Goal: Communication & Community: Answer question/provide support

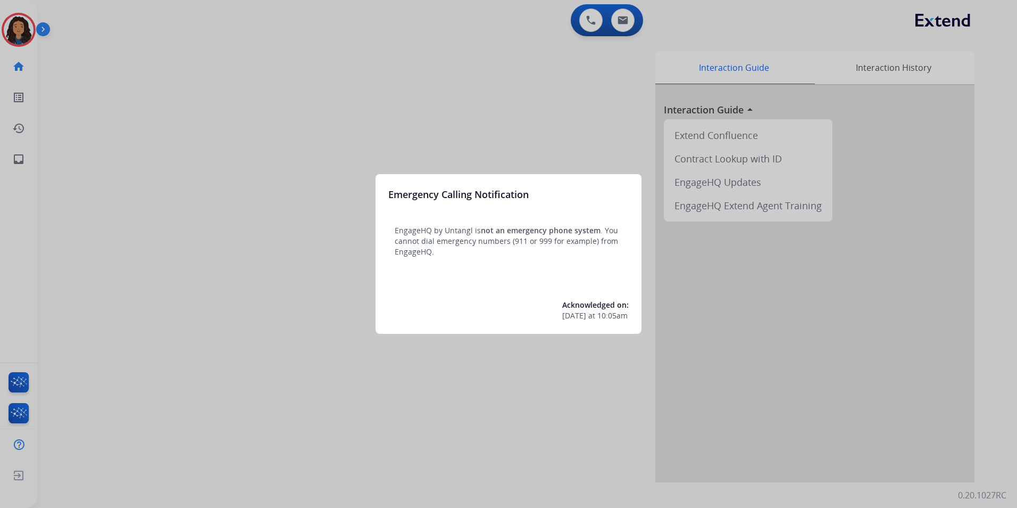
click at [90, 134] on div at bounding box center [508, 254] width 1017 height 508
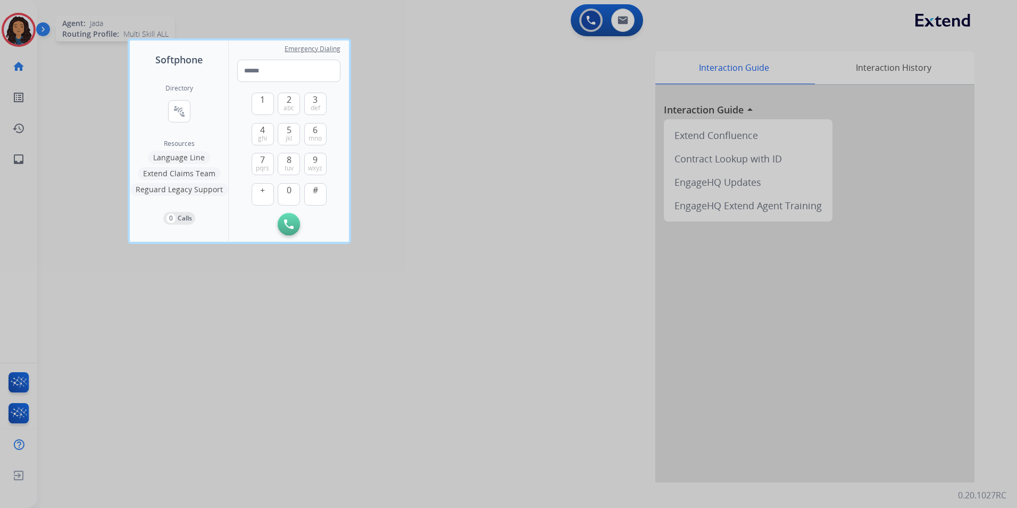
click at [19, 36] on div at bounding box center [508, 254] width 1017 height 508
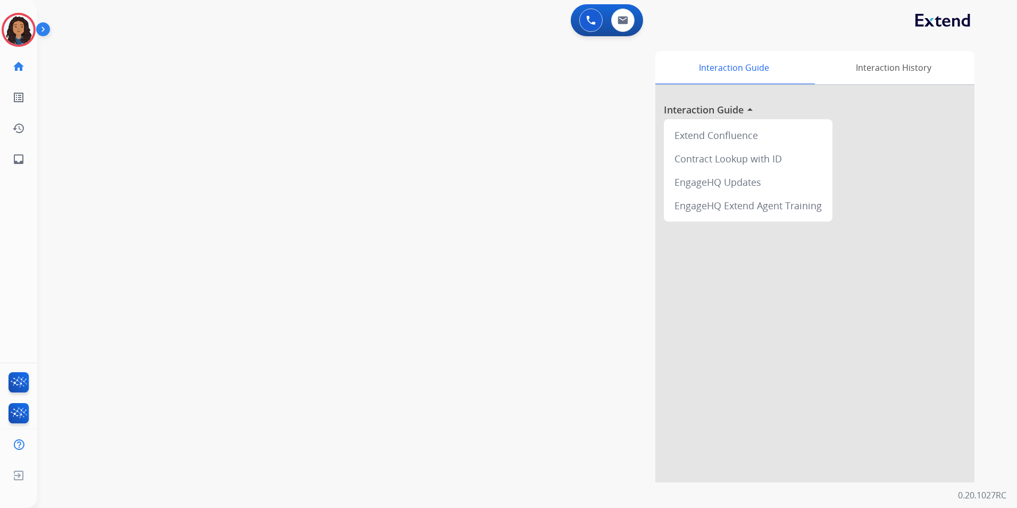
drag, startPoint x: 0, startPoint y: 26, endPoint x: 6, endPoint y: 26, distance: 5.9
click at [1, 26] on div "Jada Logged In Edit Avatar Agent: Jada Routing Profile: Multi Skill ALL" at bounding box center [18, 30] width 37 height 34
click at [17, 26] on img at bounding box center [19, 30] width 30 height 30
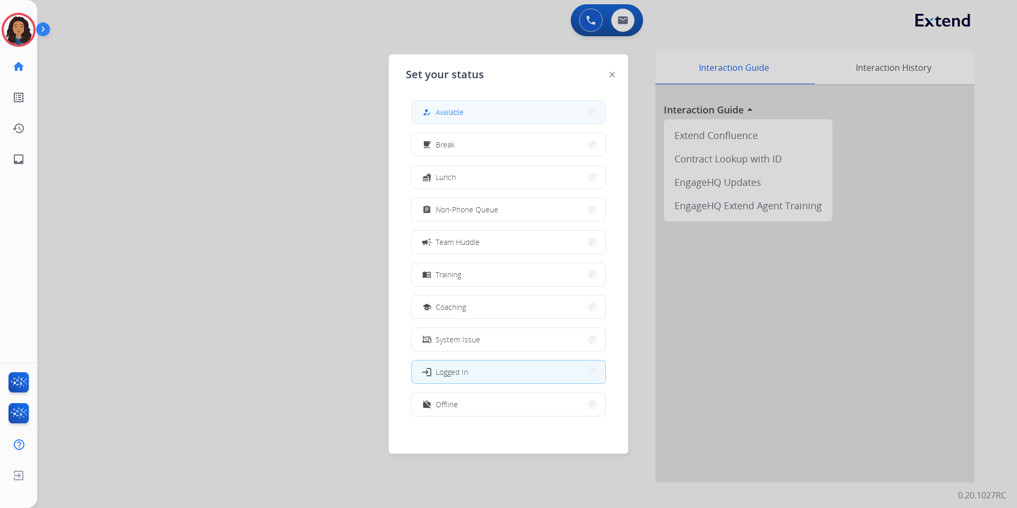
click at [502, 106] on button "how_to_reg Available" at bounding box center [509, 112] width 194 height 23
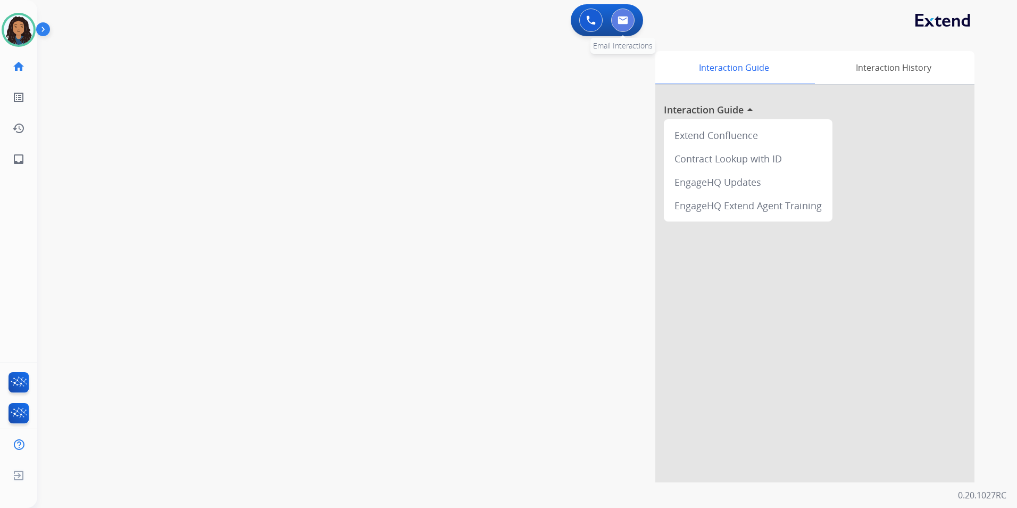
click at [623, 23] on img at bounding box center [623, 20] width 11 height 9
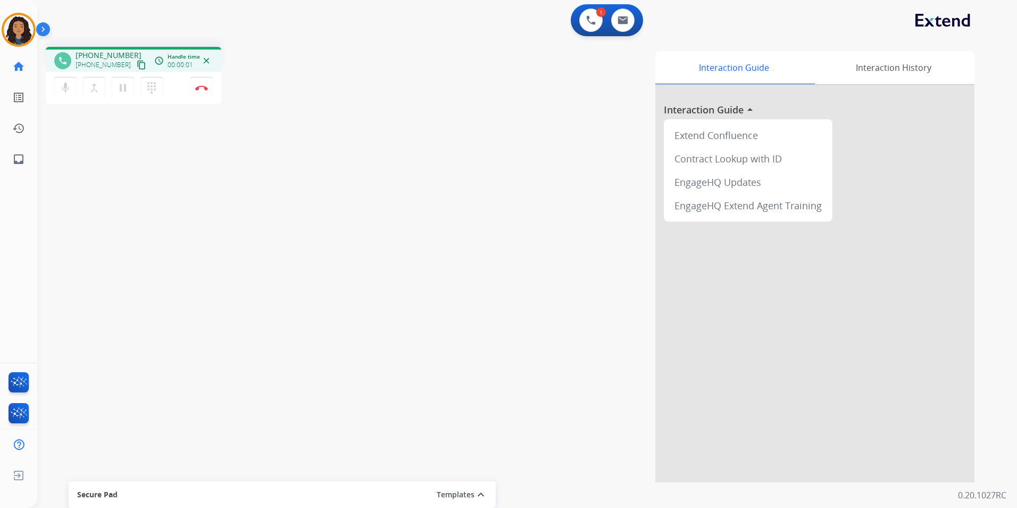
click at [137, 67] on mat-icon "content_copy" at bounding box center [142, 65] width 10 height 10
click at [201, 92] on button "Disconnect" at bounding box center [201, 88] width 22 height 22
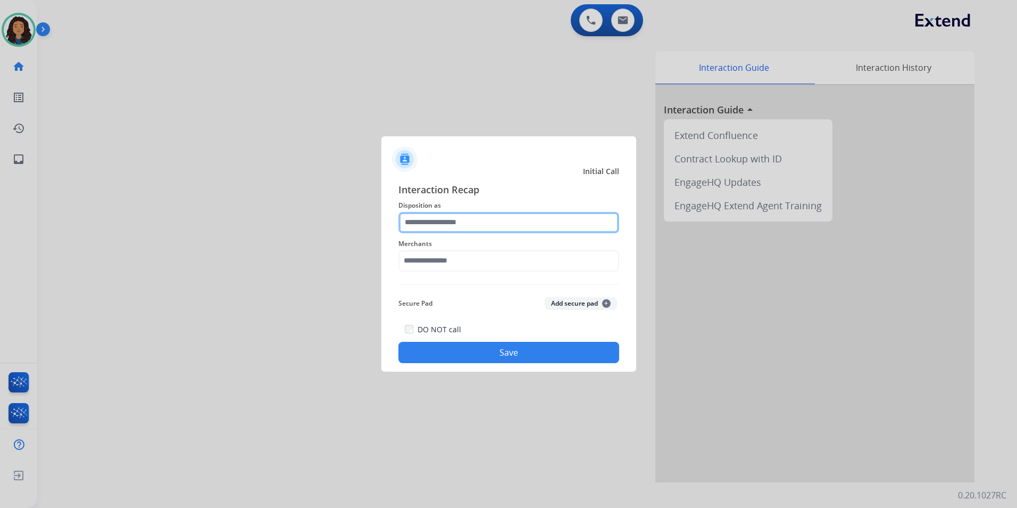
drag, startPoint x: 414, startPoint y: 212, endPoint x: 423, endPoint y: 223, distance: 14.0
click at [416, 212] on input "text" at bounding box center [509, 222] width 221 height 21
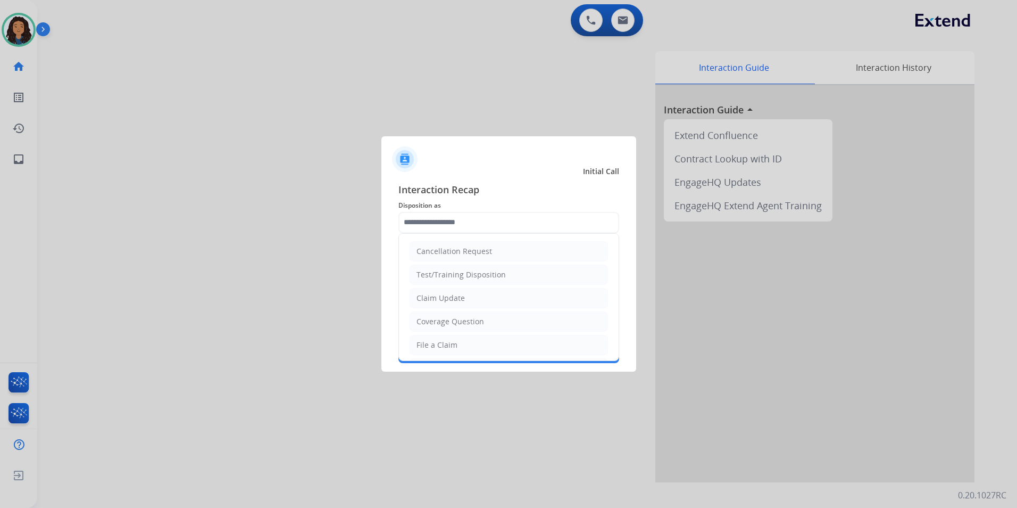
click at [489, 299] on li "Claim Update" at bounding box center [509, 298] width 198 height 20
type input "**********"
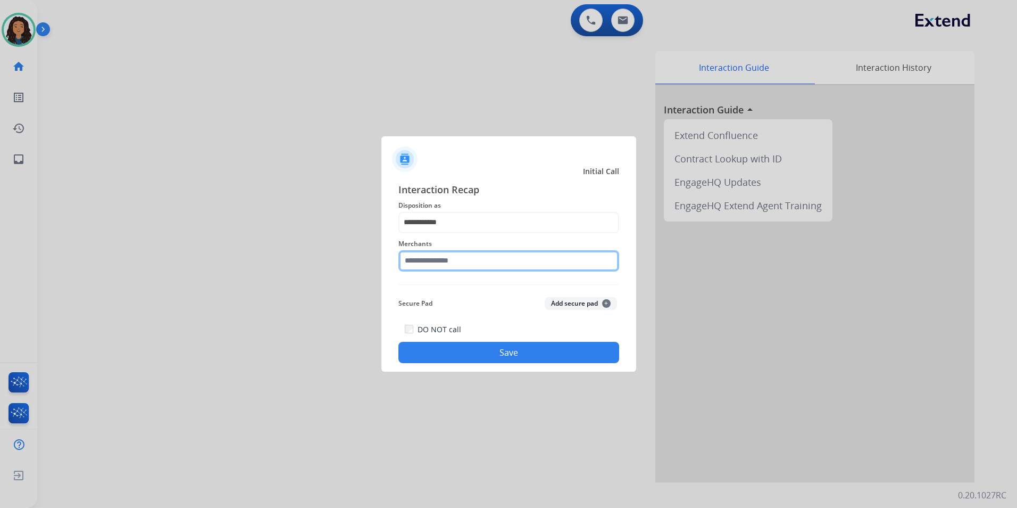
click at [463, 269] on input "text" at bounding box center [509, 260] width 221 height 21
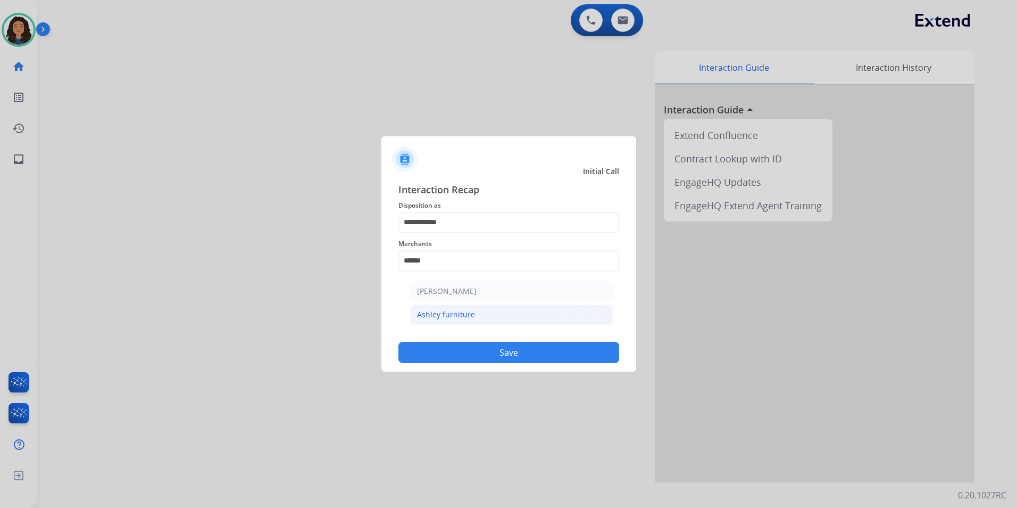
click at [509, 314] on li "Ashley furniture" at bounding box center [511, 314] width 203 height 20
type input "**********"
click at [449, 343] on button "Save" at bounding box center [509, 352] width 221 height 21
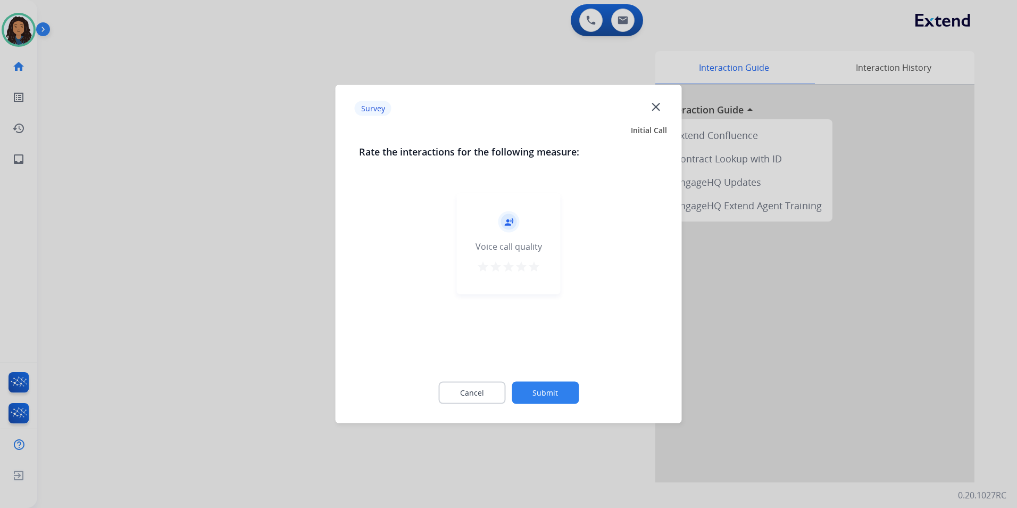
click at [326, 301] on div at bounding box center [508, 254] width 1017 height 508
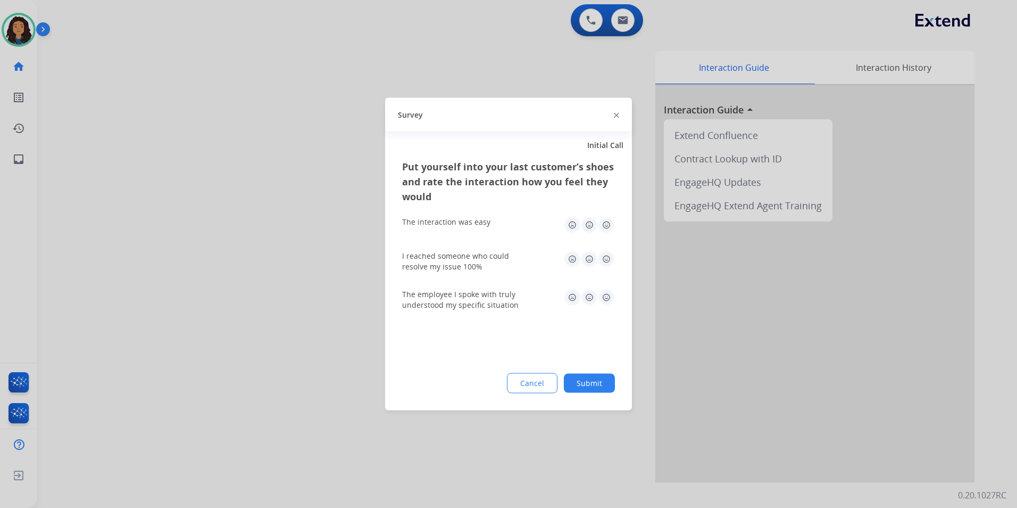
click at [318, 297] on div at bounding box center [508, 254] width 1017 height 508
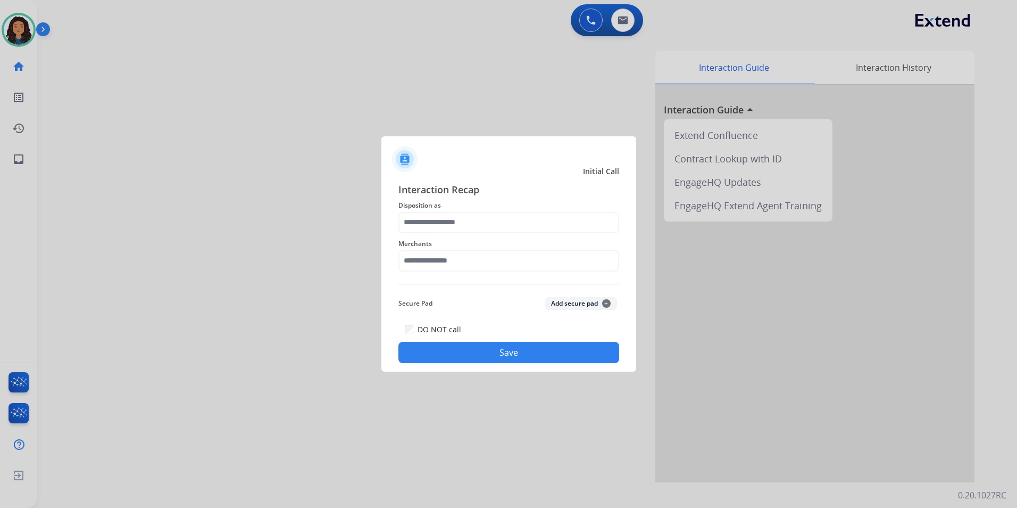
drag, startPoint x: 252, startPoint y: 282, endPoint x: 210, endPoint y: 341, distance: 72.2
click at [527, 204] on span "Disposition as" at bounding box center [509, 205] width 221 height 13
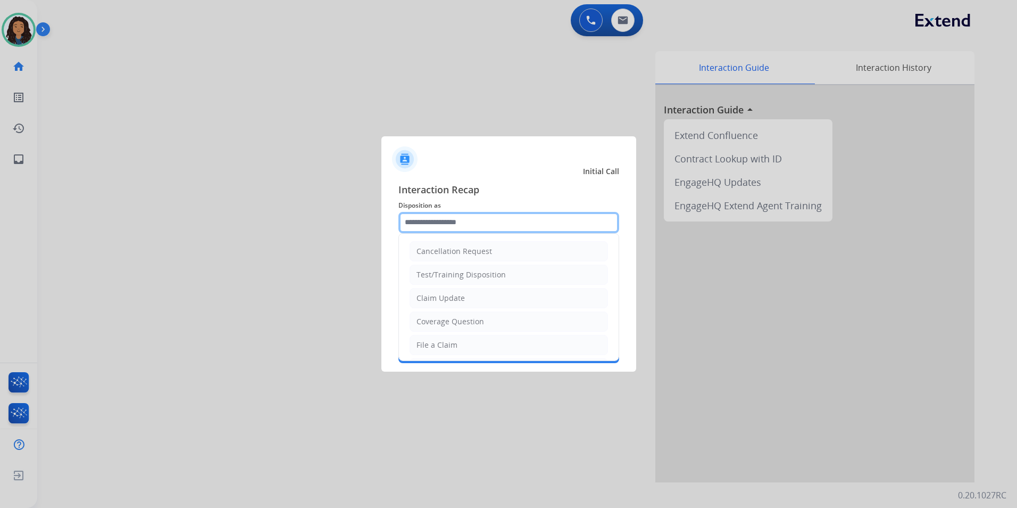
click at [530, 218] on input "text" at bounding box center [509, 222] width 221 height 21
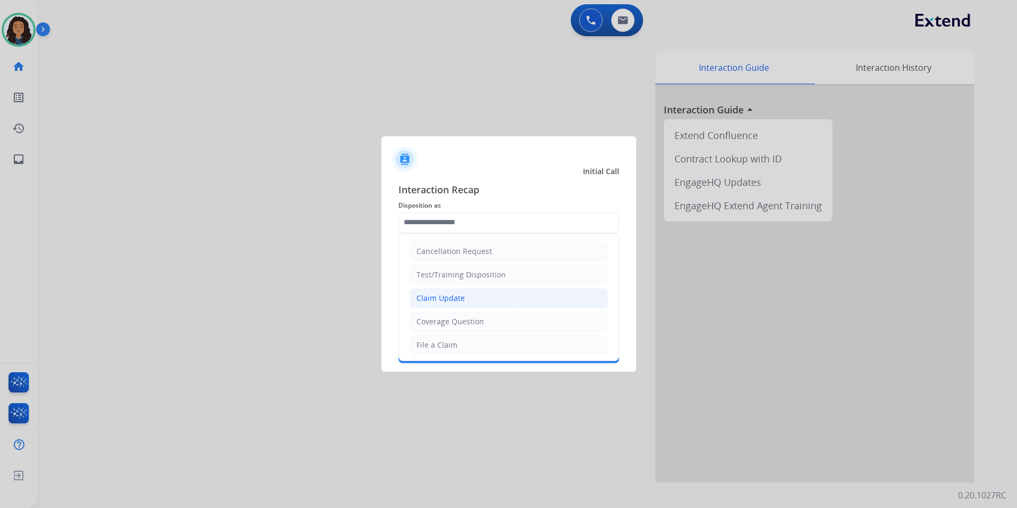
click at [503, 302] on li "Claim Update" at bounding box center [509, 298] width 198 height 20
type input "**********"
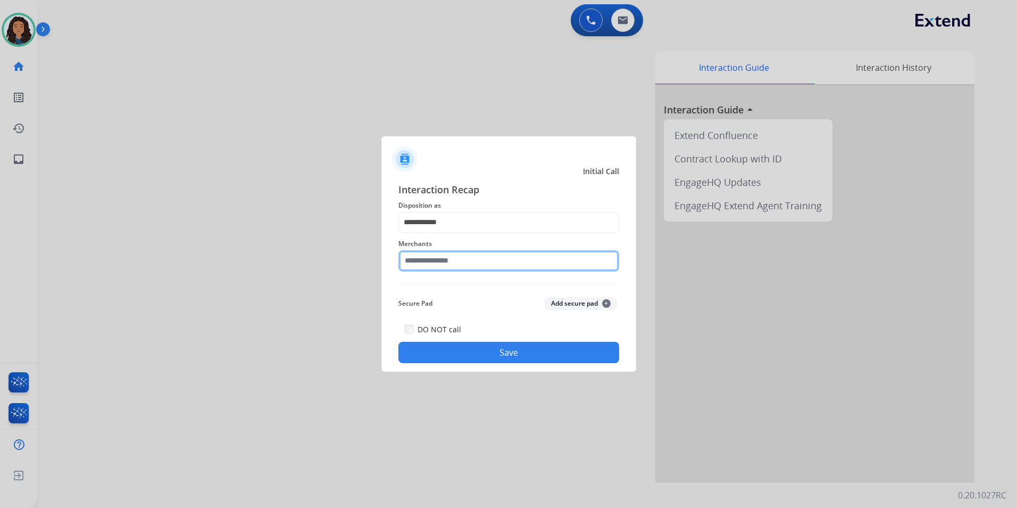
click at [458, 266] on input "text" at bounding box center [509, 260] width 221 height 21
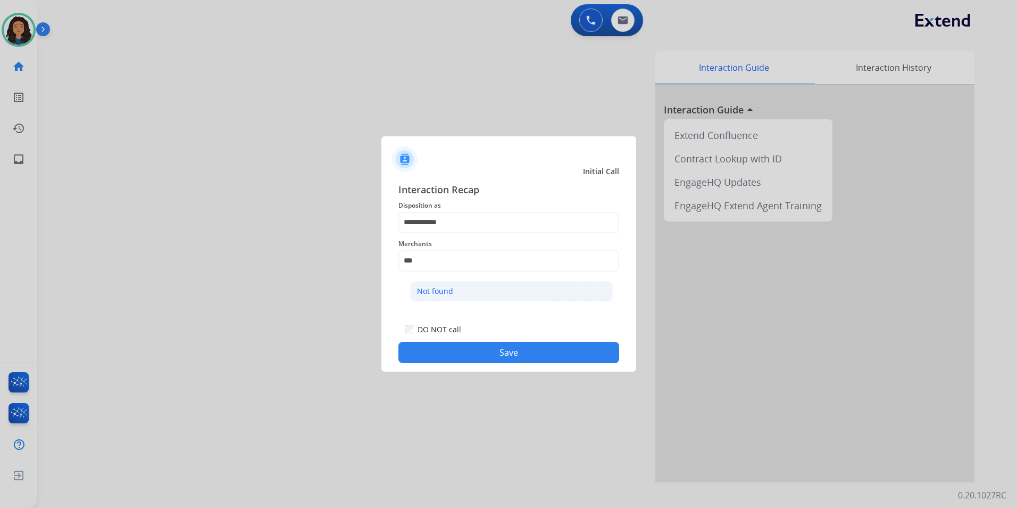
click at [497, 295] on li "Not found" at bounding box center [511, 291] width 203 height 20
type input "*********"
click at [458, 360] on button "Save" at bounding box center [509, 352] width 221 height 21
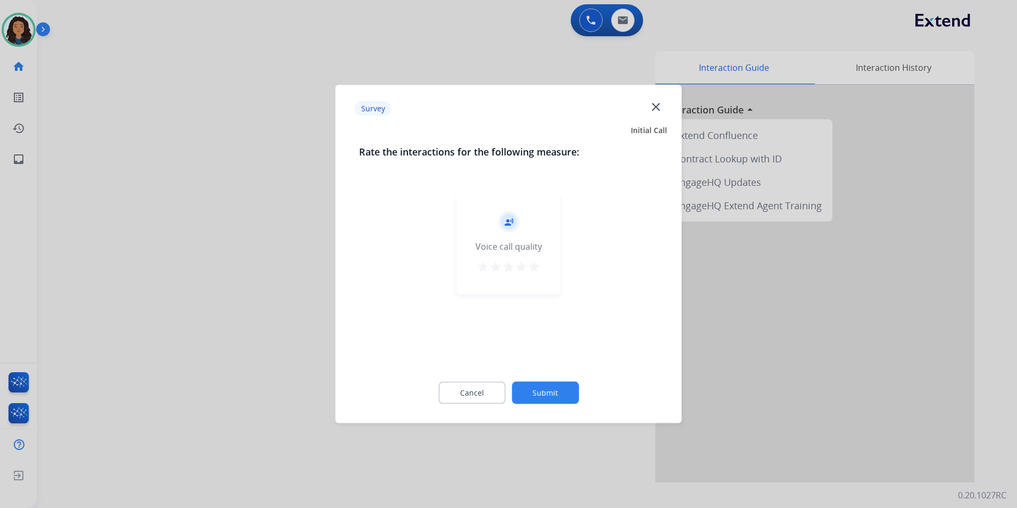
click at [278, 283] on div at bounding box center [508, 254] width 1017 height 508
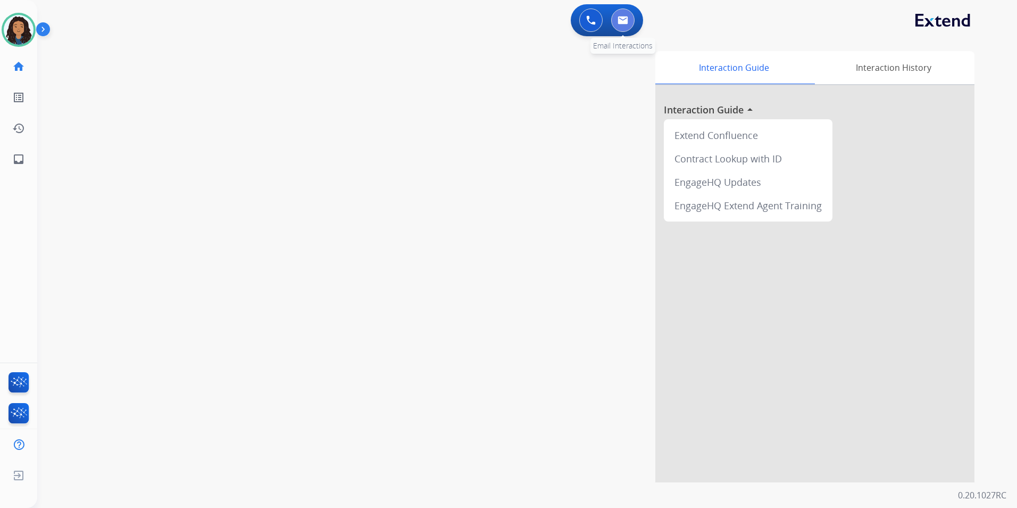
click at [619, 22] on img at bounding box center [623, 20] width 11 height 9
select select "**********"
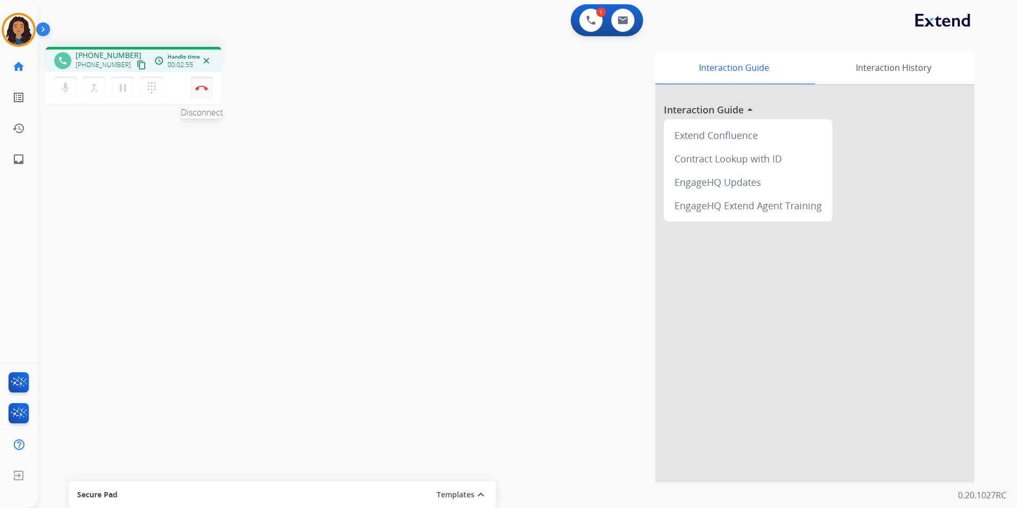
click at [202, 97] on button "Disconnect" at bounding box center [201, 88] width 22 height 22
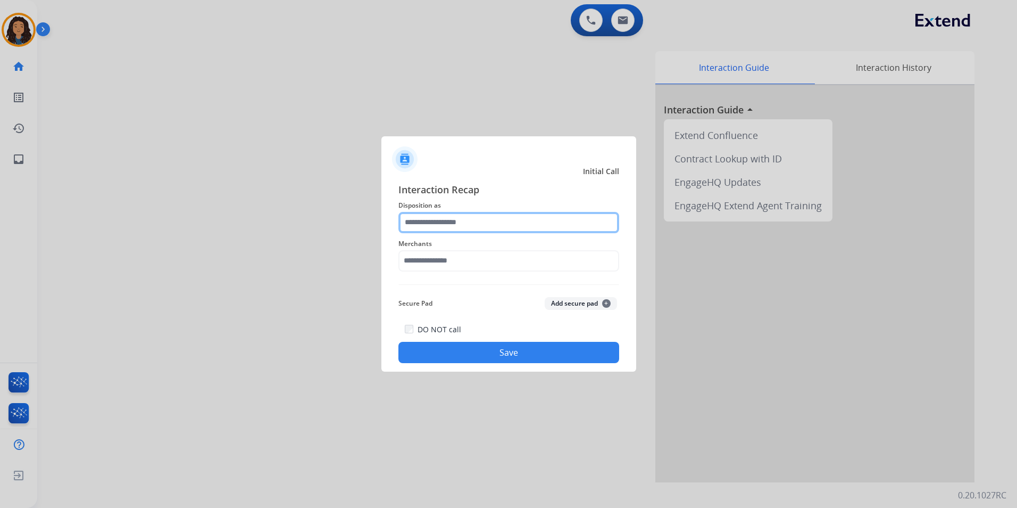
click at [449, 223] on input "text" at bounding box center [509, 222] width 221 height 21
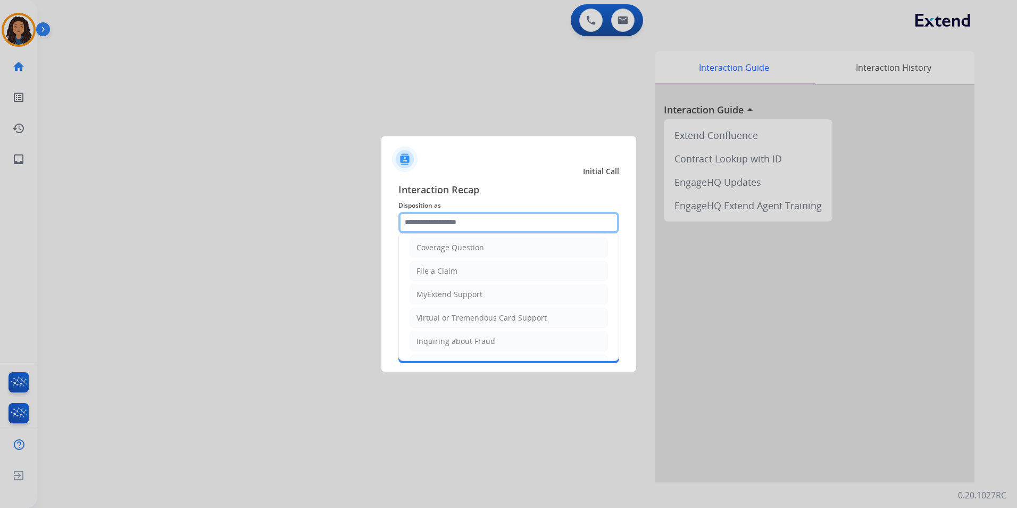
scroll to position [166, 0]
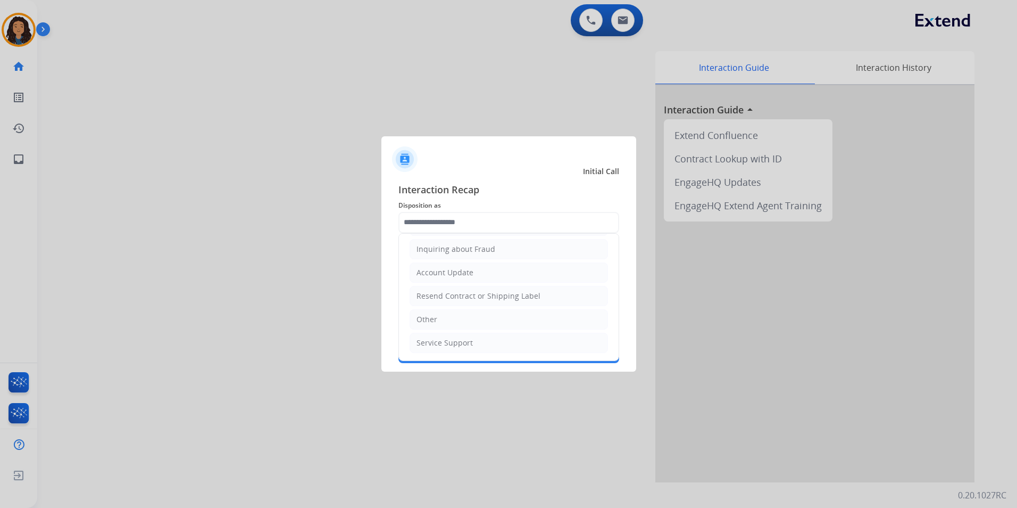
click at [460, 320] on li "Other" at bounding box center [509, 319] width 198 height 20
type input "*****"
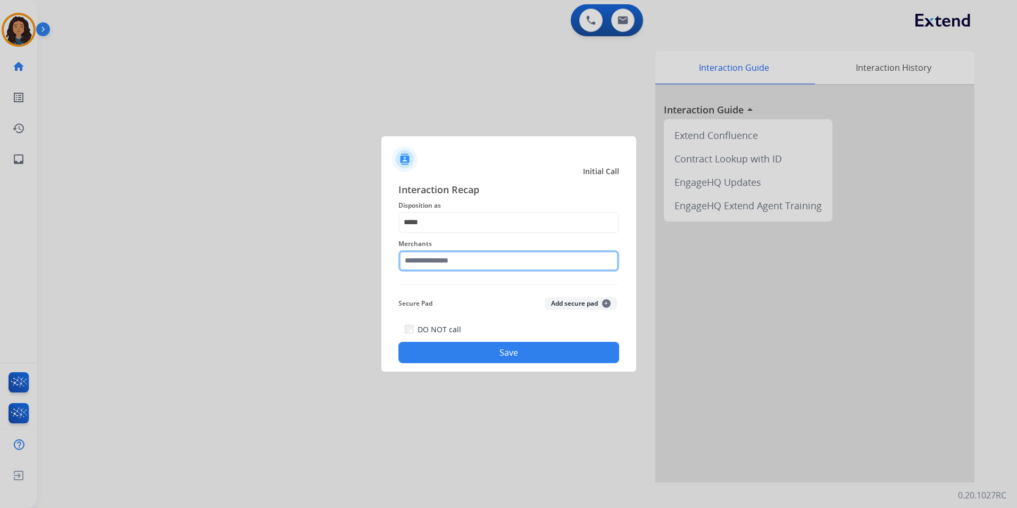
click at [484, 259] on input "text" at bounding box center [509, 260] width 221 height 21
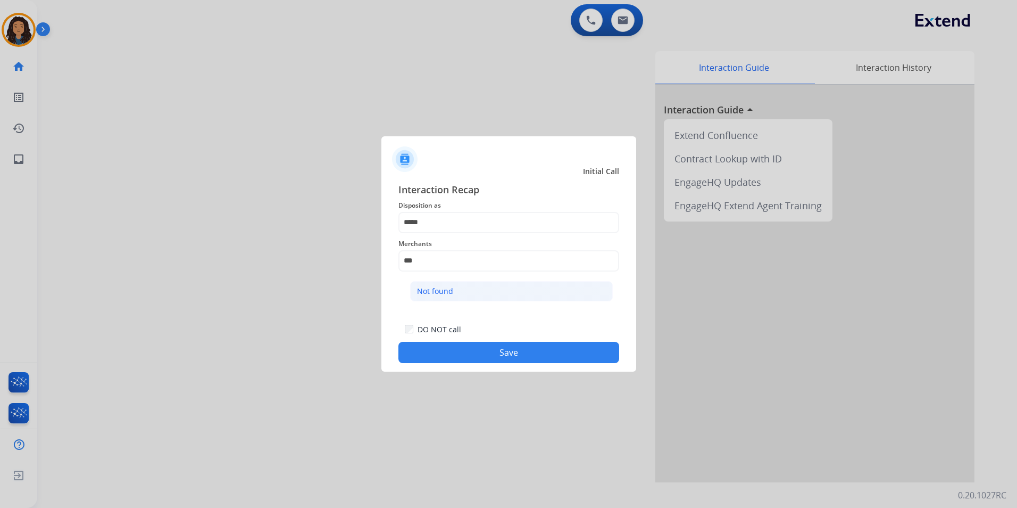
click at [501, 297] on li "Not found" at bounding box center [511, 291] width 203 height 20
type input "*********"
click at [430, 352] on button "Save" at bounding box center [509, 352] width 221 height 21
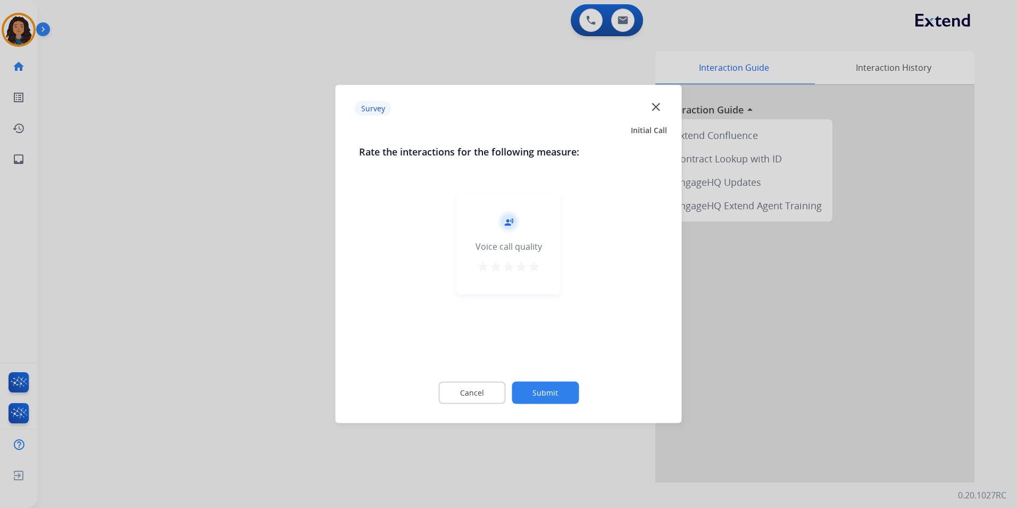
click at [186, 255] on div at bounding box center [508, 254] width 1017 height 508
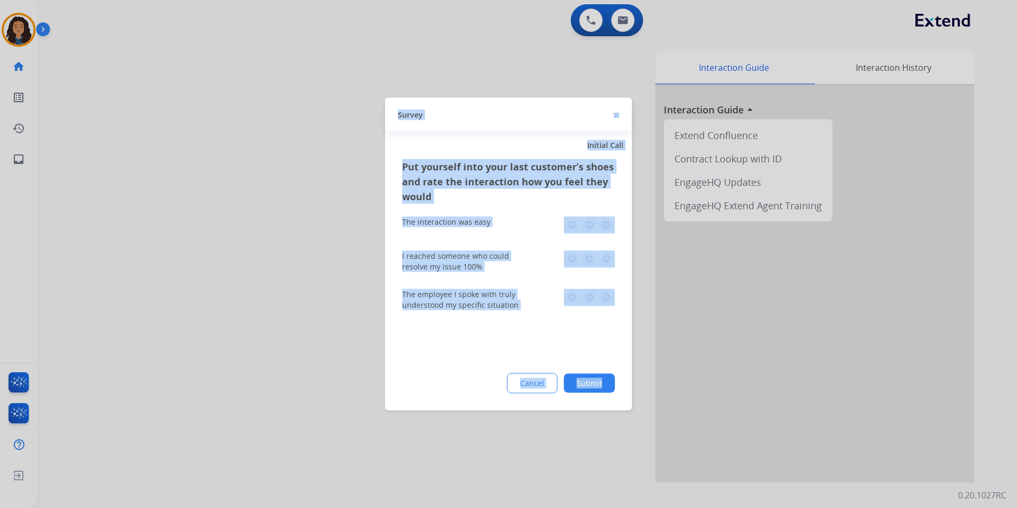
click at [187, 255] on div at bounding box center [508, 254] width 1017 height 508
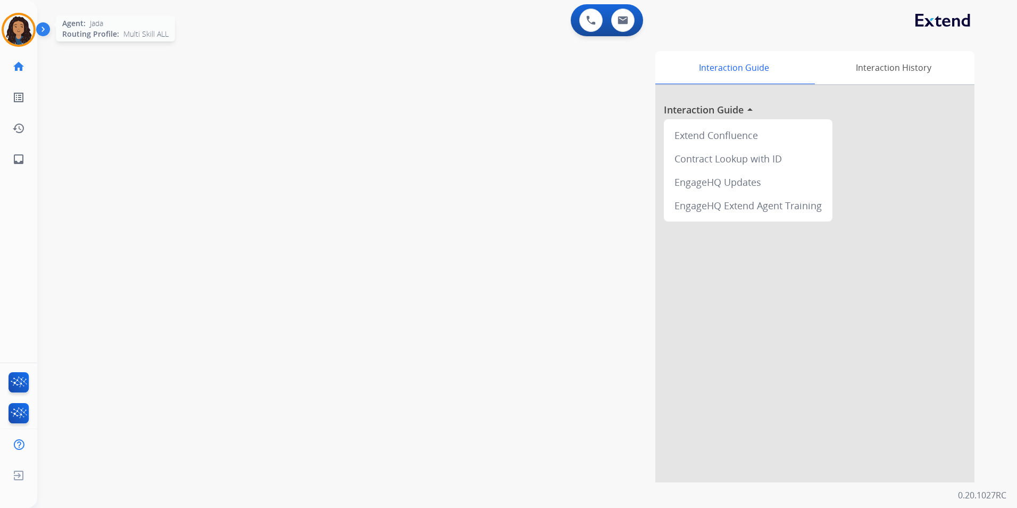
click at [13, 36] on img at bounding box center [19, 30] width 30 height 30
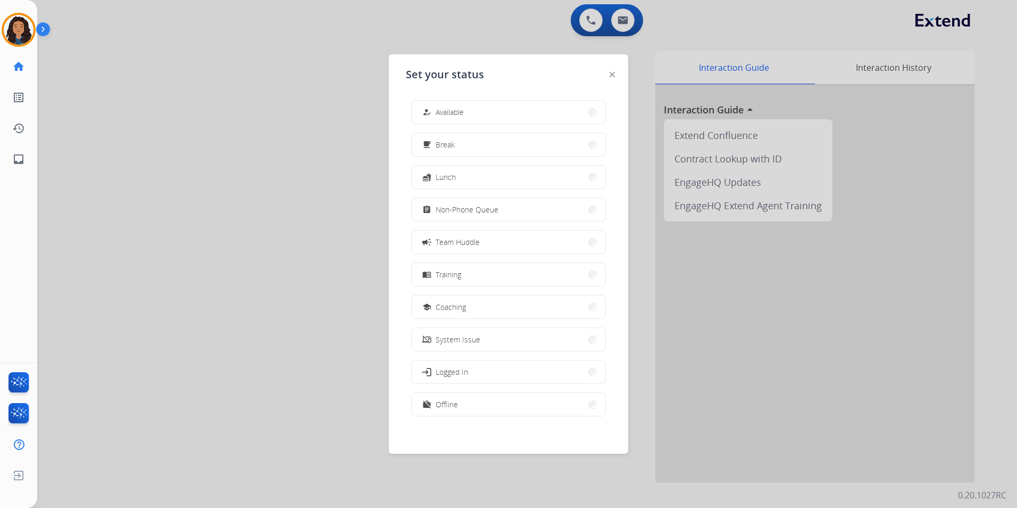
click at [467, 208] on span "Non-Phone Queue" at bounding box center [467, 209] width 63 height 11
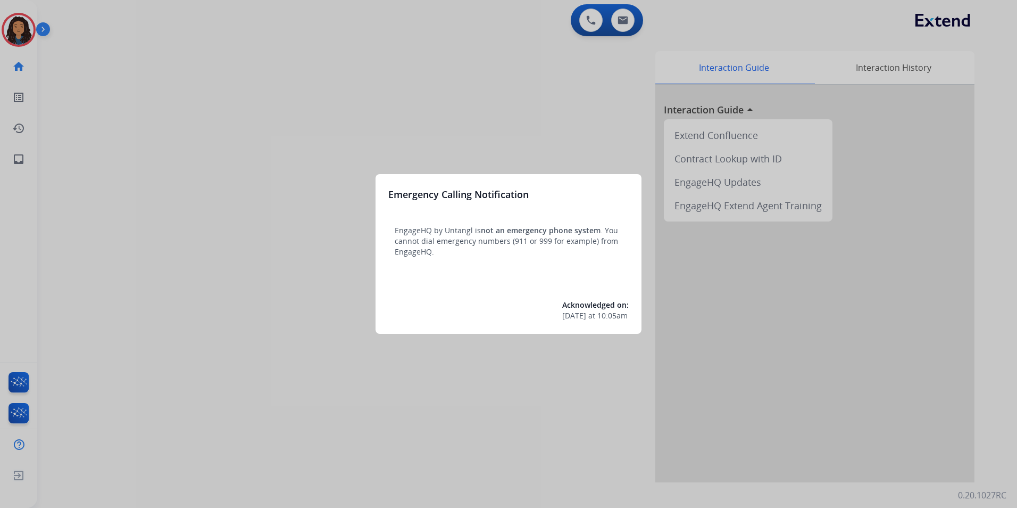
drag, startPoint x: 309, startPoint y: 329, endPoint x: 312, endPoint y: 325, distance: 5.5
click at [312, 325] on div at bounding box center [508, 254] width 1017 height 508
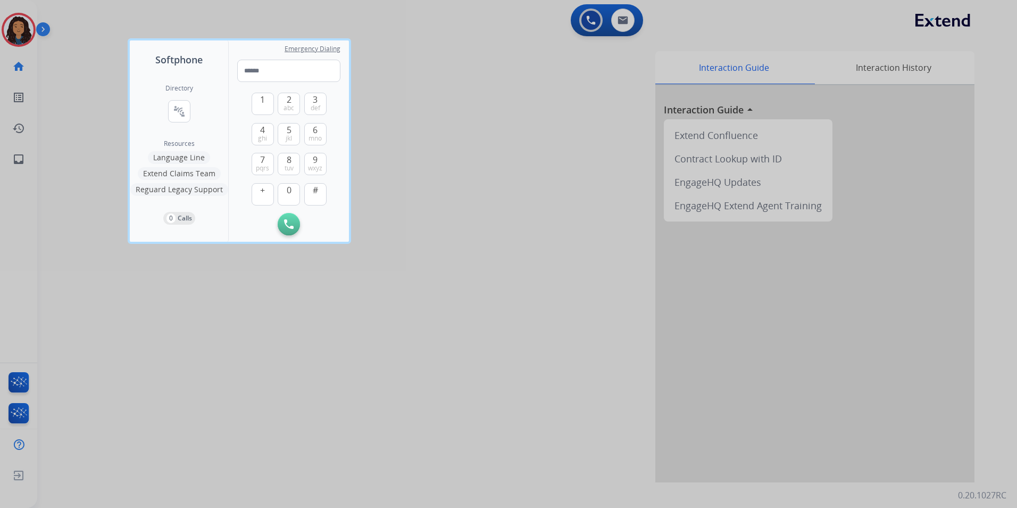
click at [453, 32] on div at bounding box center [508, 254] width 1017 height 508
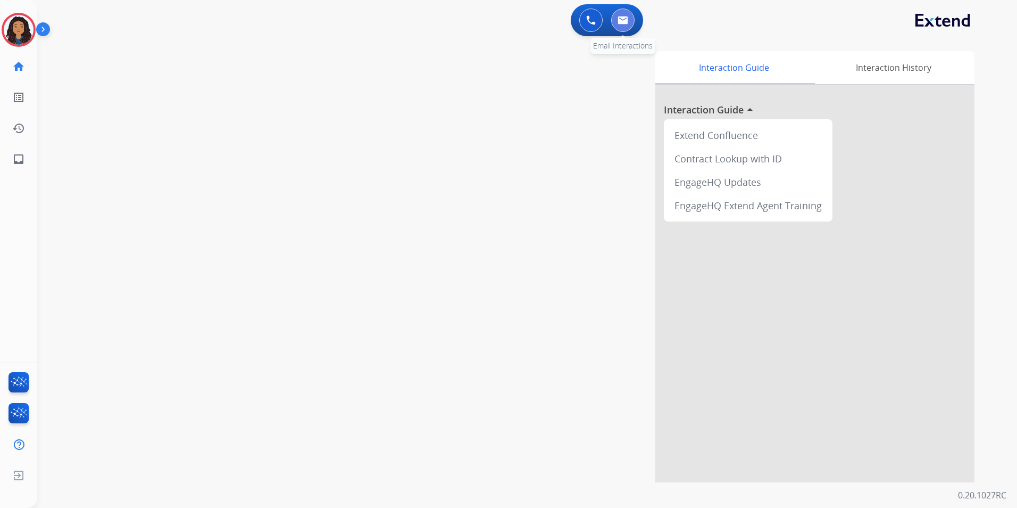
click at [631, 27] on button at bounding box center [622, 20] width 23 height 23
select select "**********"
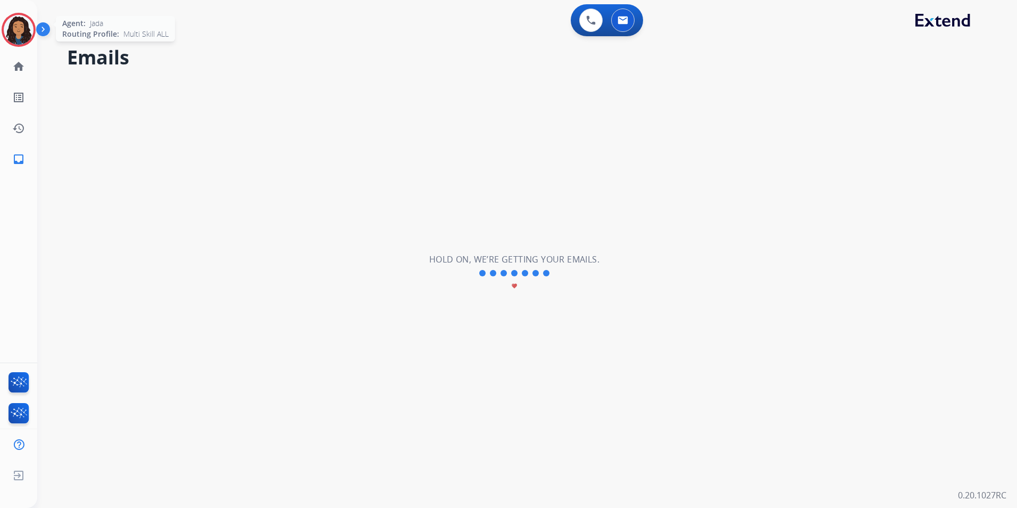
click at [20, 21] on img at bounding box center [19, 30] width 30 height 30
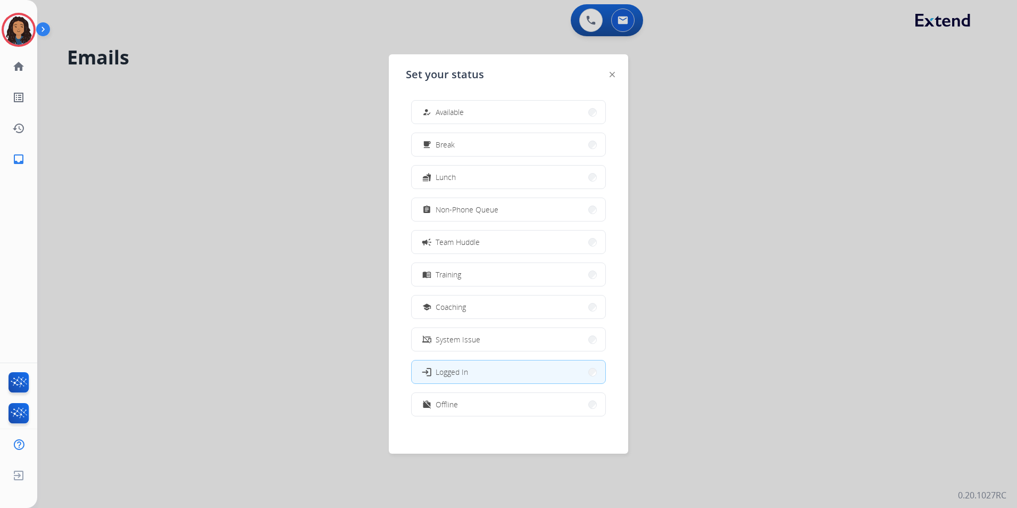
click at [532, 107] on button "how_to_reg Available" at bounding box center [509, 112] width 194 height 23
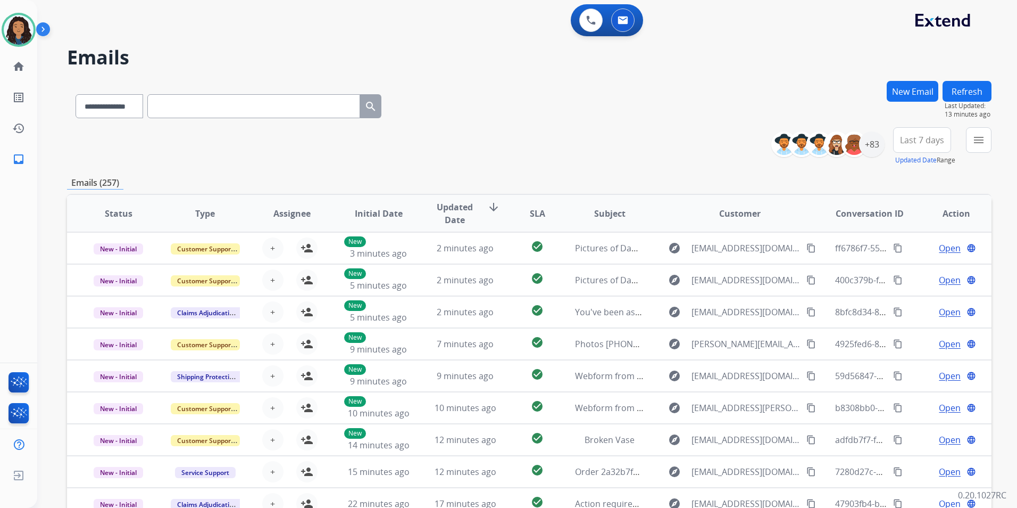
click at [915, 90] on button "New Email" at bounding box center [913, 91] width 52 height 21
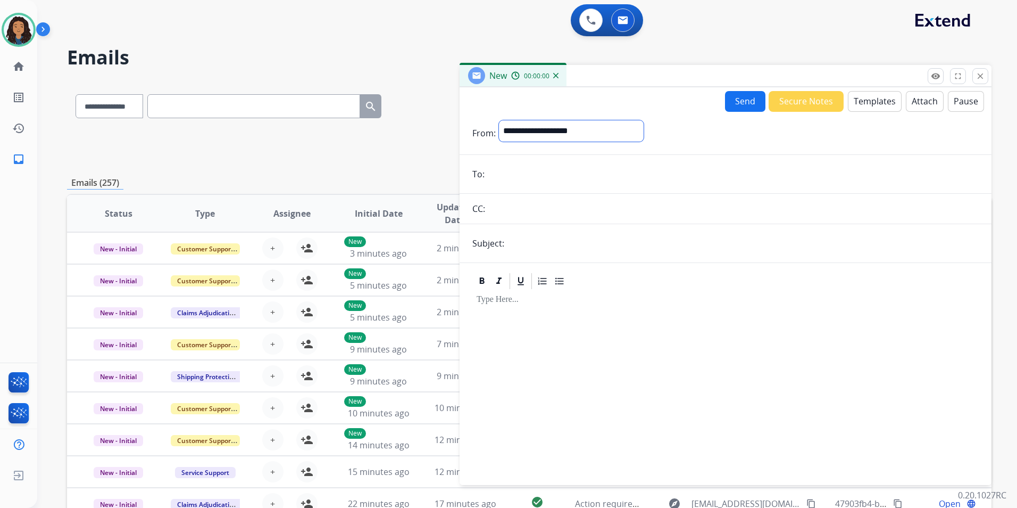
click at [557, 135] on select "**********" at bounding box center [571, 130] width 145 height 21
select select "**********"
click at [499, 120] on select "**********" at bounding box center [571, 130] width 145 height 21
paste input "**********"
type input "**********"
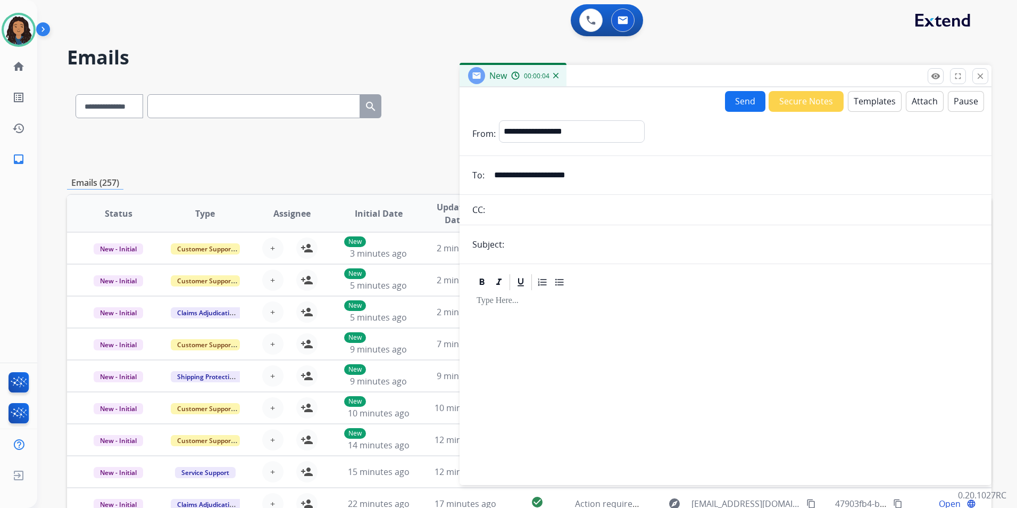
click at [562, 246] on input "text" at bounding box center [743, 244] width 471 height 21
type input "******"
click at [865, 107] on button "Templates" at bounding box center [875, 101] width 54 height 21
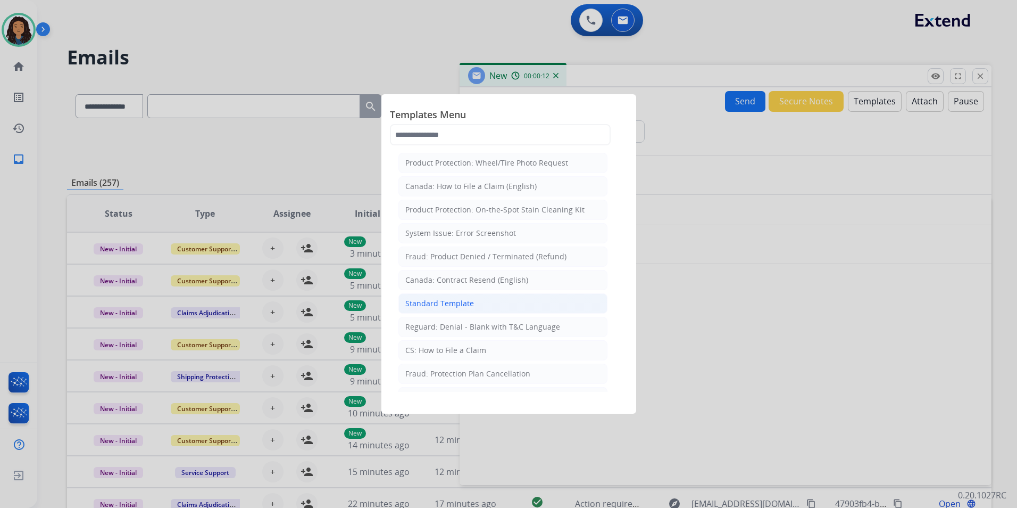
click at [518, 304] on li "Standard Template" at bounding box center [503, 303] width 209 height 20
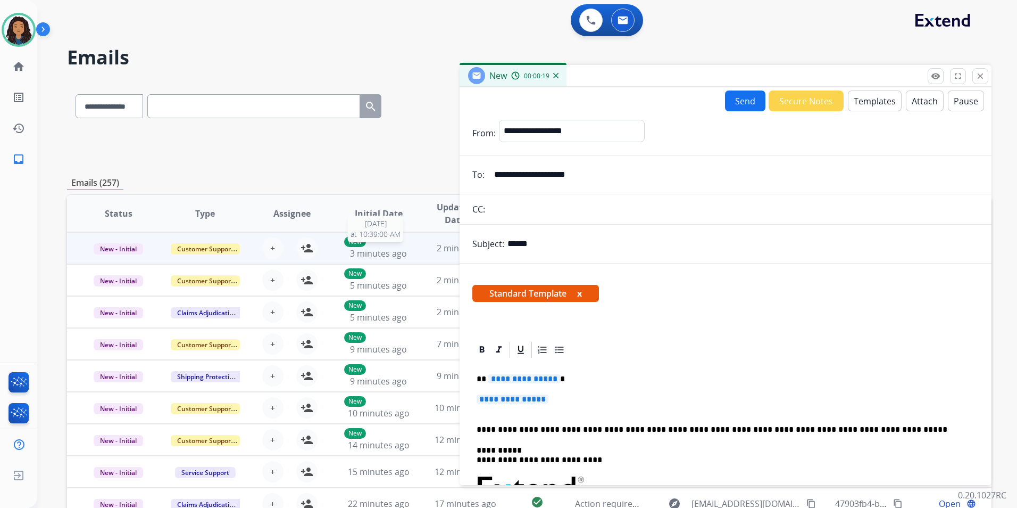
scroll to position [1, 0]
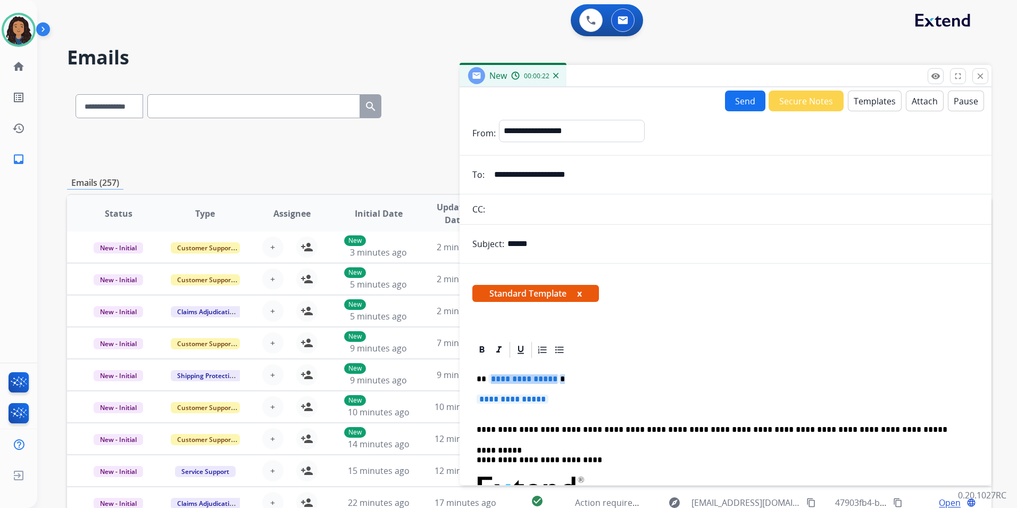
drag, startPoint x: 559, startPoint y: 398, endPoint x: 490, endPoint y: 376, distance: 72.7
click at [490, 376] on div "**********" at bounding box center [725, 513] width 507 height 308
paste div
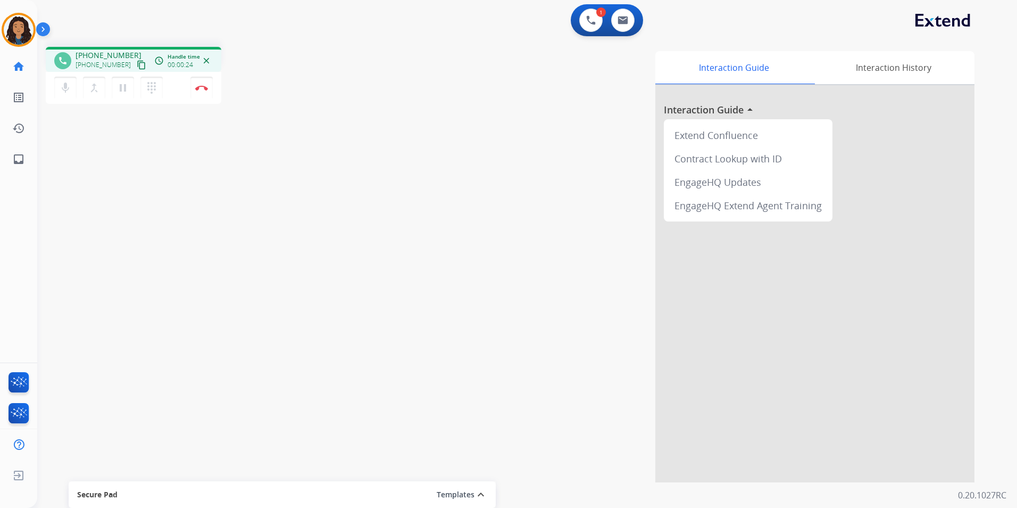
click at [137, 62] on mat-icon "content_copy" at bounding box center [142, 65] width 10 height 10
click at [198, 88] on img at bounding box center [201, 87] width 13 height 5
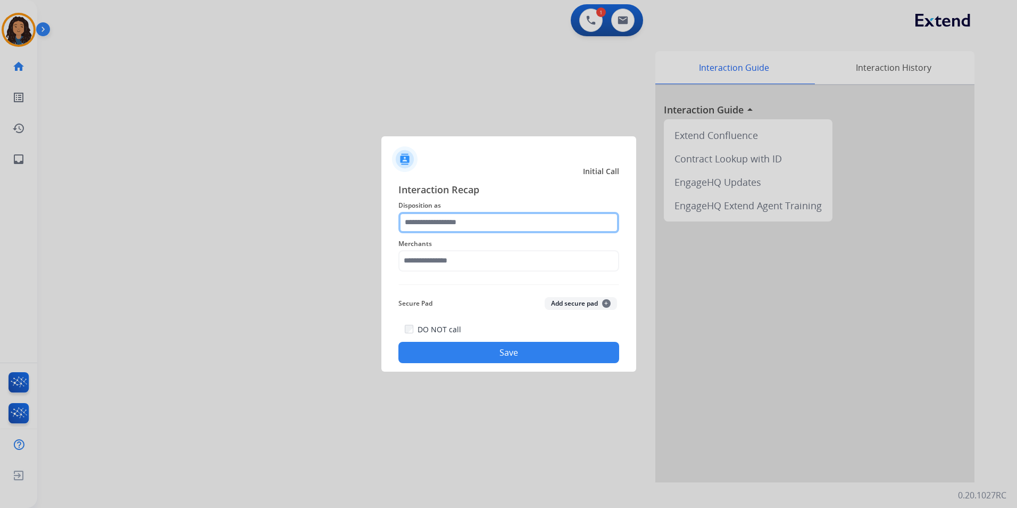
click at [527, 225] on input "text" at bounding box center [509, 222] width 221 height 21
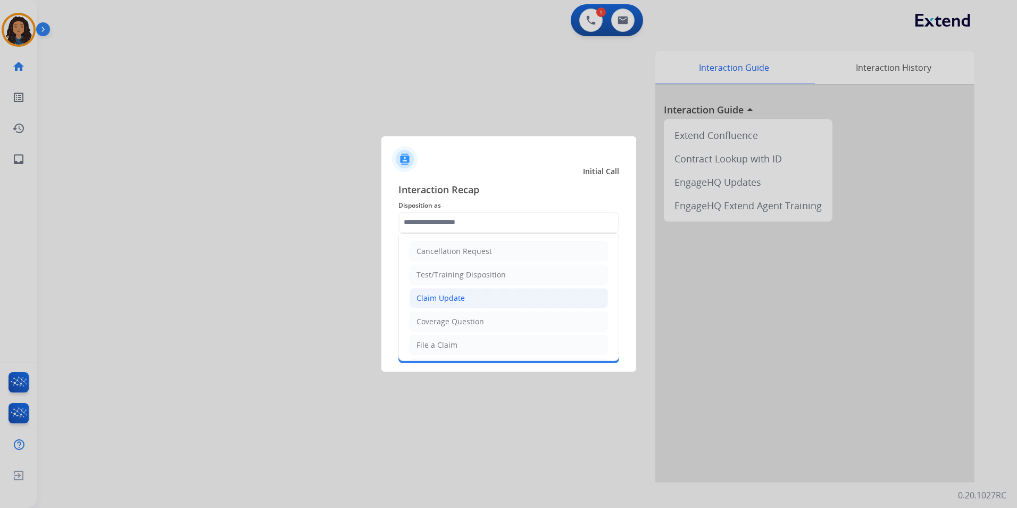
click at [455, 295] on div "Claim Update" at bounding box center [441, 298] width 48 height 11
type input "**********"
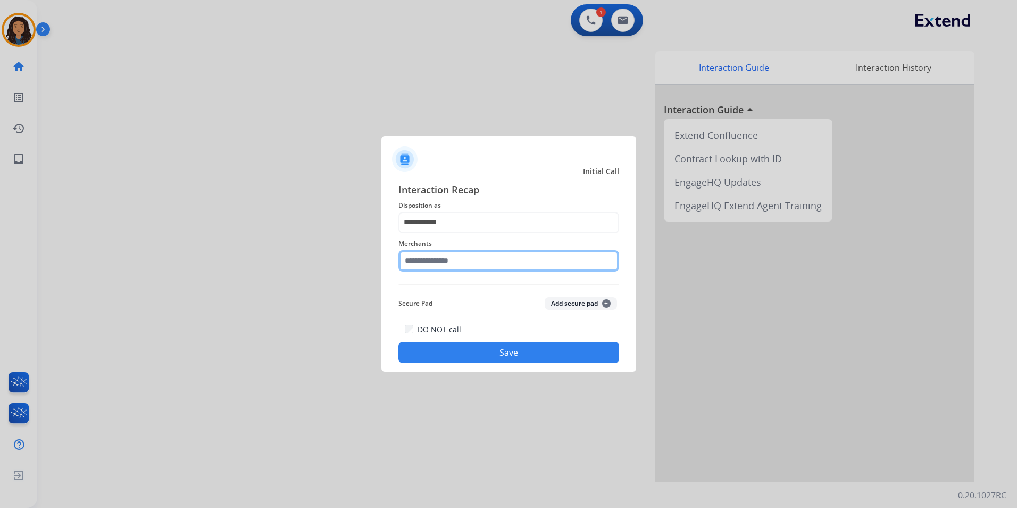
click at [459, 264] on input "text" at bounding box center [509, 260] width 221 height 21
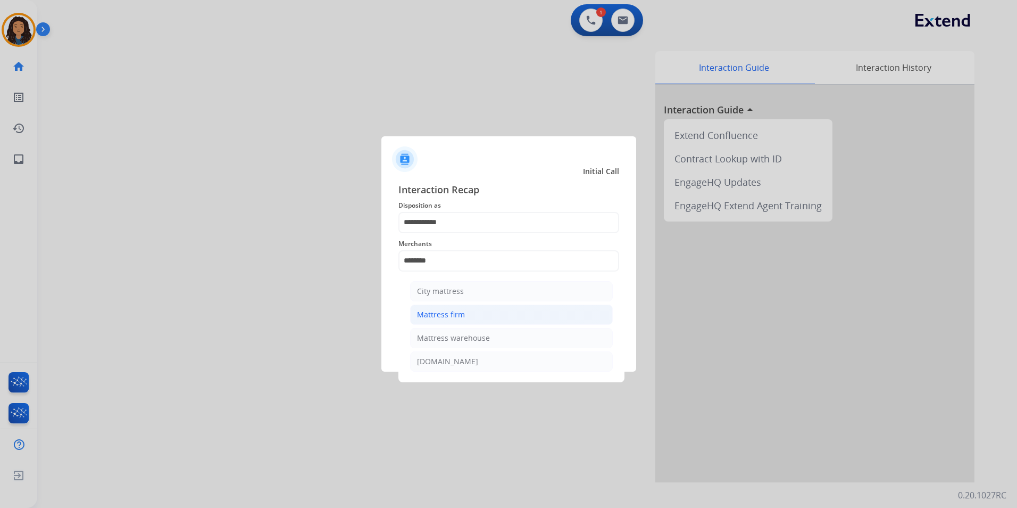
click at [462, 312] on div "Mattress firm" at bounding box center [441, 314] width 48 height 11
type input "**********"
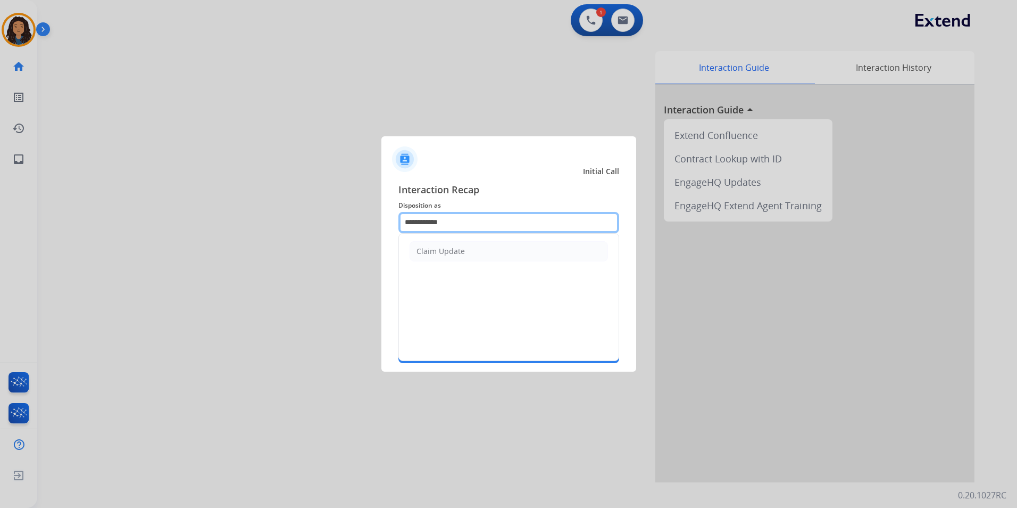
drag, startPoint x: 470, startPoint y: 213, endPoint x: 330, endPoint y: 223, distance: 140.3
click at [0, 223] on app-contact-recap-modal "**********" at bounding box center [0, 254] width 0 height 508
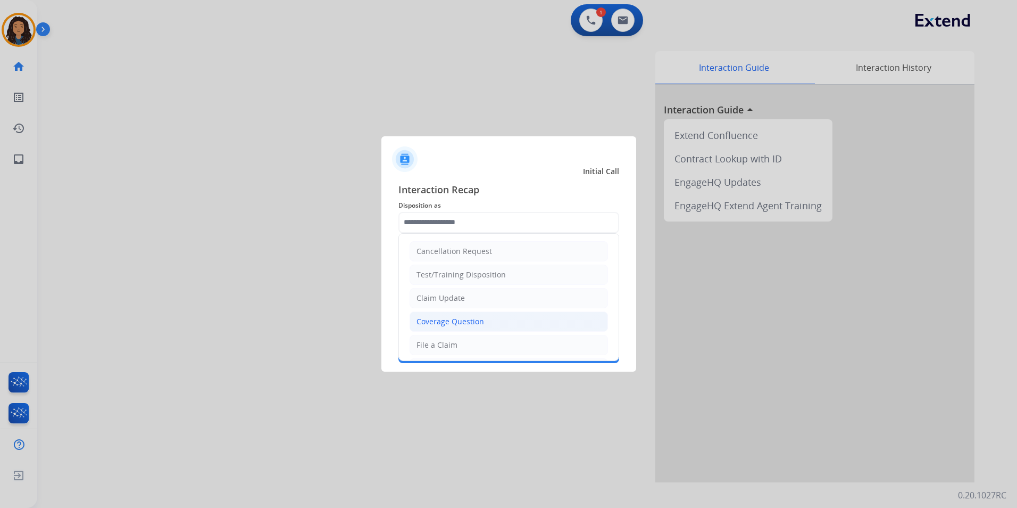
click at [493, 321] on li "Coverage Question" at bounding box center [509, 321] width 198 height 20
type input "**********"
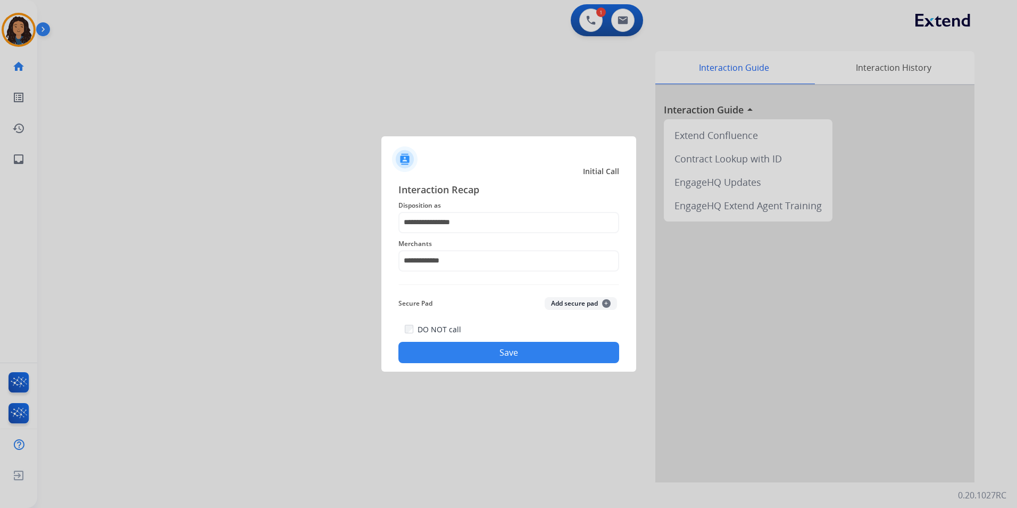
click at [492, 341] on div "DO NOT call Save" at bounding box center [509, 342] width 221 height 40
click at [496, 350] on button "Save" at bounding box center [509, 352] width 221 height 21
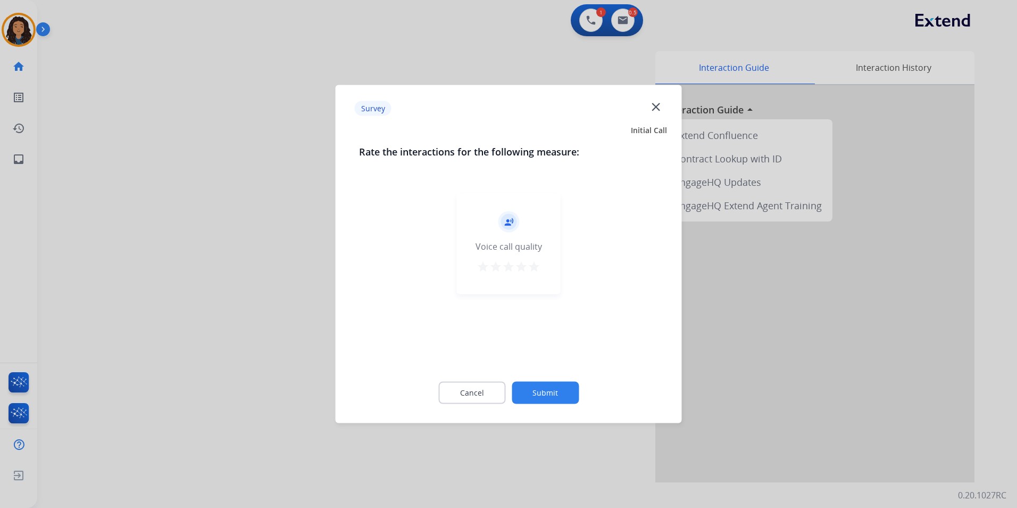
click at [185, 301] on div at bounding box center [508, 254] width 1017 height 508
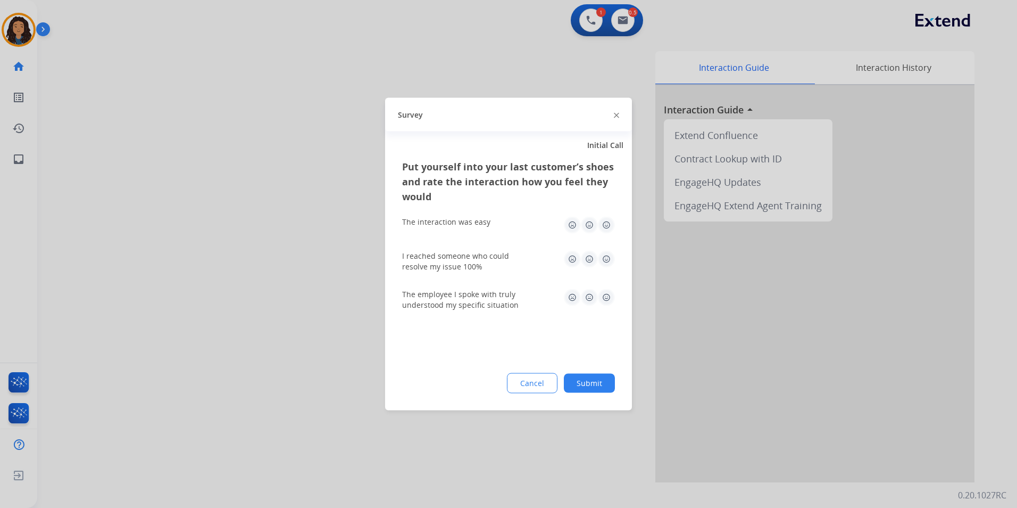
click at [185, 300] on div at bounding box center [508, 254] width 1017 height 508
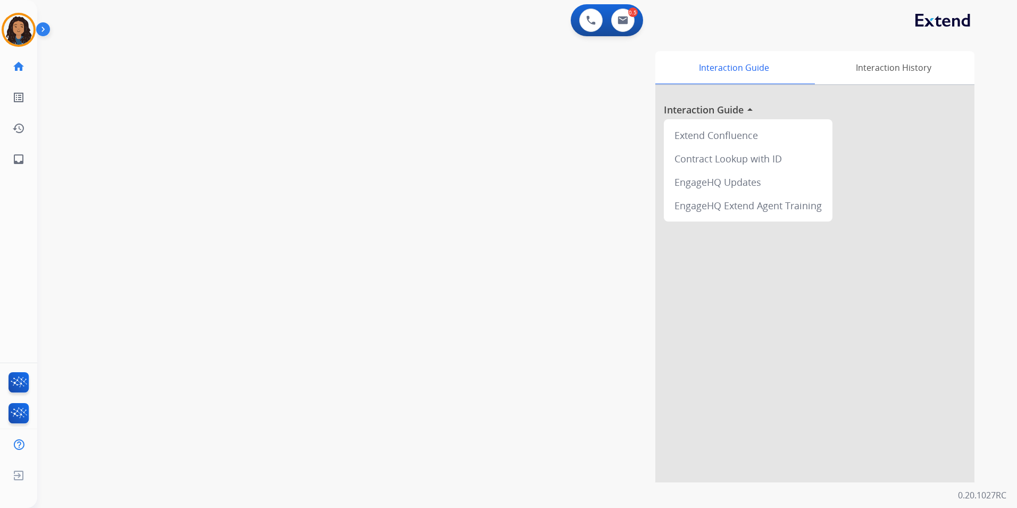
click at [628, 32] on div "0 Voice Interactions 0.5 Email Interactions" at bounding box center [607, 20] width 72 height 32
click at [620, 22] on img at bounding box center [623, 20] width 11 height 9
select select "**********"
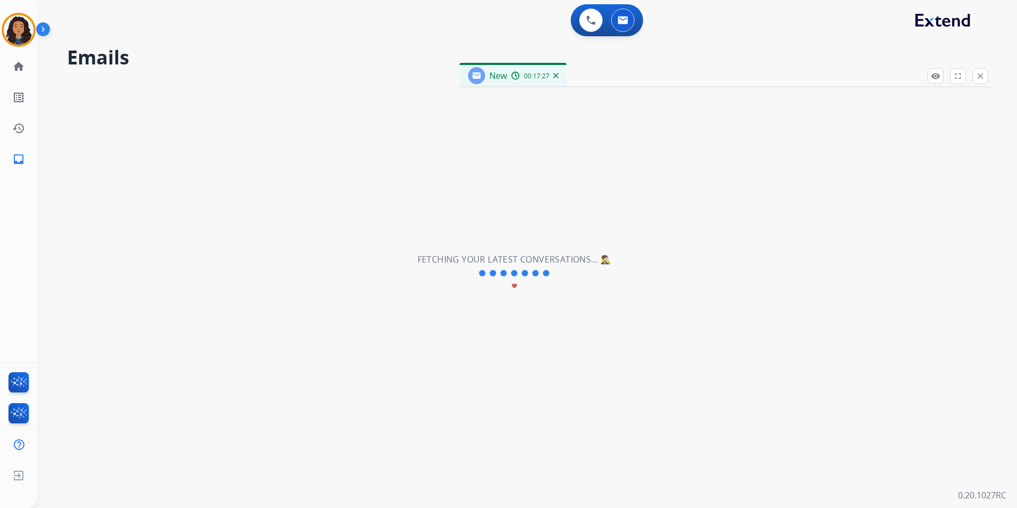
select select "**********"
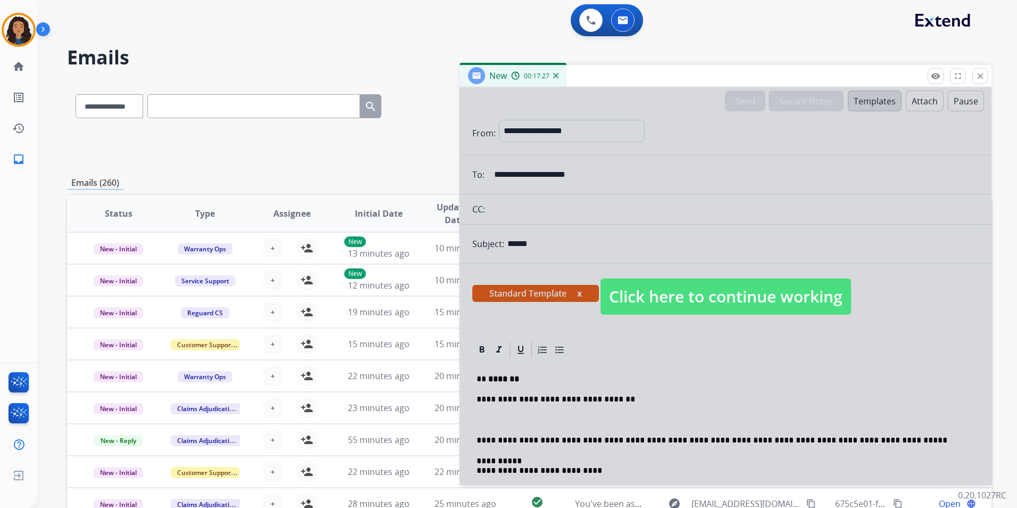
click at [774, 284] on span "Click here to continue working" at bounding box center [726, 296] width 251 height 36
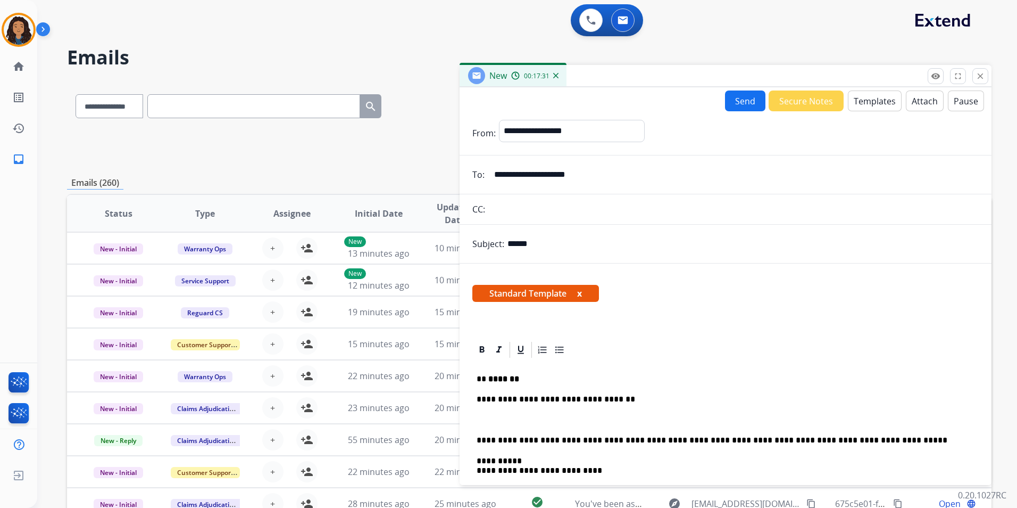
click at [541, 417] on p at bounding box center [726, 420] width 498 height 10
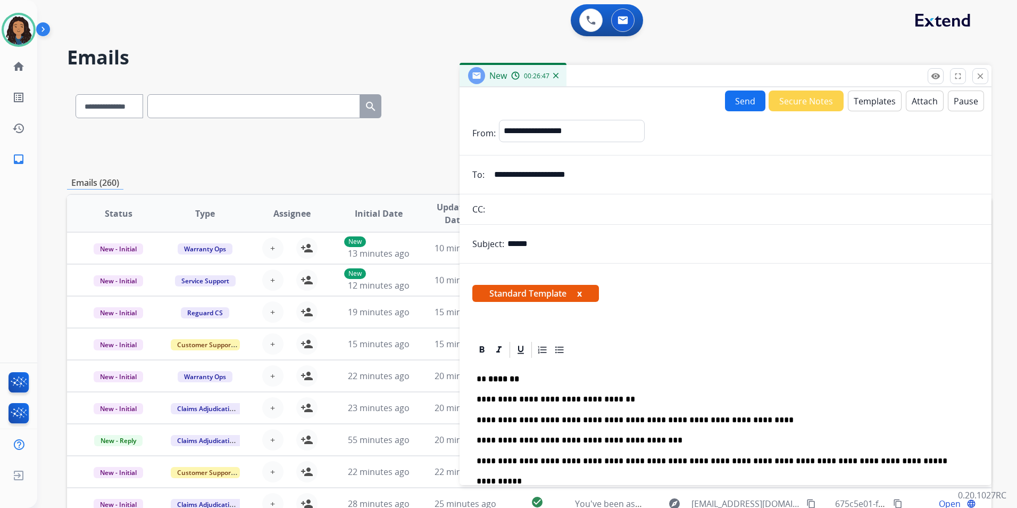
click at [739, 103] on button "Send" at bounding box center [745, 100] width 40 height 21
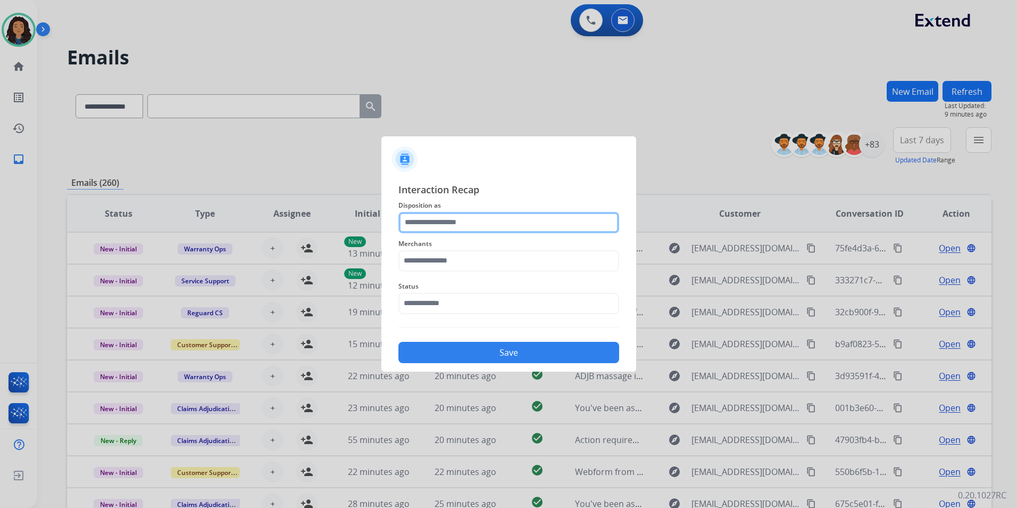
drag, startPoint x: 485, startPoint y: 215, endPoint x: 487, endPoint y: 226, distance: 10.5
click at [485, 215] on input "text" at bounding box center [509, 222] width 221 height 21
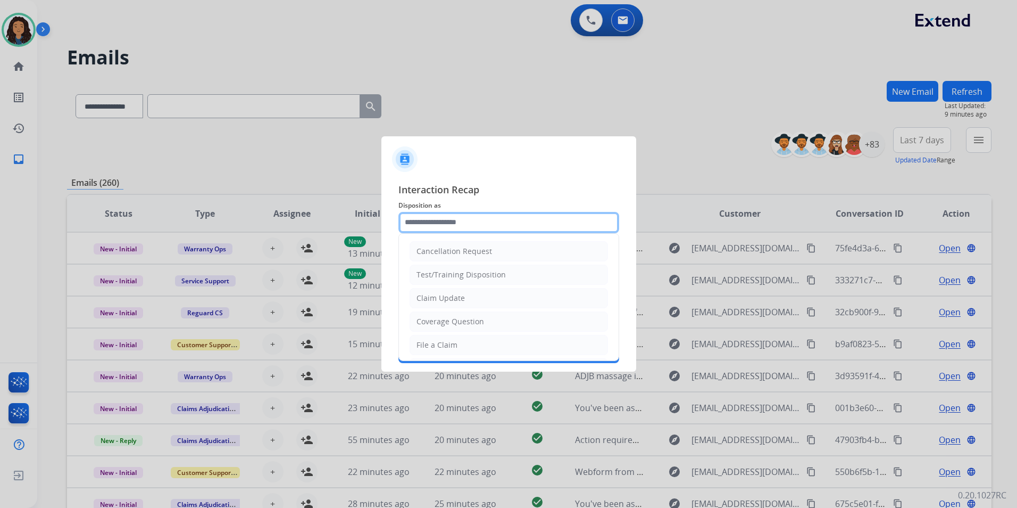
type input "*****"
type input "***"
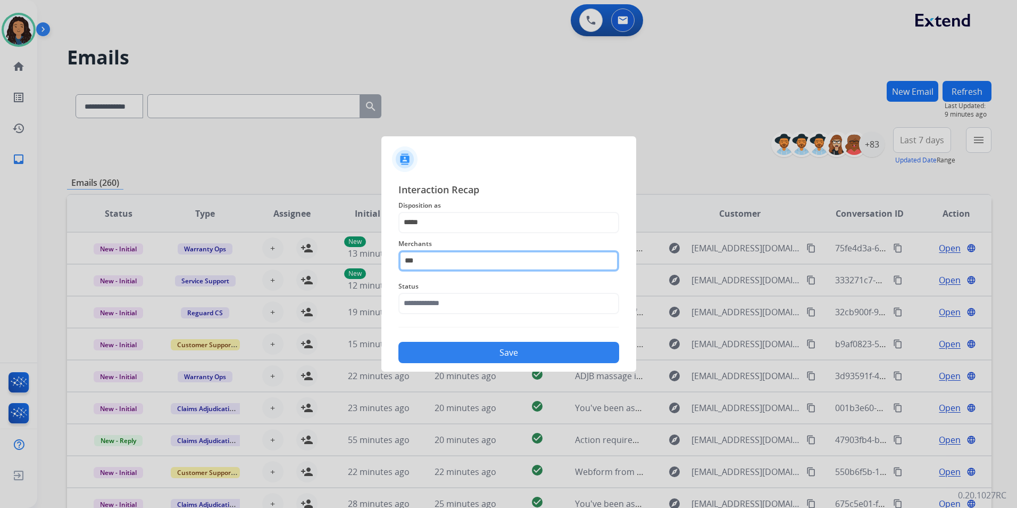
click at [434, 252] on input "***" at bounding box center [509, 260] width 221 height 21
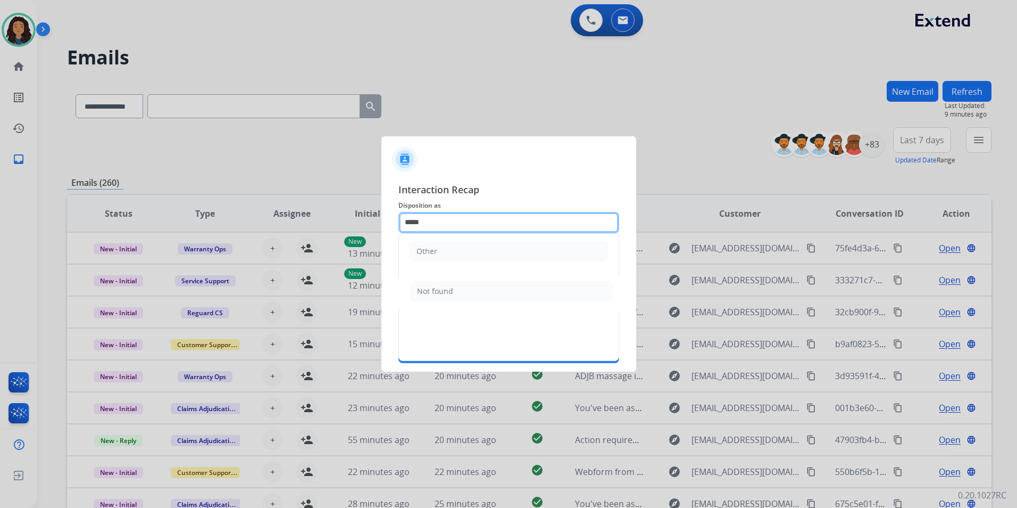
drag, startPoint x: 448, startPoint y: 221, endPoint x: 256, endPoint y: 220, distance: 192.1
click at [0, 220] on app-contact-recap-modal "Interaction Recap Disposition as ***** Other Merchants *** Not found Status Save" at bounding box center [0, 254] width 0 height 508
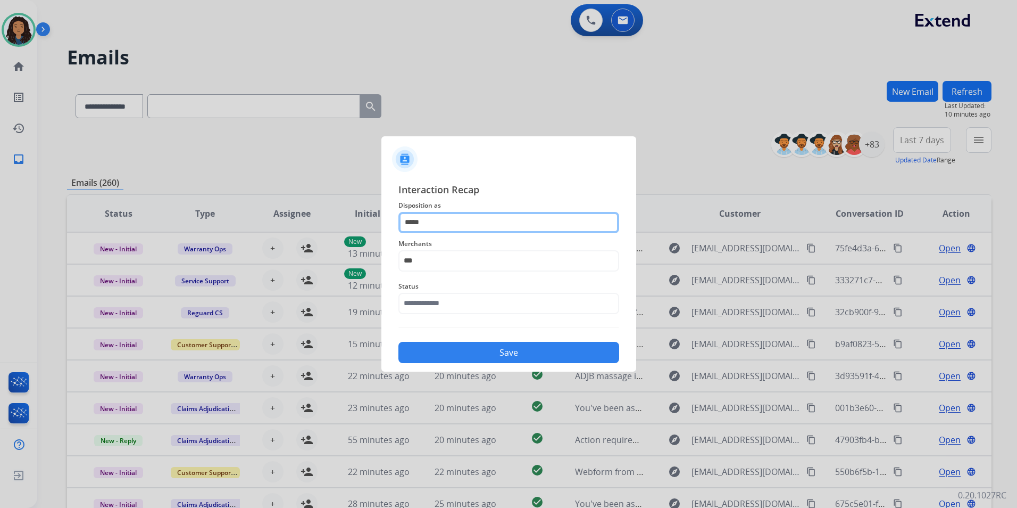
type input "*****"
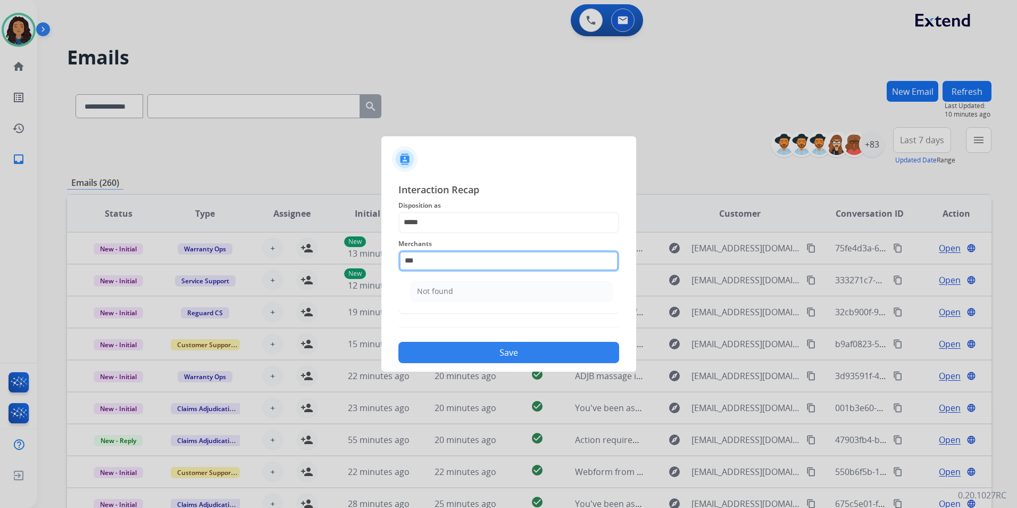
drag, startPoint x: 452, startPoint y: 259, endPoint x: 269, endPoint y: 252, distance: 183.2
click at [0, 252] on app-contact-recap-modal "Interaction Recap Disposition as ***** Merchants *** Not found Status Save" at bounding box center [0, 254] width 0 height 508
drag, startPoint x: 508, startPoint y: 312, endPoint x: 493, endPoint y: 258, distance: 55.8
click at [507, 311] on li "Ashley furniture" at bounding box center [511, 314] width 203 height 20
type input "**********"
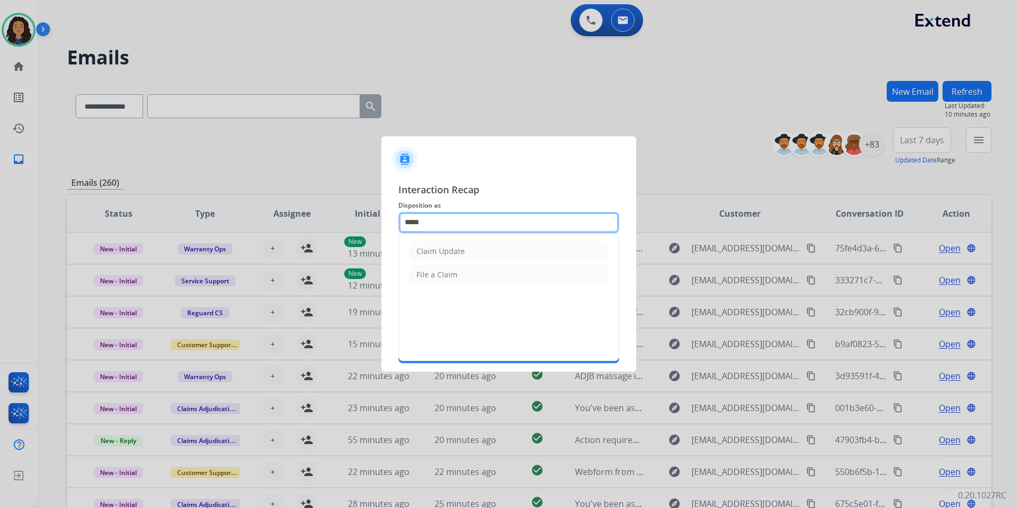
click at [451, 226] on input "*****" at bounding box center [509, 222] width 221 height 21
click at [467, 248] on li "Claim Update" at bounding box center [509, 251] width 198 height 20
type input "**********"
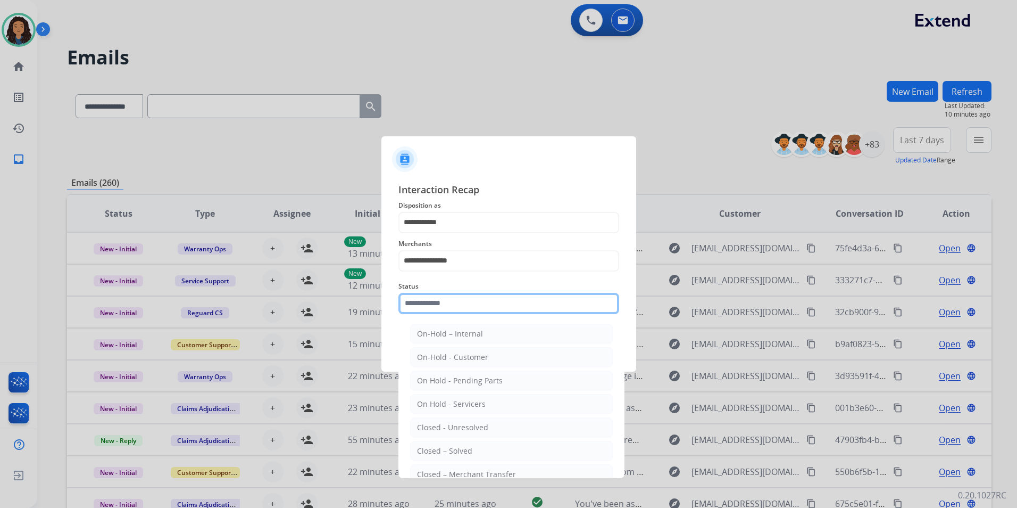
click at [443, 297] on input "text" at bounding box center [509, 303] width 221 height 21
click at [455, 451] on div "Closed – Solved" at bounding box center [444, 450] width 55 height 11
type input "**********"
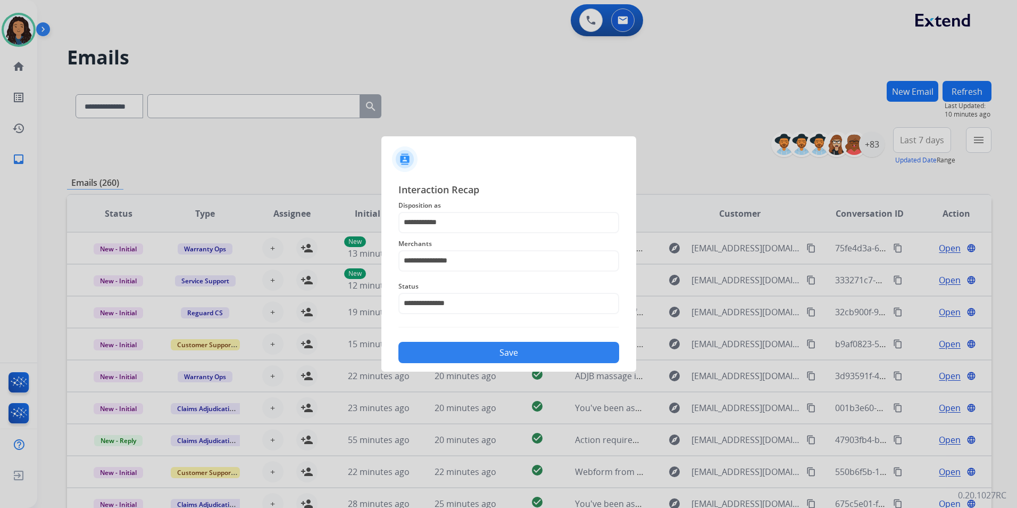
click at [512, 358] on button "Save" at bounding box center [509, 352] width 221 height 21
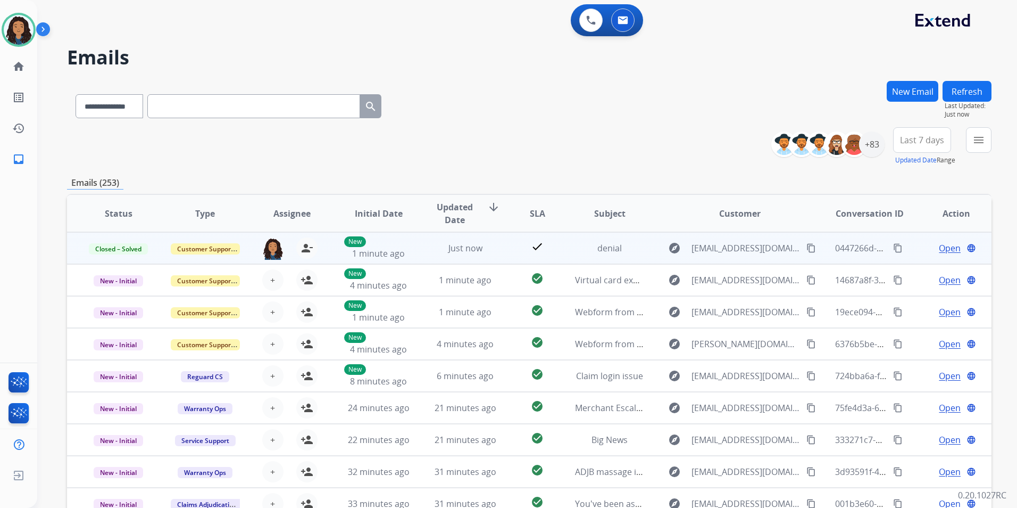
click at [893, 247] on mat-icon "content_copy" at bounding box center [898, 248] width 10 height 10
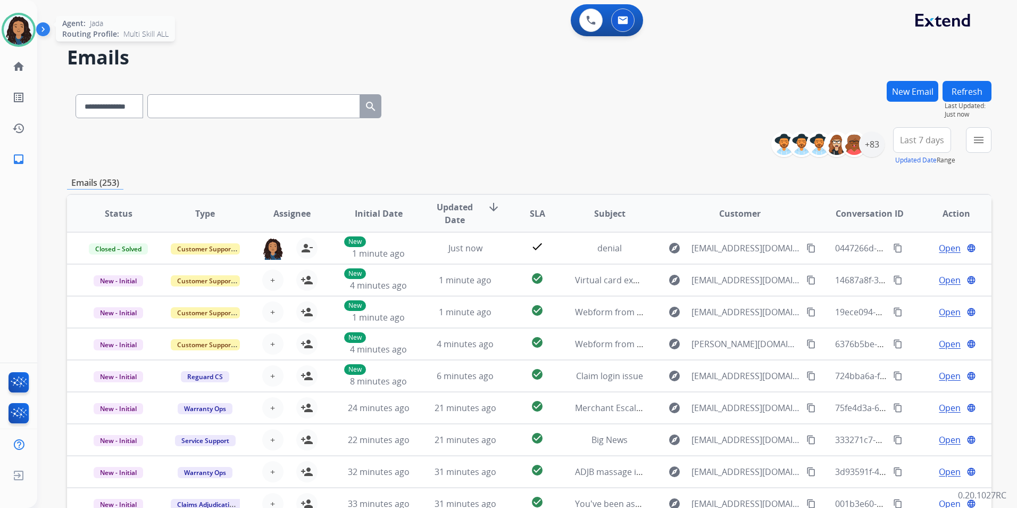
click at [8, 29] on img at bounding box center [19, 30] width 30 height 30
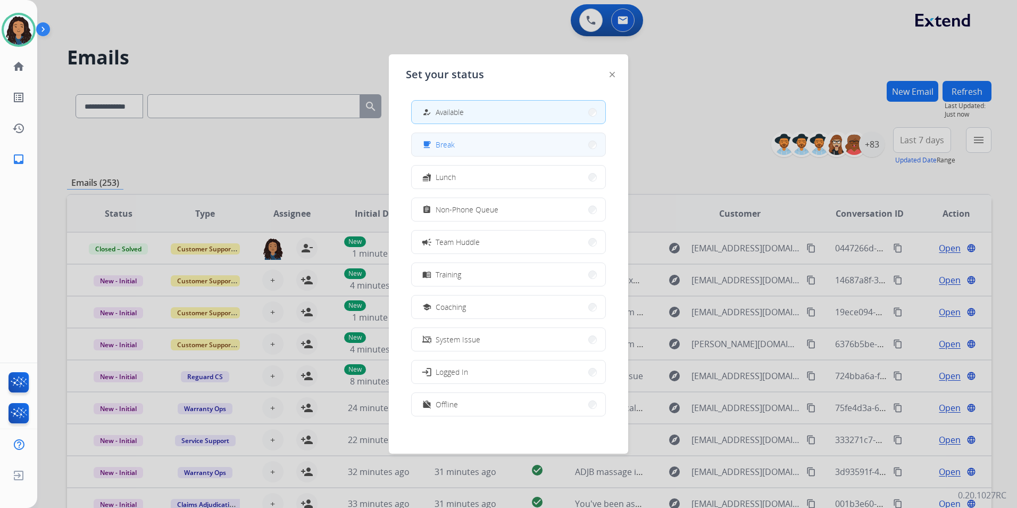
click at [448, 140] on span "Break" at bounding box center [445, 144] width 19 height 11
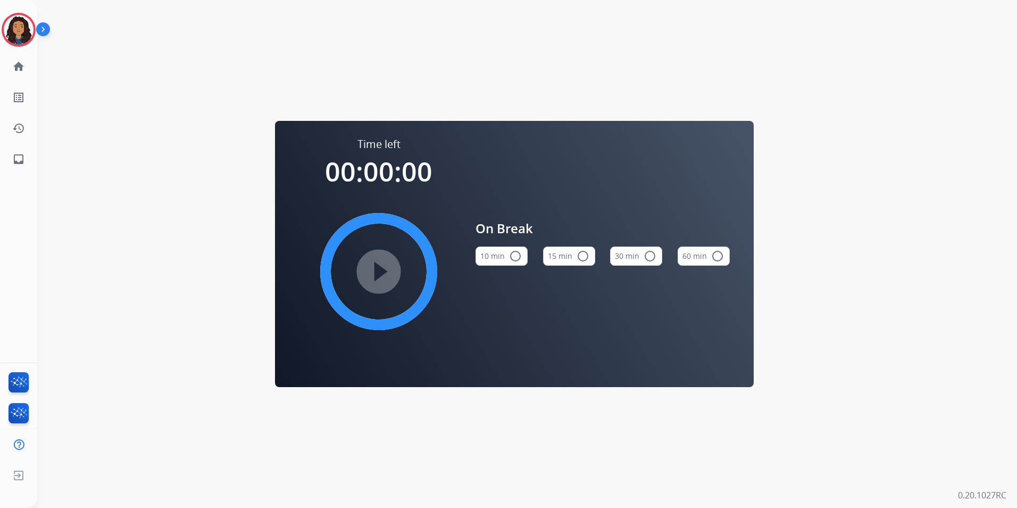
click at [579, 260] on mat-icon "radio_button_unchecked" at bounding box center [583, 256] width 13 height 13
click at [375, 273] on mat-icon "play_circle_filled" at bounding box center [378, 271] width 13 height 13
click at [22, 18] on img at bounding box center [19, 30] width 30 height 30
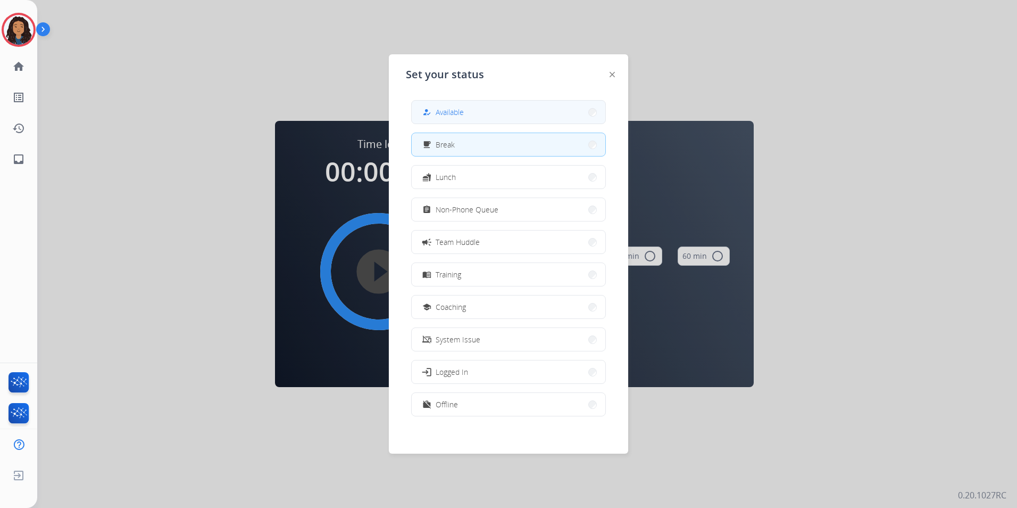
click at [526, 109] on div "how_to_reg Available" at bounding box center [508, 112] width 195 height 24
click at [524, 107] on button "how_to_reg Available" at bounding box center [509, 112] width 194 height 23
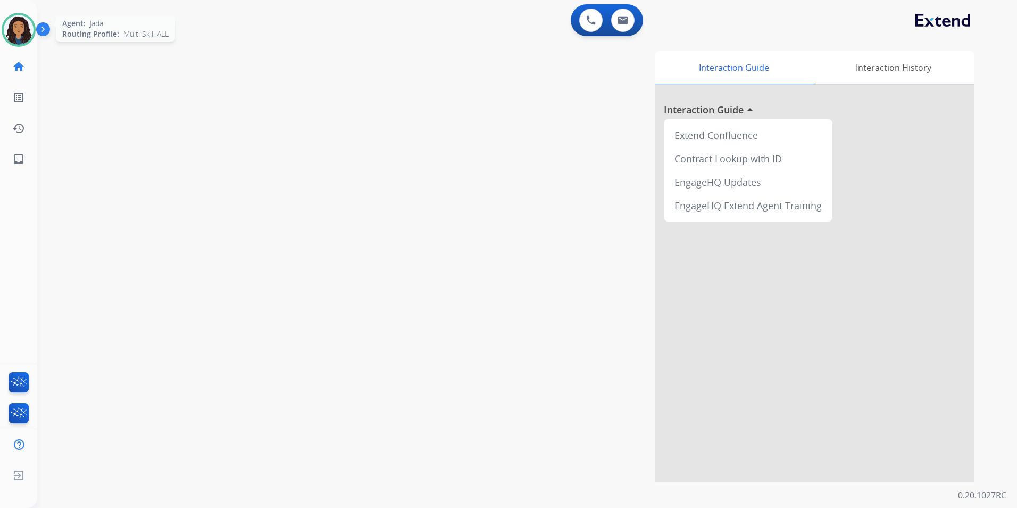
click at [20, 31] on img at bounding box center [19, 30] width 30 height 30
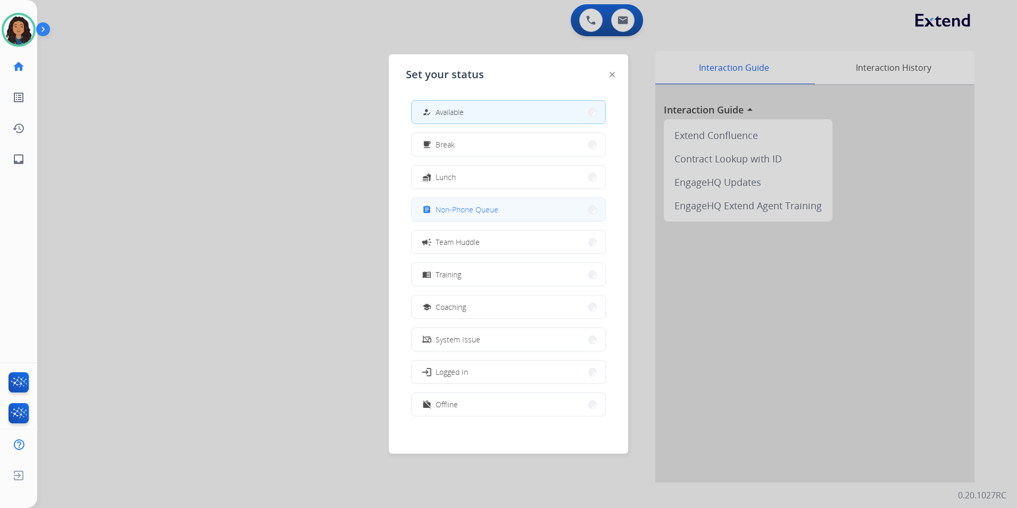
click at [496, 212] on span "Non-Phone Queue" at bounding box center [467, 209] width 63 height 11
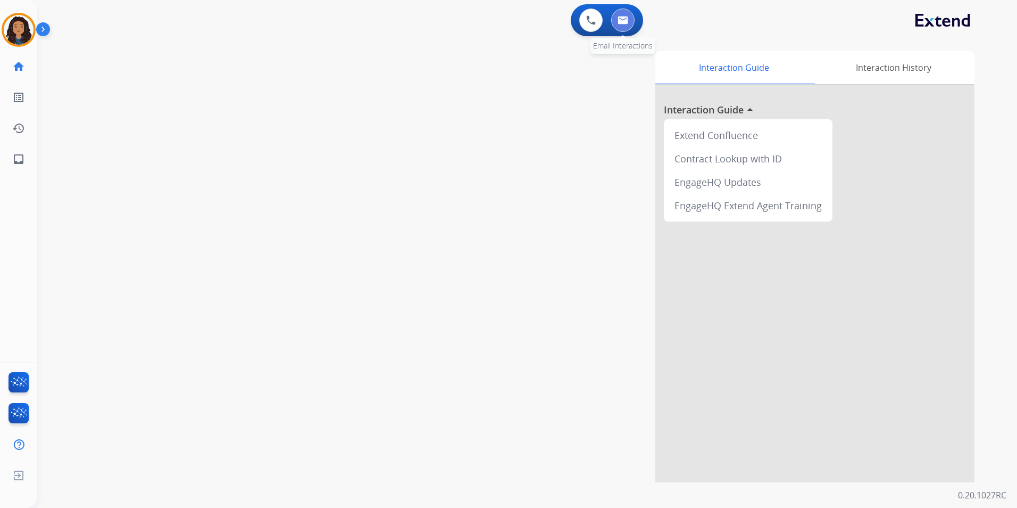
click at [626, 15] on button at bounding box center [622, 20] width 23 height 23
select select "**********"
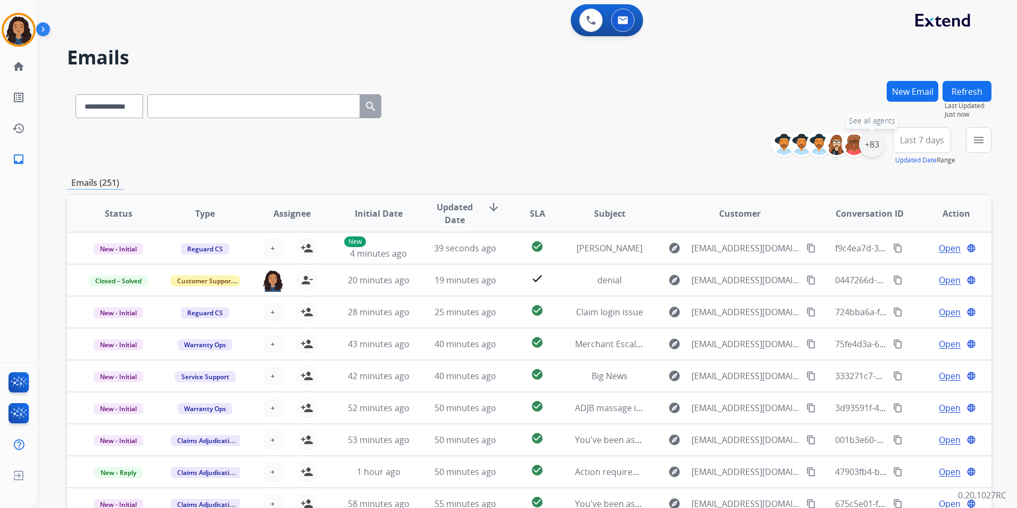
click at [869, 145] on div "+83" at bounding box center [872, 144] width 26 height 26
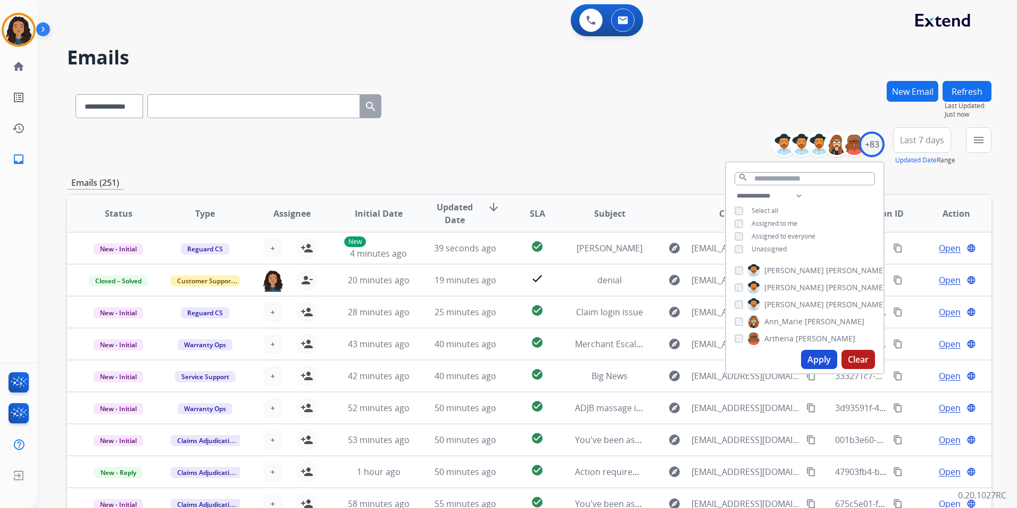
click at [775, 244] on span "Unassigned" at bounding box center [769, 248] width 35 height 9
click at [817, 361] on button "Apply" at bounding box center [819, 359] width 36 height 19
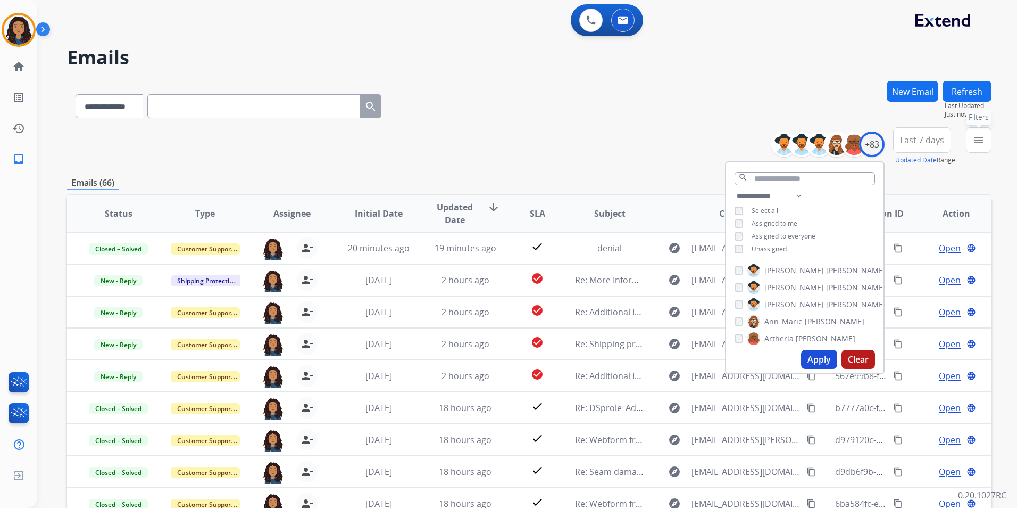
click at [969, 146] on button "menu Filters" at bounding box center [979, 140] width 26 height 26
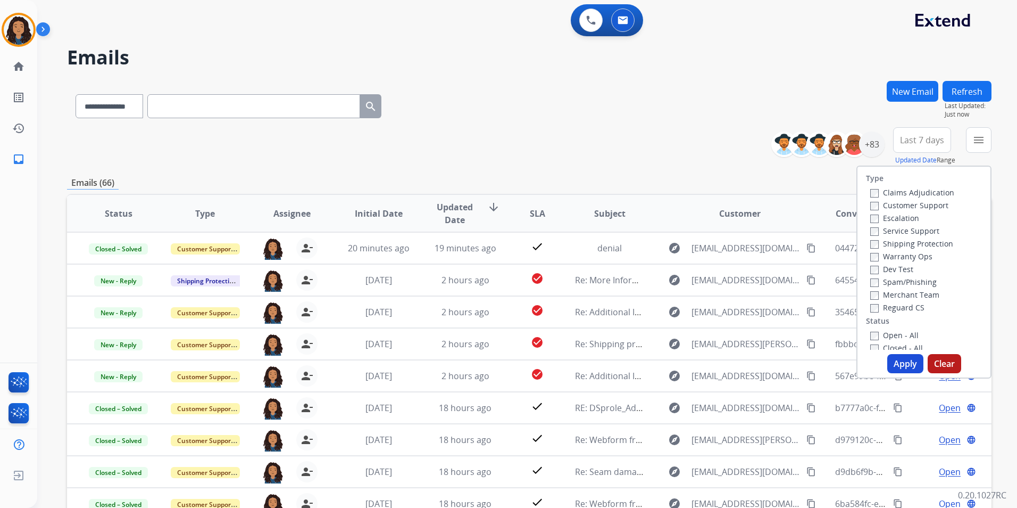
click at [919, 205] on label "Customer Support" at bounding box center [909, 205] width 78 height 10
click at [936, 245] on label "Shipping Protection" at bounding box center [911, 243] width 83 height 10
click at [893, 307] on label "Reguard CS" at bounding box center [897, 307] width 54 height 10
click at [886, 332] on label "Open - All" at bounding box center [894, 335] width 48 height 10
click at [890, 362] on button "Apply" at bounding box center [905, 363] width 36 height 19
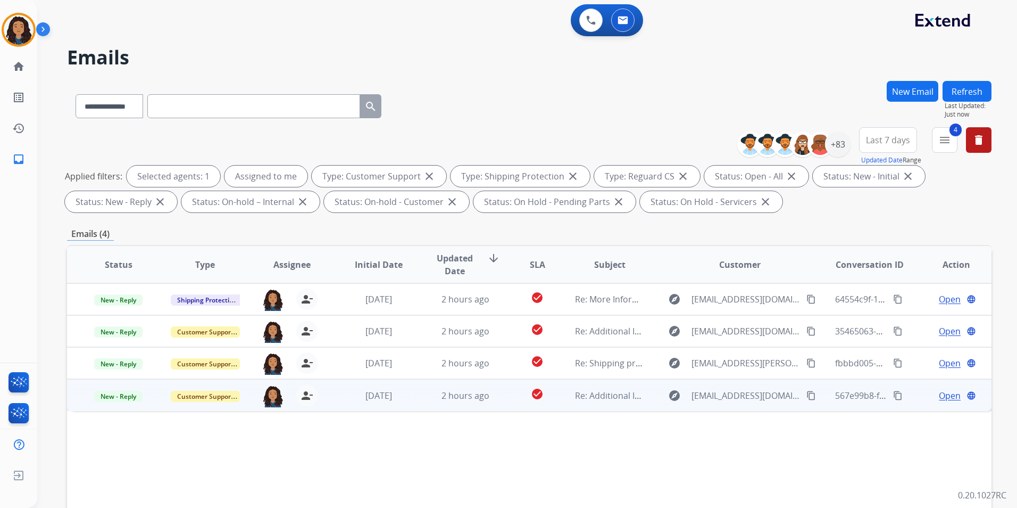
click at [942, 395] on span "Open" at bounding box center [950, 395] width 22 height 13
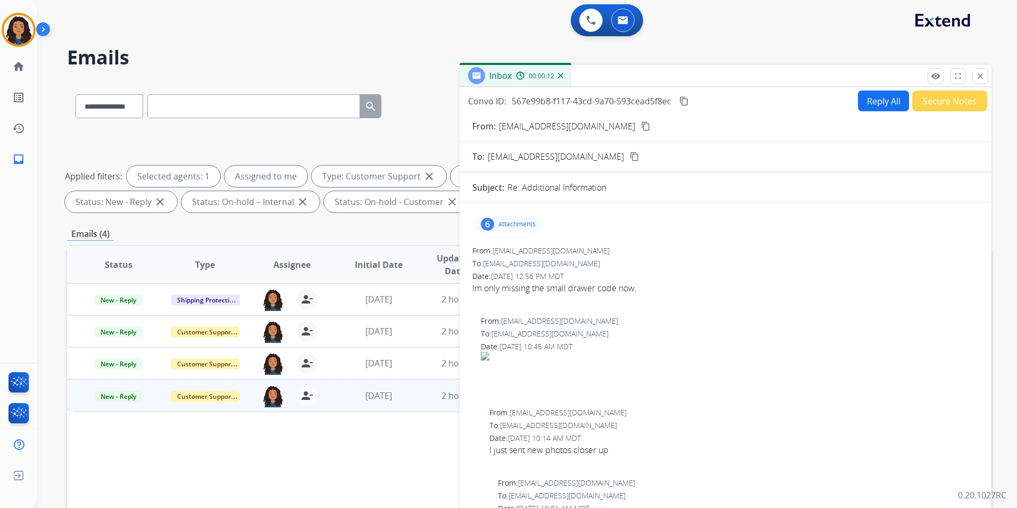
drag, startPoint x: 984, startPoint y: 74, endPoint x: 1009, endPoint y: 263, distance: 189.9
click at [984, 76] on mat-icon "close" at bounding box center [981, 76] width 10 height 10
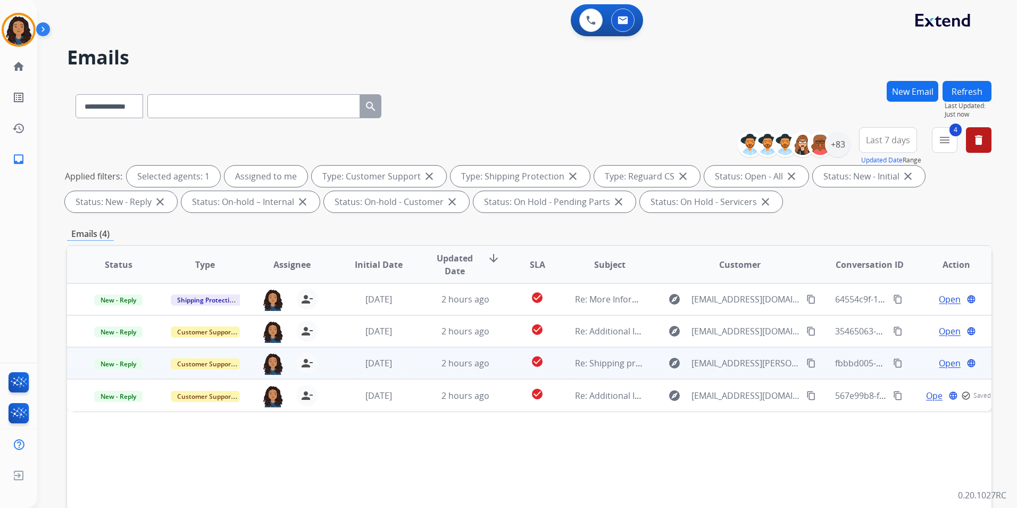
click at [939, 360] on span "Open" at bounding box center [950, 362] width 22 height 13
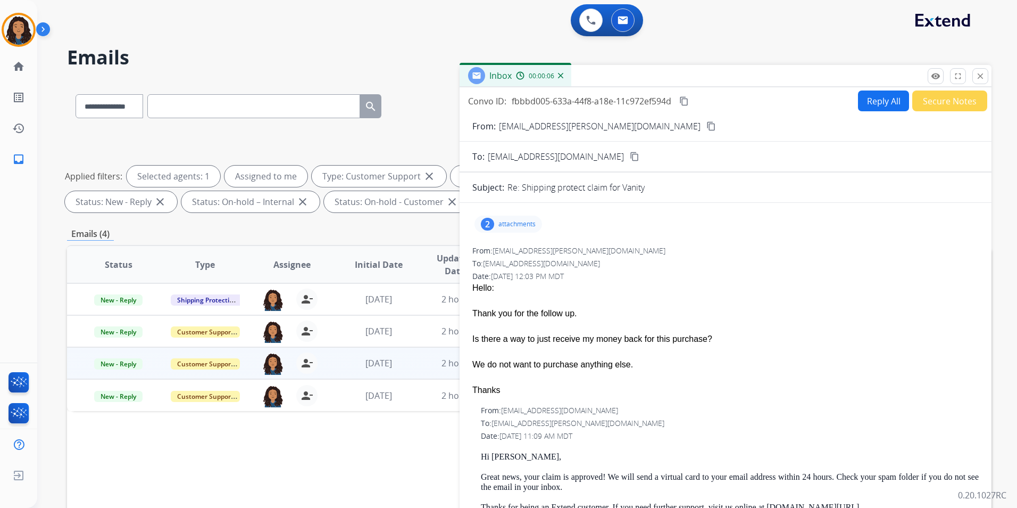
click at [885, 94] on button "Reply All" at bounding box center [883, 100] width 51 height 21
select select "**********"
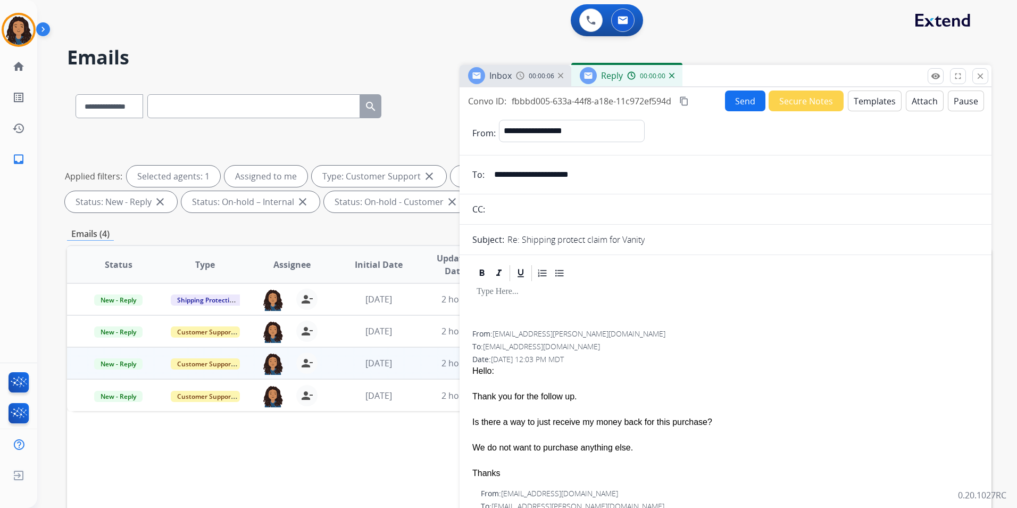
click at [885, 94] on button "Templates" at bounding box center [875, 100] width 54 height 21
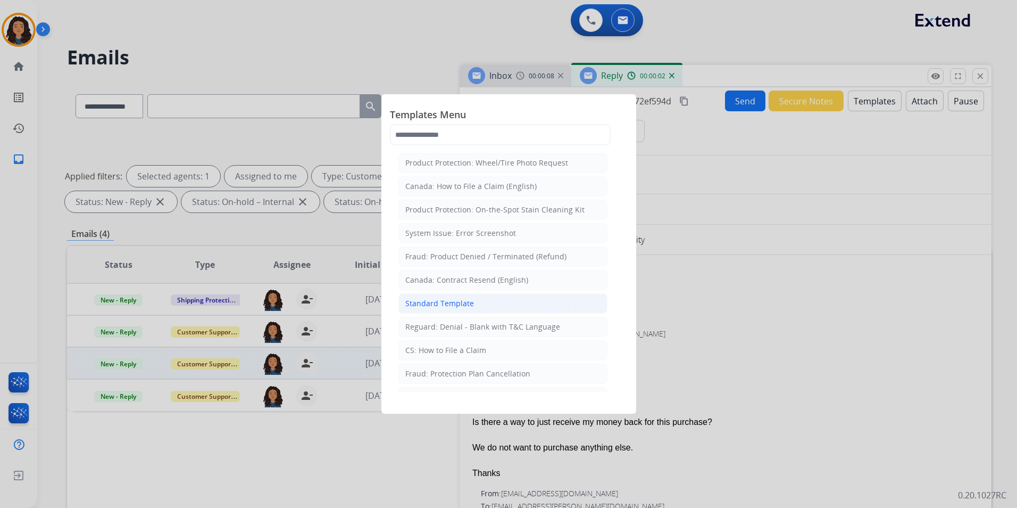
click at [523, 294] on li "Standard Template" at bounding box center [503, 303] width 209 height 20
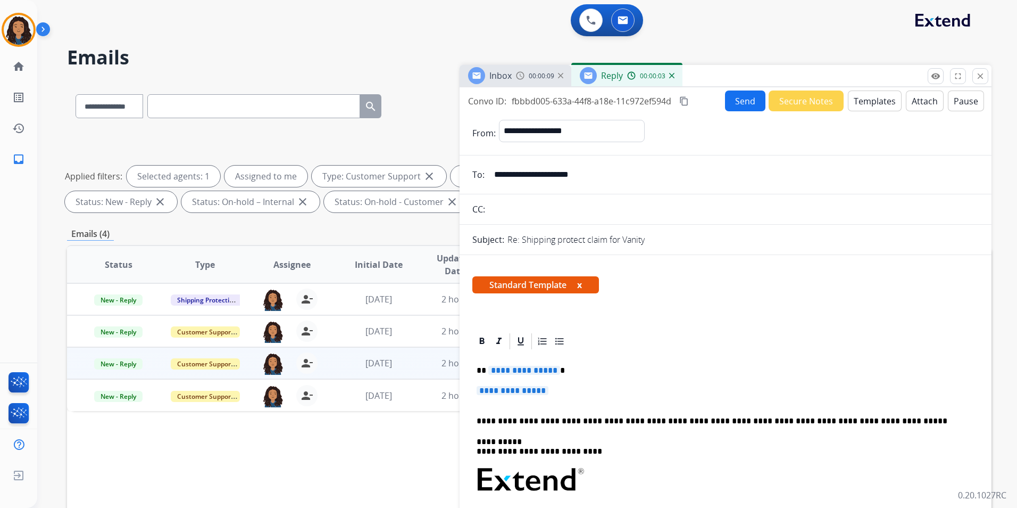
click at [482, 76] on div at bounding box center [476, 75] width 17 height 17
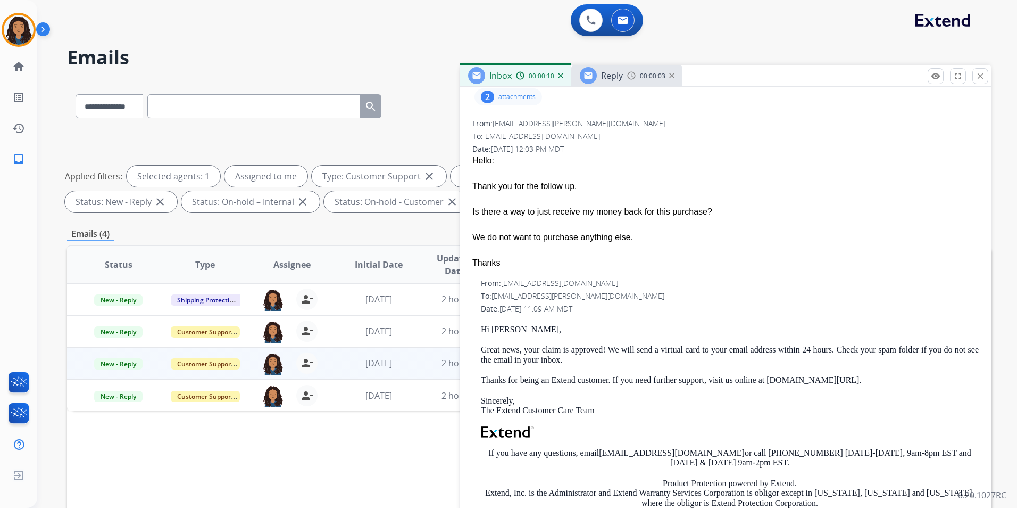
scroll to position [160, 0]
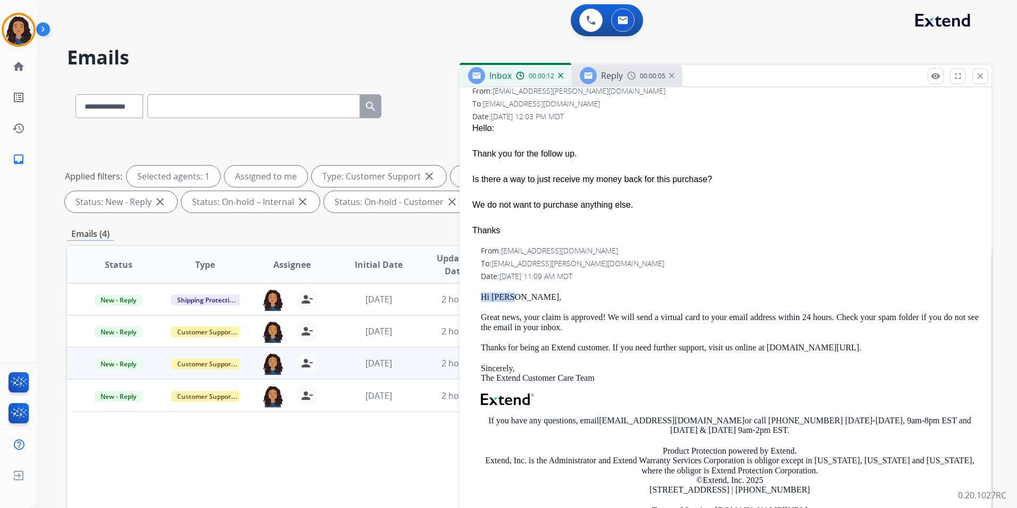
drag, startPoint x: 487, startPoint y: 295, endPoint x: 542, endPoint y: 302, distance: 54.7
click at [542, 302] on div "Hi [PERSON_NAME], Great news, your claim is approved! We will send a virtual ca…" at bounding box center [730, 417] width 498 height 250
drag, startPoint x: 542, startPoint y: 302, endPoint x: 505, endPoint y: 305, distance: 36.3
drag, startPoint x: 505, startPoint y: 305, endPoint x: 493, endPoint y: 288, distance: 21.0
click at [493, 288] on div "From: [EMAIL_ADDRESS][DOMAIN_NAME] To: [EMAIL_ADDRESS][PERSON_NAME][DOMAIN_NAME…" at bounding box center [725, 393] width 507 height 297
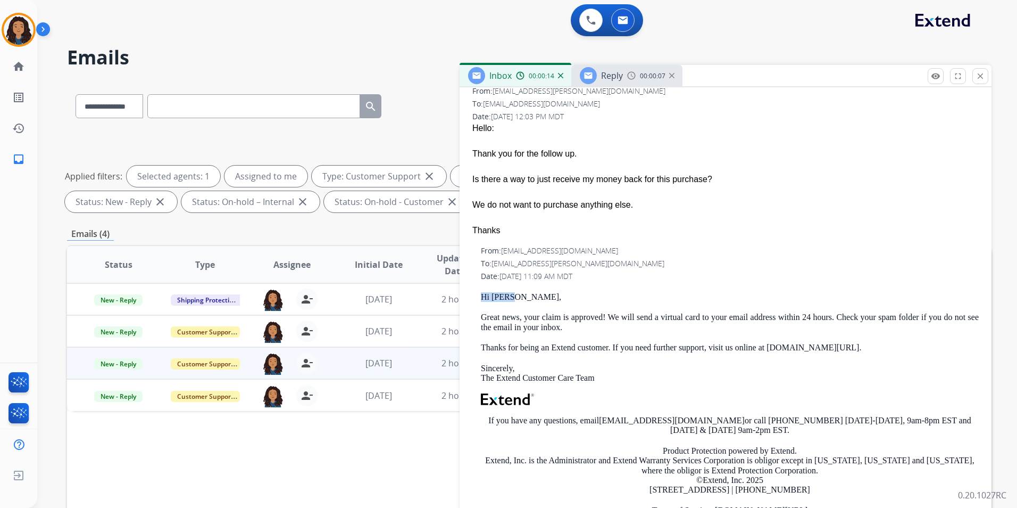
drag, startPoint x: 478, startPoint y: 295, endPoint x: 537, endPoint y: 300, distance: 59.8
click at [537, 300] on div "From: [EMAIL_ADDRESS][DOMAIN_NAME] To: [EMAIL_ADDRESS][PERSON_NAME][DOMAIN_NAME…" at bounding box center [725, 393] width 507 height 297
drag, startPoint x: 537, startPoint y: 300, endPoint x: 502, endPoint y: 296, distance: 35.3
copy p "Hi [PERSON_NAME],"
click at [618, 84] on div "Reply" at bounding box center [601, 75] width 43 height 17
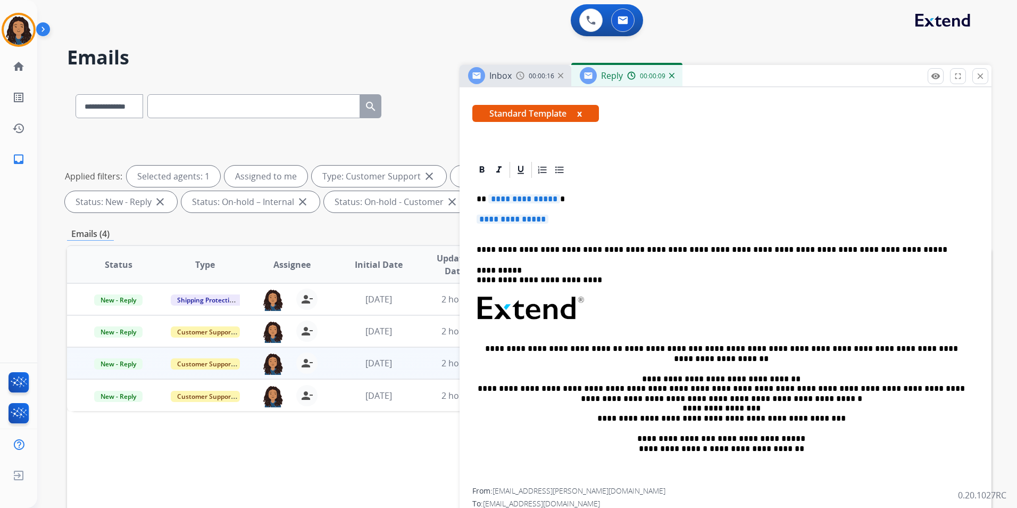
scroll to position [213, 0]
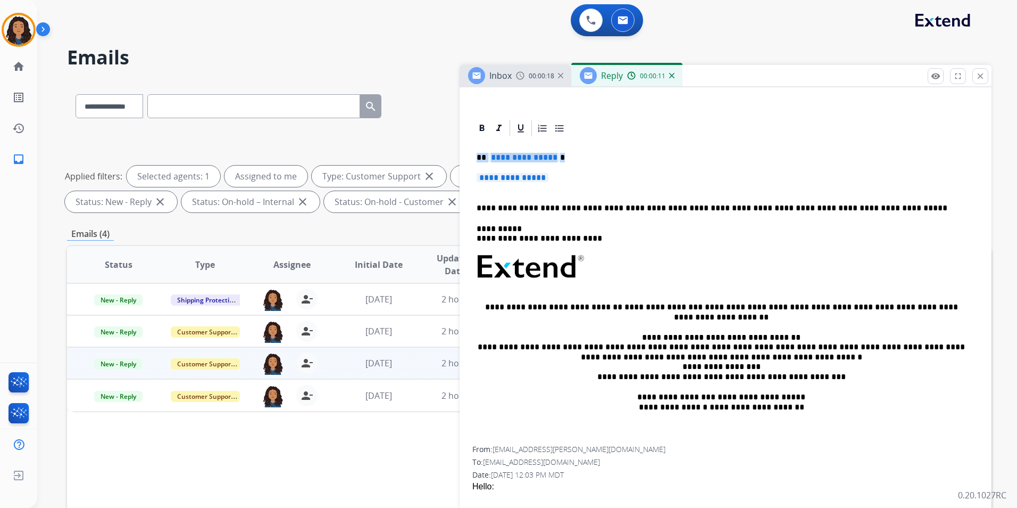
drag, startPoint x: 474, startPoint y: 155, endPoint x: 576, endPoint y: 172, distance: 103.5
click at [576, 172] on div "**********" at bounding box center [725, 292] width 507 height 308
paste div
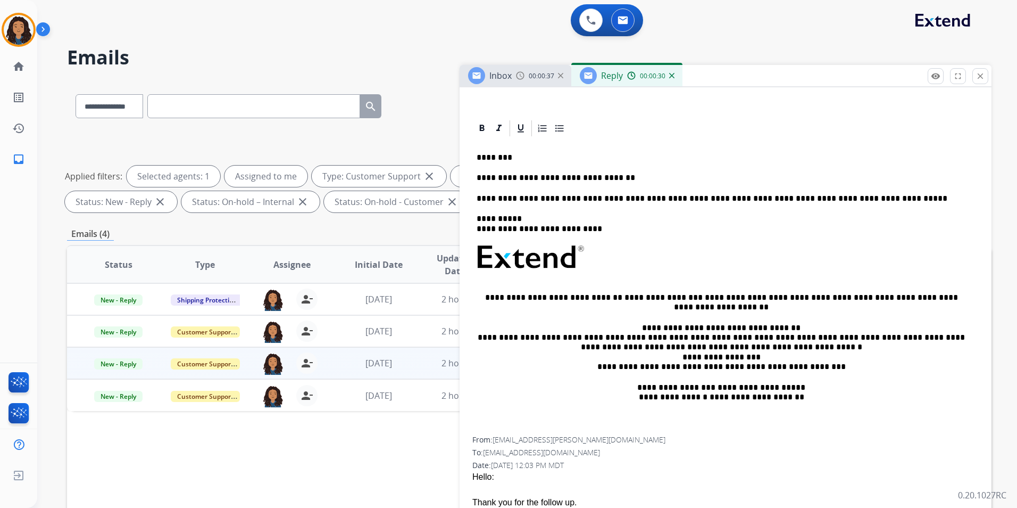
click at [619, 171] on div "**********" at bounding box center [725, 287] width 507 height 298
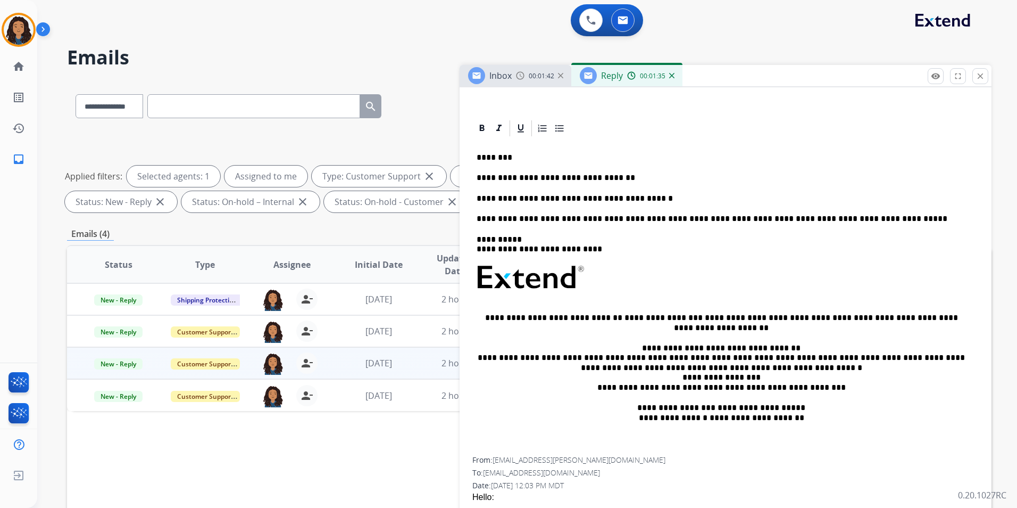
scroll to position [0, 0]
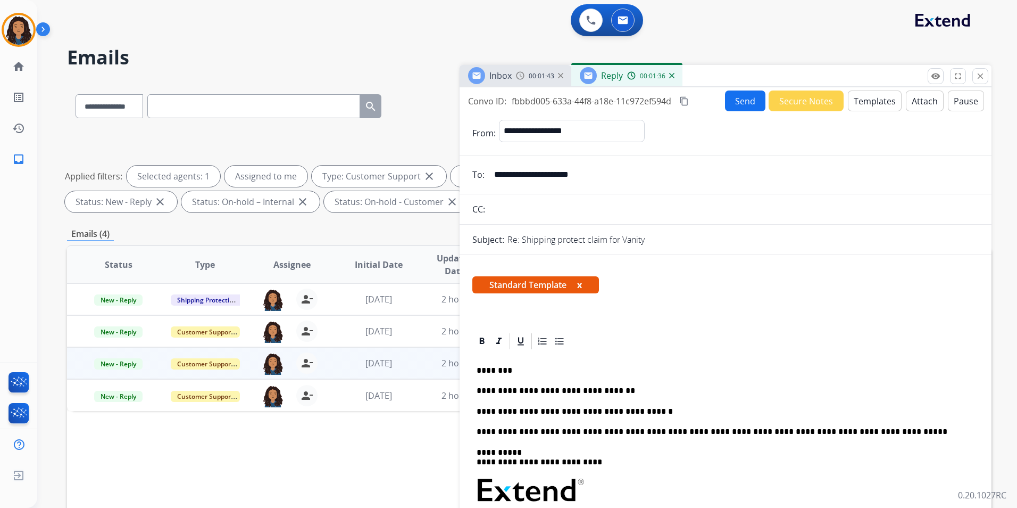
click at [737, 103] on button "Send" at bounding box center [745, 100] width 40 height 21
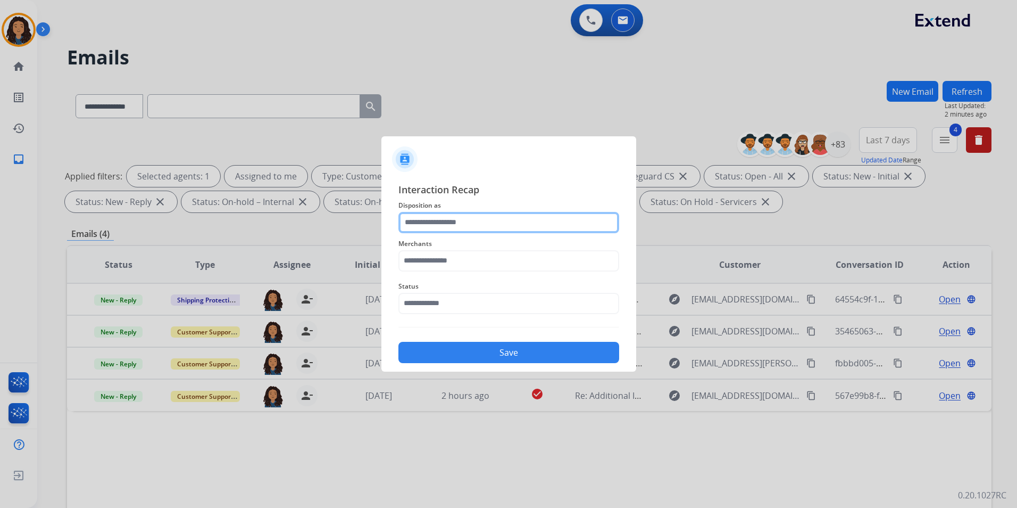
click at [570, 213] on input "text" at bounding box center [509, 222] width 221 height 21
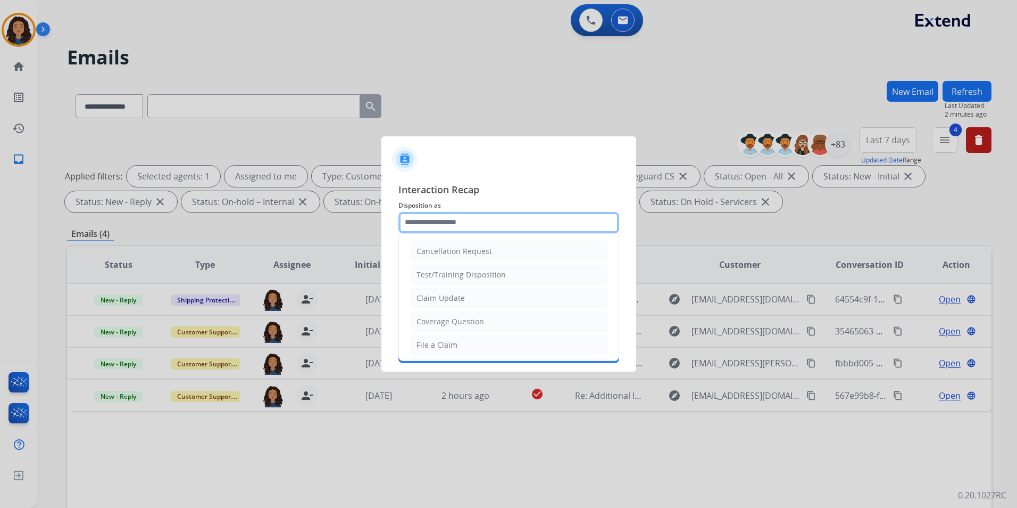
type input "**********"
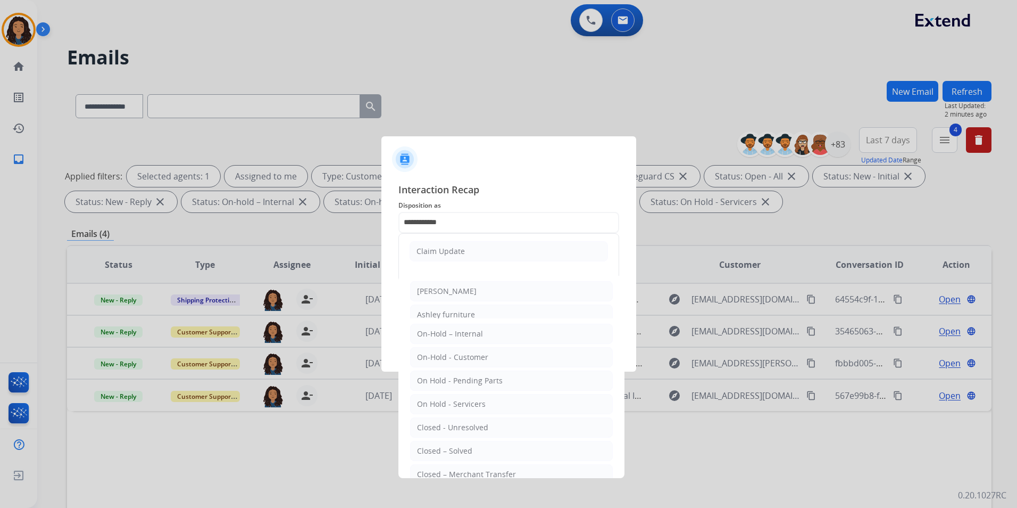
click at [443, 262] on ul "Claim Update" at bounding box center [509, 251] width 220 height 35
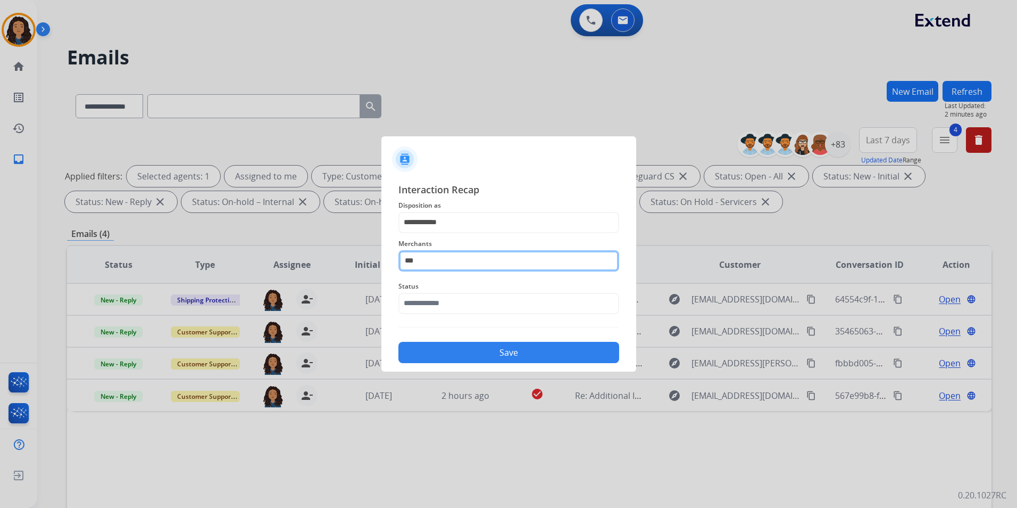
click at [449, 265] on input "***" at bounding box center [509, 260] width 221 height 21
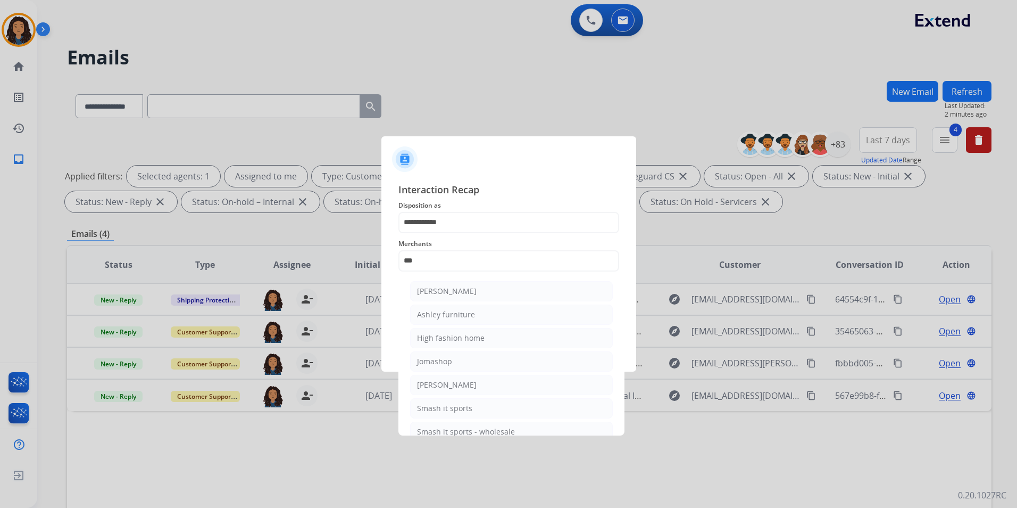
drag, startPoint x: 463, startPoint y: 316, endPoint x: 445, endPoint y: 291, distance: 30.9
click at [463, 315] on div "Ashley furniture" at bounding box center [446, 314] width 58 height 11
type input "**********"
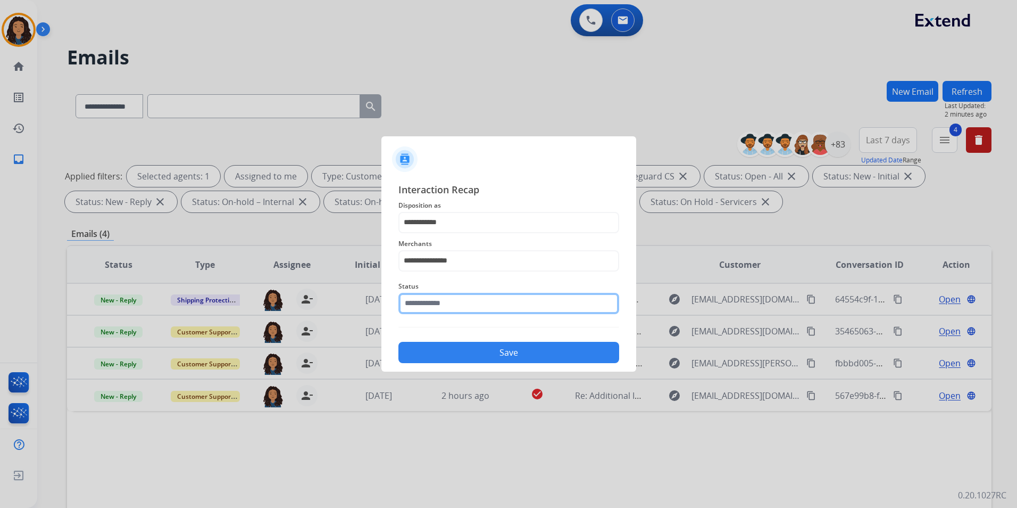
click at [440, 306] on input "text" at bounding box center [509, 303] width 221 height 21
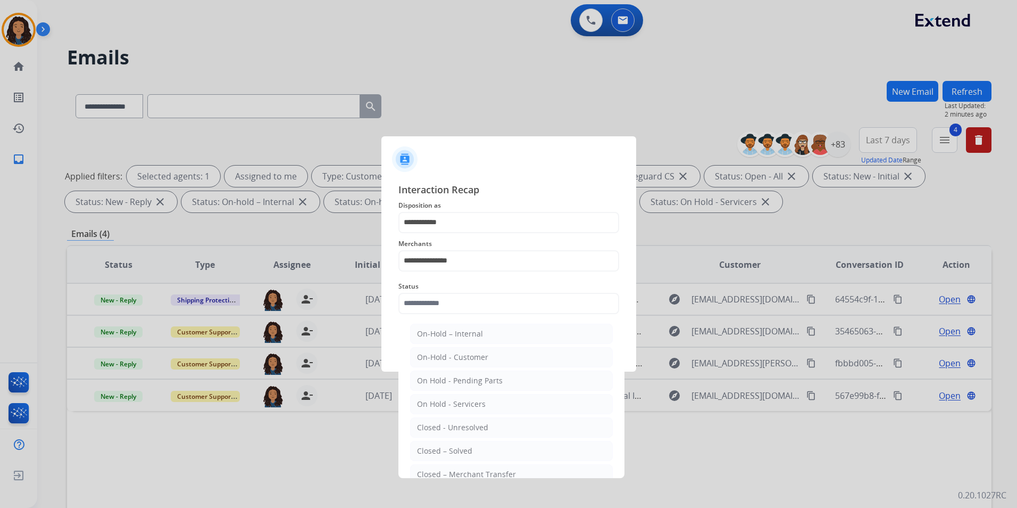
drag, startPoint x: 469, startPoint y: 452, endPoint x: 469, endPoint y: 446, distance: 5.9
click at [469, 450] on div "Closed – Solved" at bounding box center [444, 450] width 55 height 11
type input "**********"
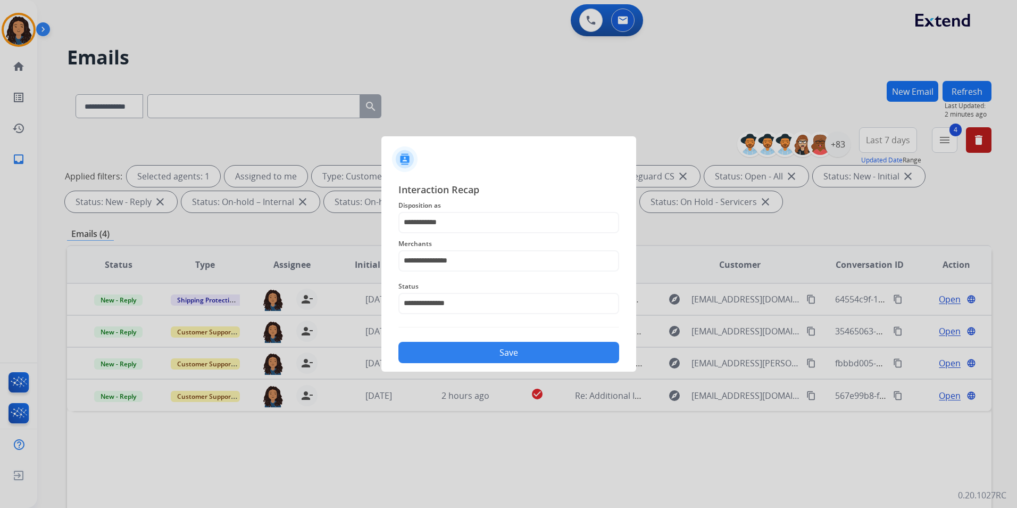
click at [499, 345] on button "Save" at bounding box center [509, 352] width 221 height 21
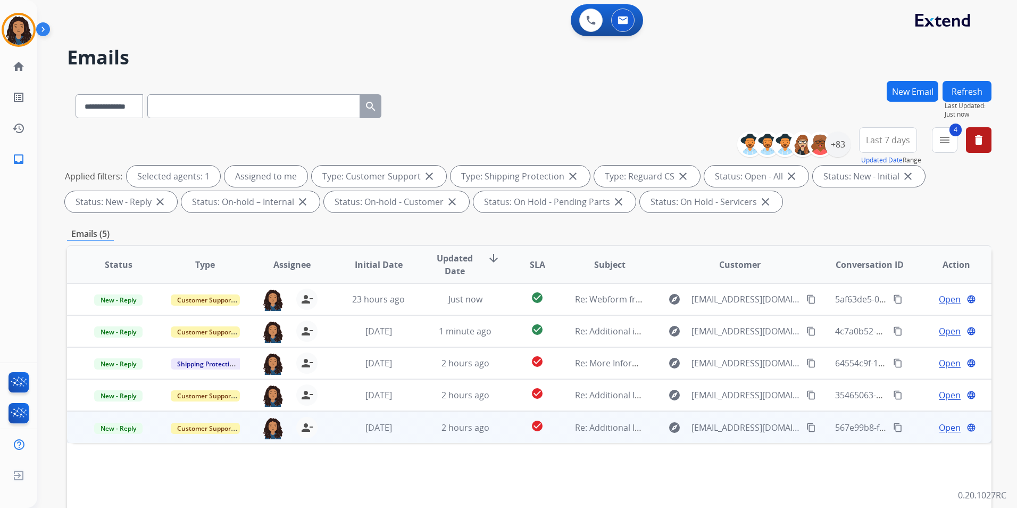
click at [939, 425] on span "Open" at bounding box center [950, 427] width 22 height 13
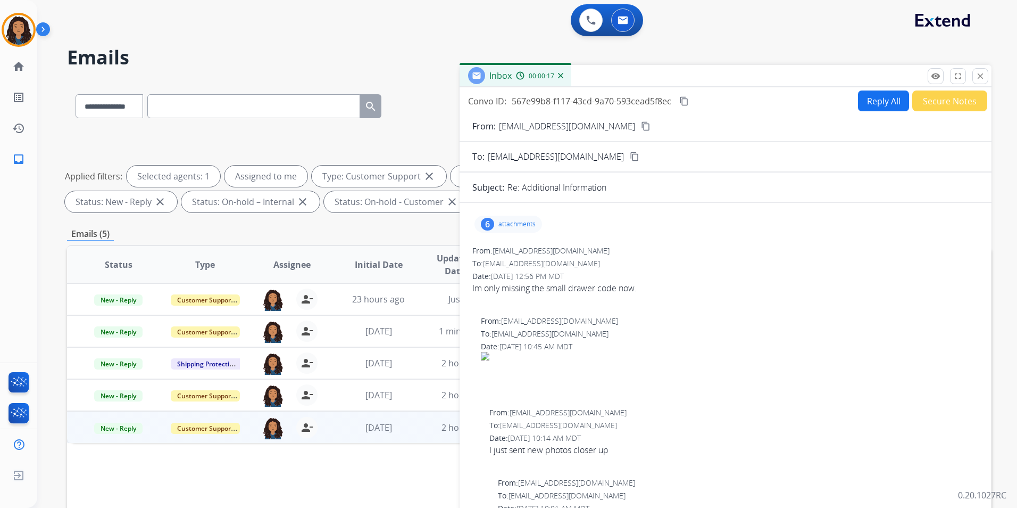
click at [641, 128] on mat-icon "content_copy" at bounding box center [646, 126] width 10 height 10
click at [520, 229] on div "6 attachments" at bounding box center [509, 223] width 68 height 17
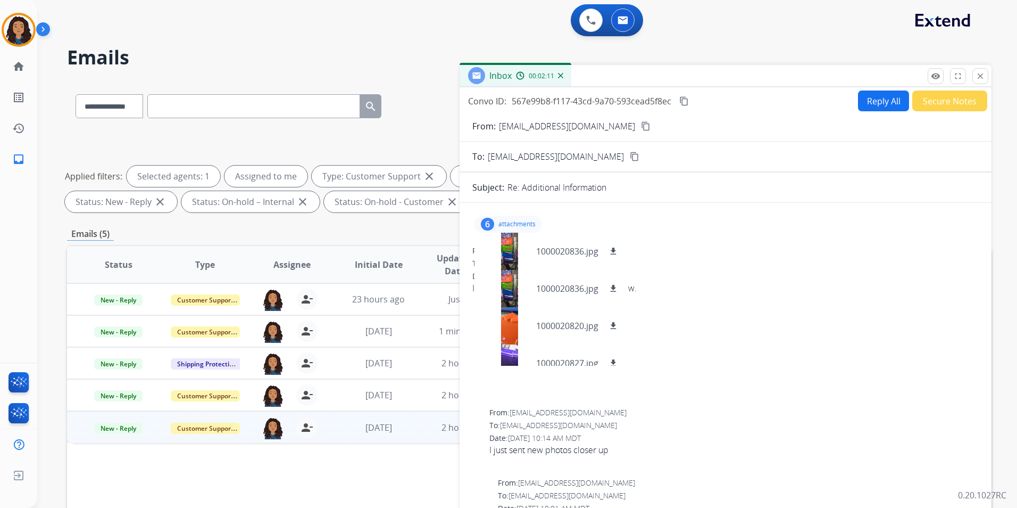
click at [512, 217] on div "6 attachments 1000020836.jpg download 1000020836.jpg download 1000020820.jpg do…" at bounding box center [509, 223] width 68 height 17
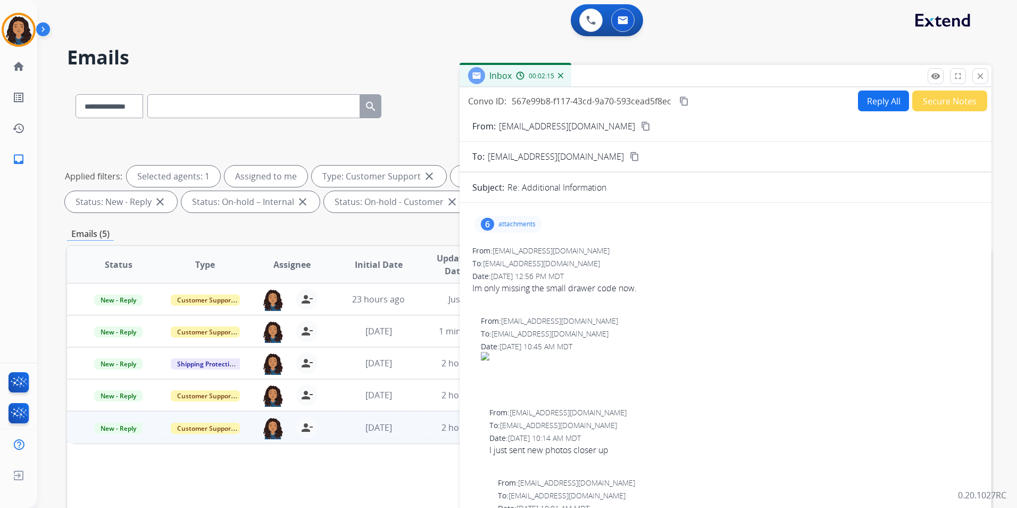
click at [502, 223] on p "attachments" at bounding box center [517, 224] width 37 height 9
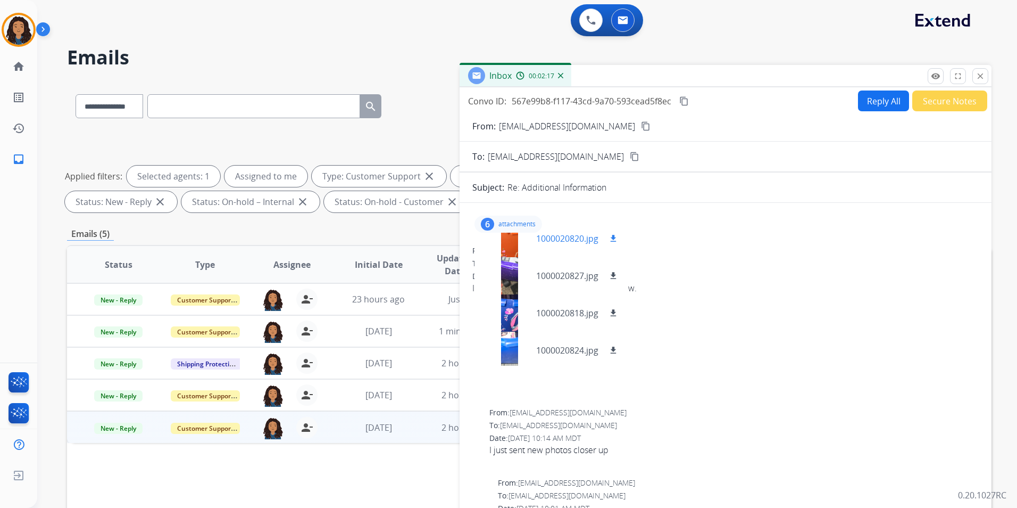
scroll to position [90, 0]
click at [511, 242] on div at bounding box center [509, 235] width 53 height 37
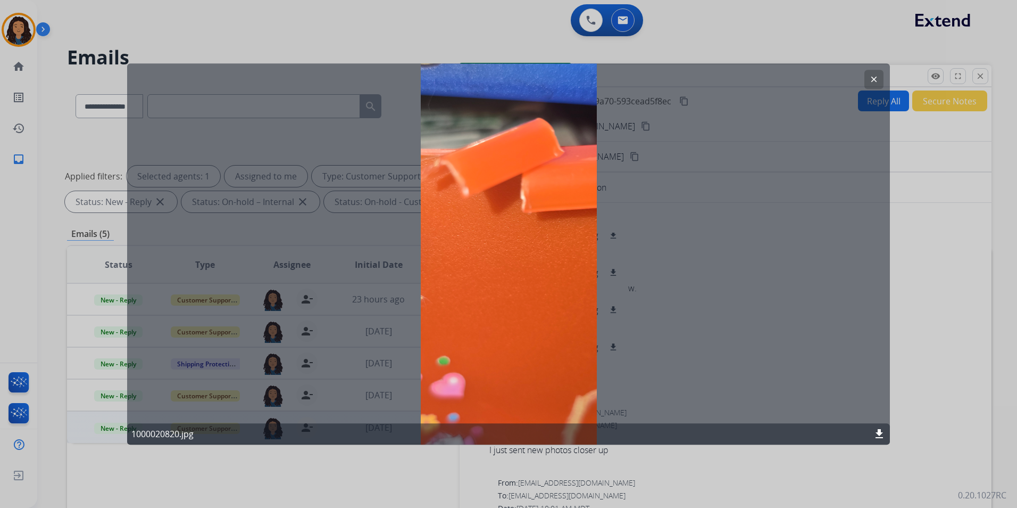
click at [879, 78] on button "clear" at bounding box center [874, 79] width 19 height 19
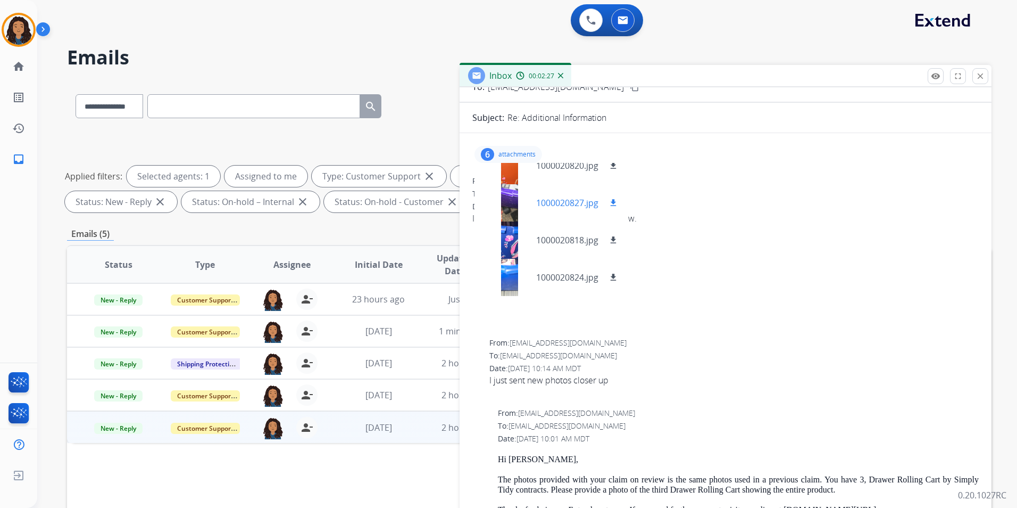
scroll to position [0, 0]
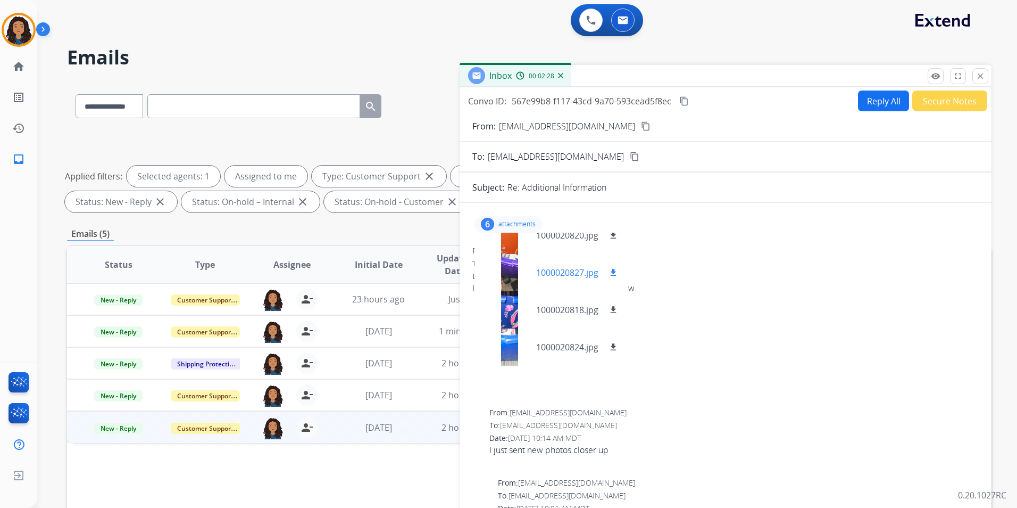
click at [510, 270] on div at bounding box center [509, 272] width 53 height 37
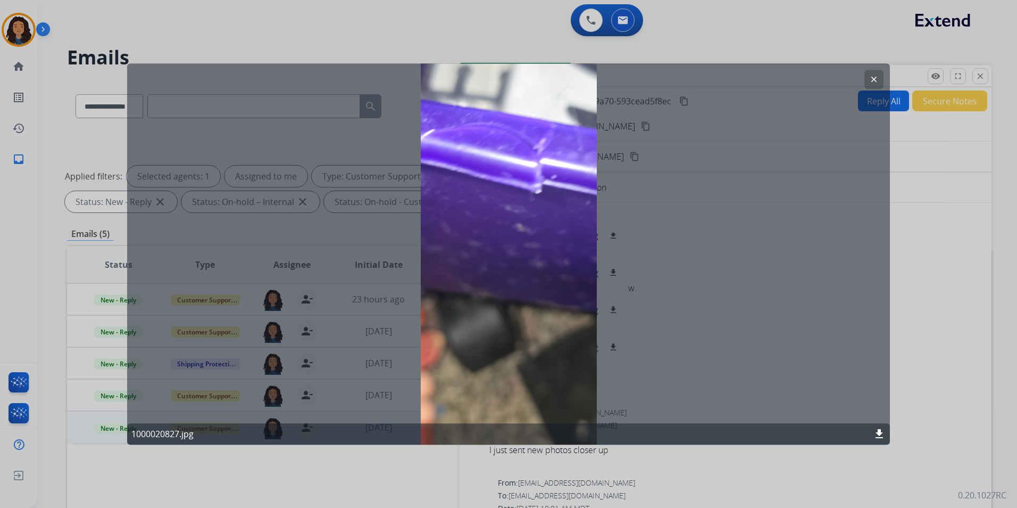
click at [873, 76] on mat-icon "clear" at bounding box center [874, 79] width 10 height 10
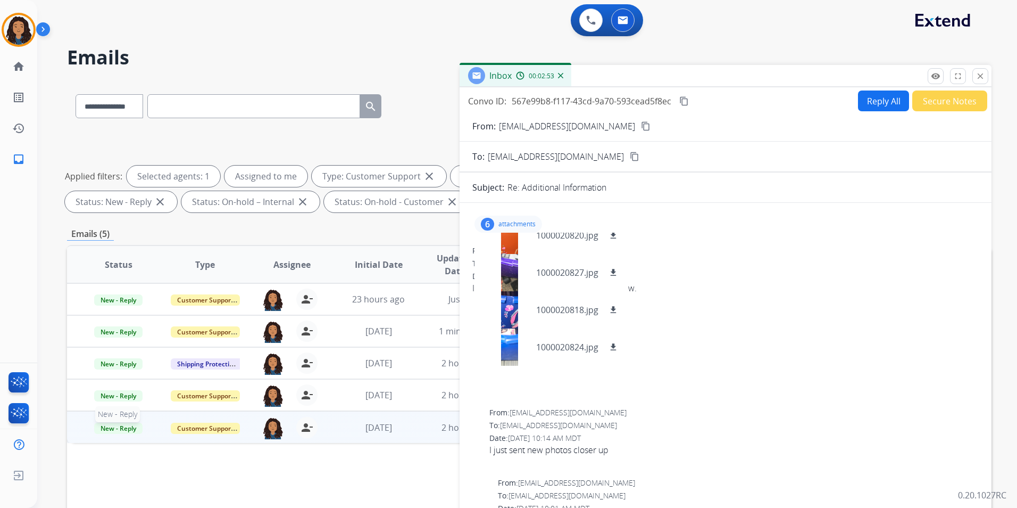
click at [118, 433] on span "New - Reply" at bounding box center [118, 427] width 48 height 11
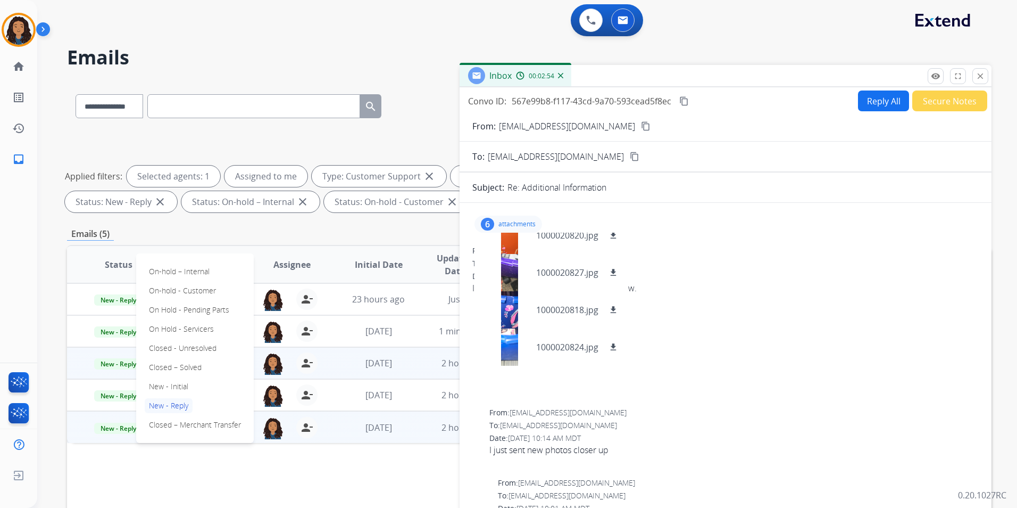
click at [187, 364] on p "Closed – Solved" at bounding box center [175, 367] width 61 height 15
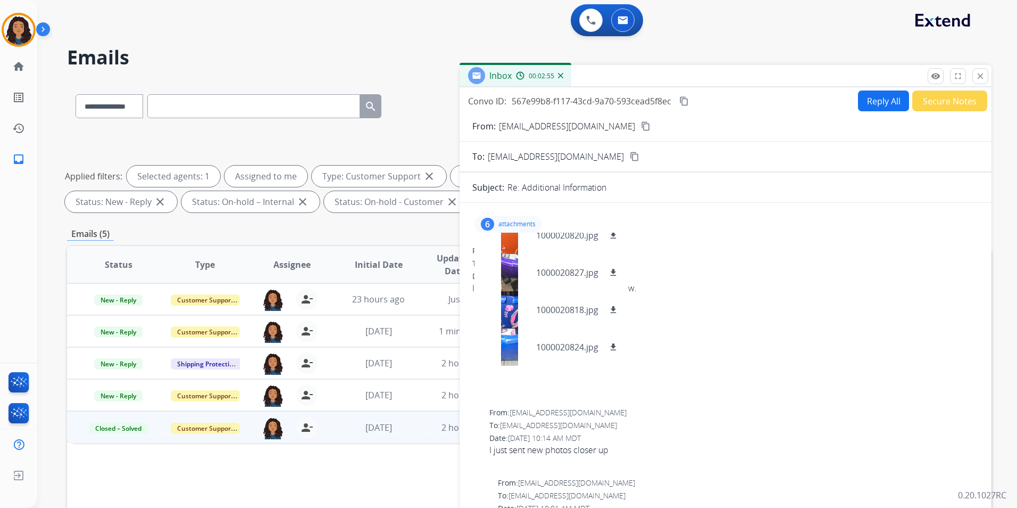
click at [949, 101] on button "Secure Notes" at bounding box center [949, 100] width 75 height 21
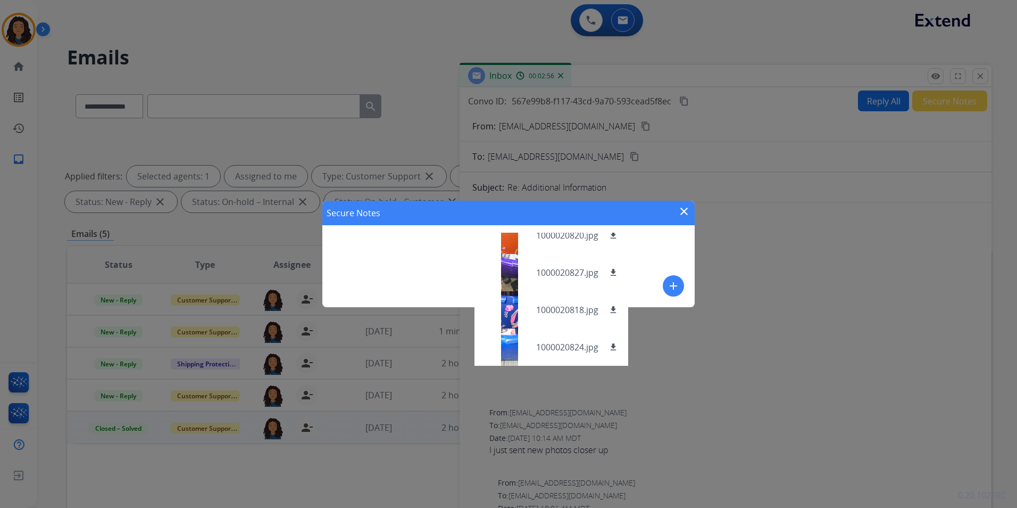
click at [673, 276] on button "add" at bounding box center [673, 285] width 21 height 21
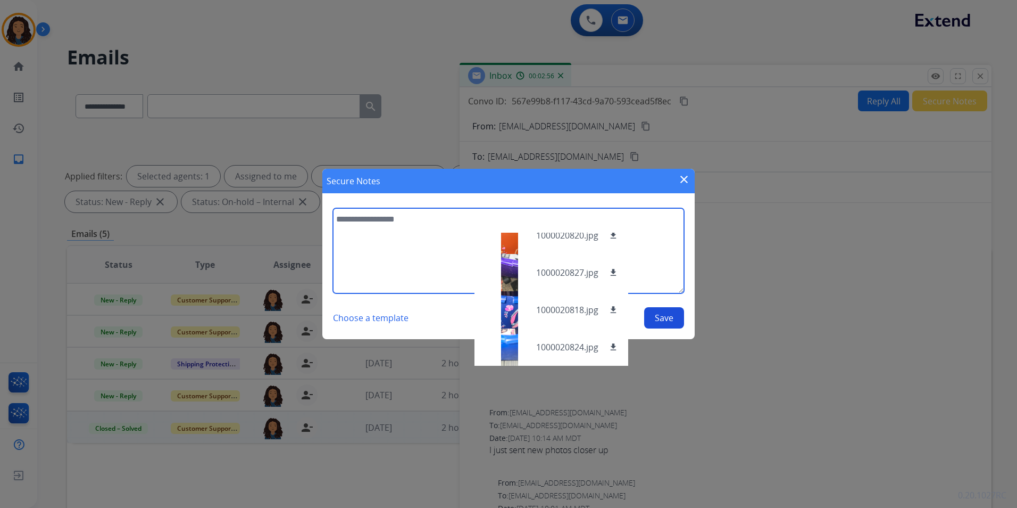
click at [351, 248] on textarea at bounding box center [508, 250] width 351 height 85
type textarea "**********"
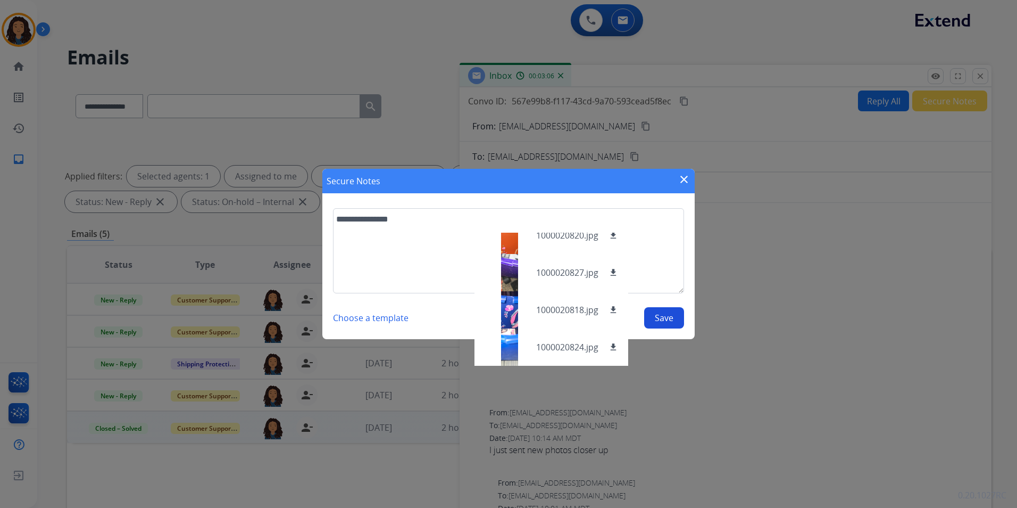
drag, startPoint x: 668, startPoint y: 323, endPoint x: 684, endPoint y: 292, distance: 35.2
click at [667, 323] on button "Save" at bounding box center [664, 317] width 40 height 21
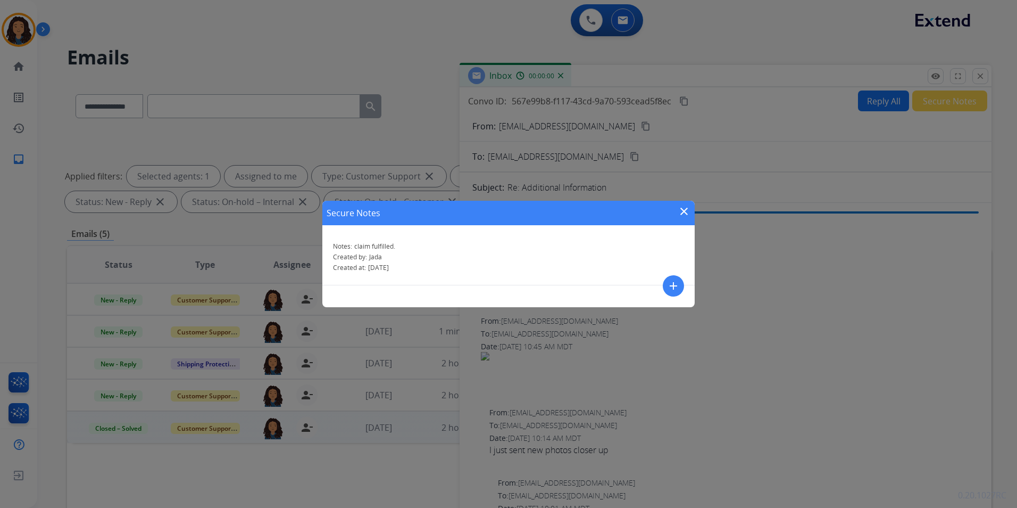
click at [685, 214] on mat-icon "close" at bounding box center [684, 211] width 13 height 13
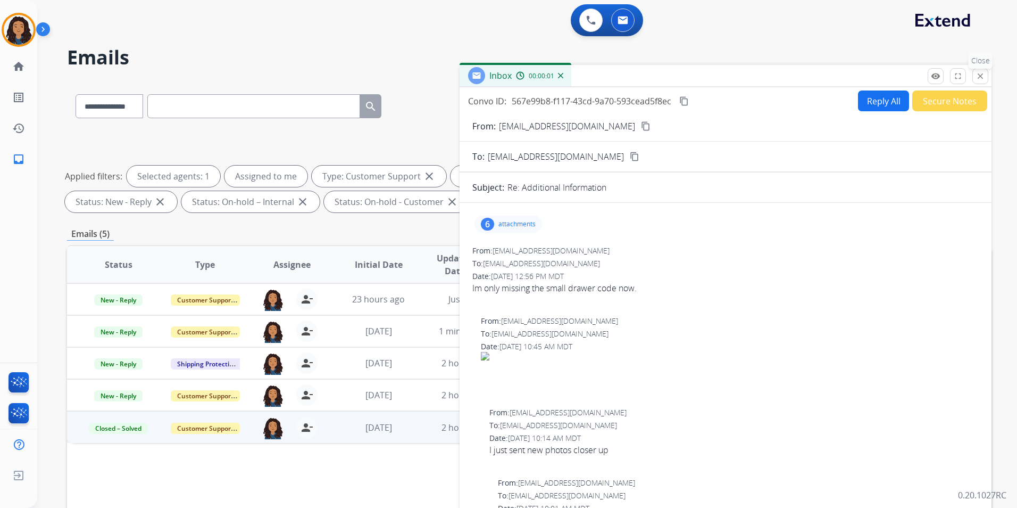
click at [980, 77] on mat-icon "close" at bounding box center [981, 76] width 10 height 10
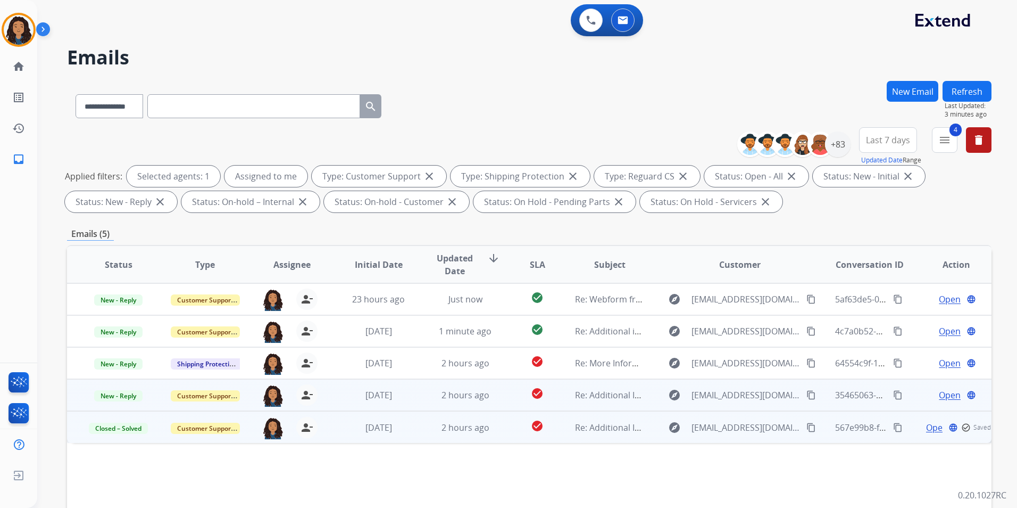
click at [946, 390] on span "Open" at bounding box center [950, 394] width 22 height 13
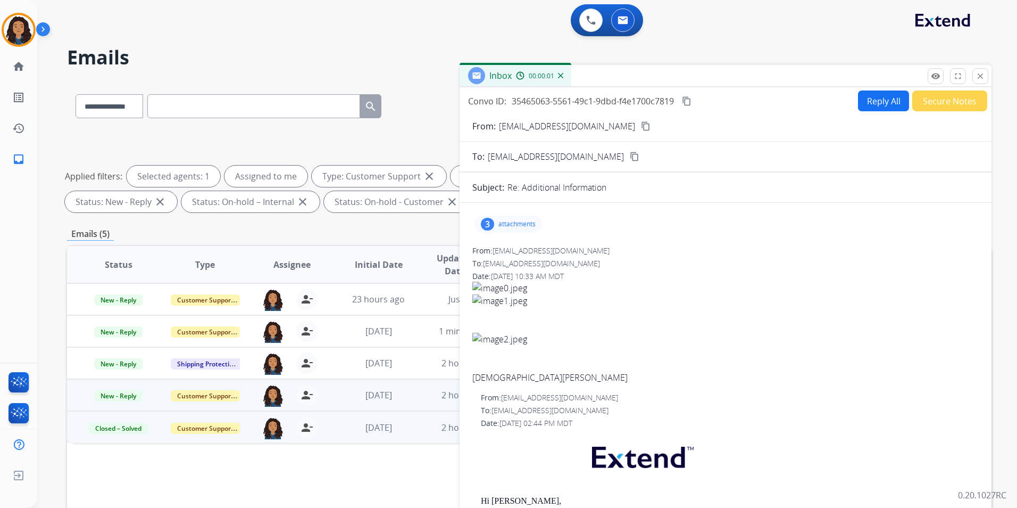
click at [502, 223] on p "attachments" at bounding box center [517, 224] width 37 height 9
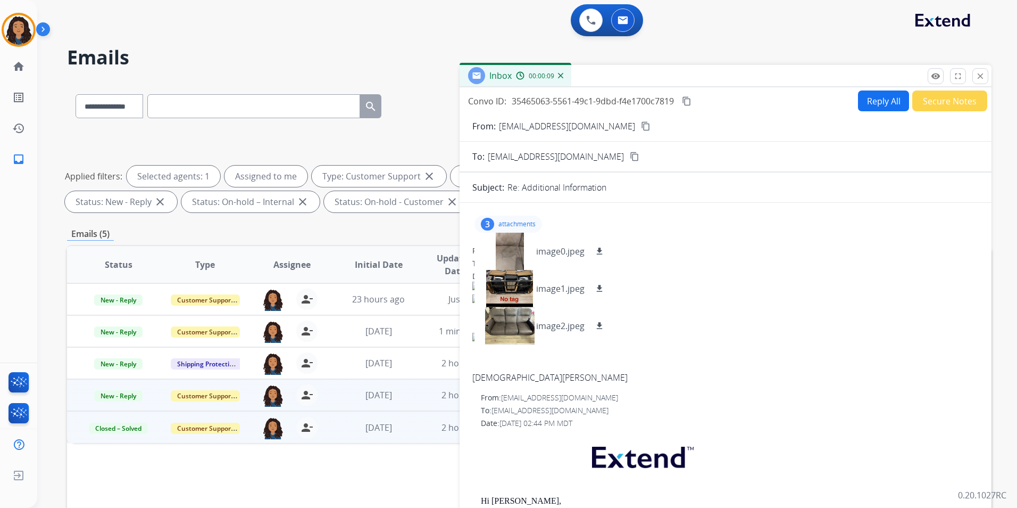
click at [541, 226] on div "3 attachments image0.jpeg download image1.jpeg download image2.jpeg download" at bounding box center [509, 223] width 68 height 17
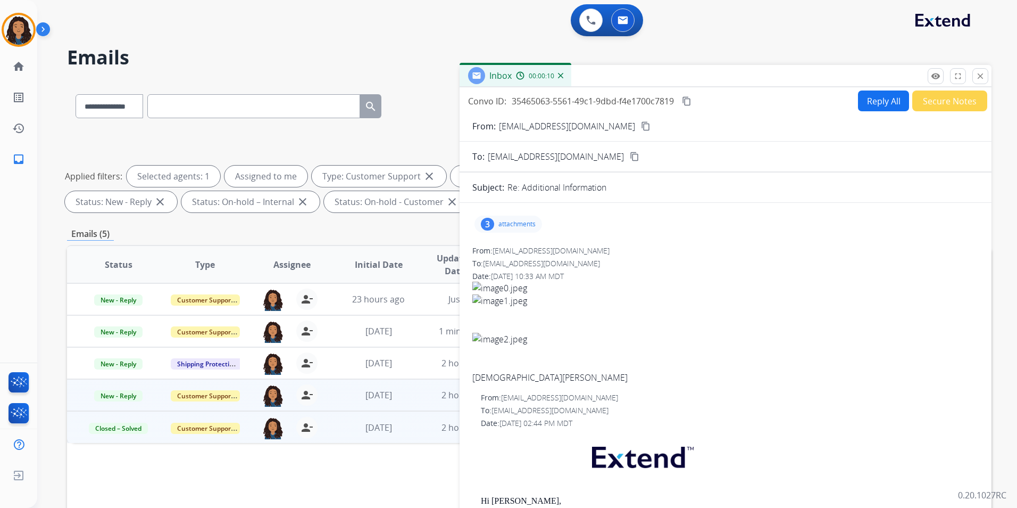
click at [885, 105] on button "Reply All" at bounding box center [883, 100] width 51 height 21
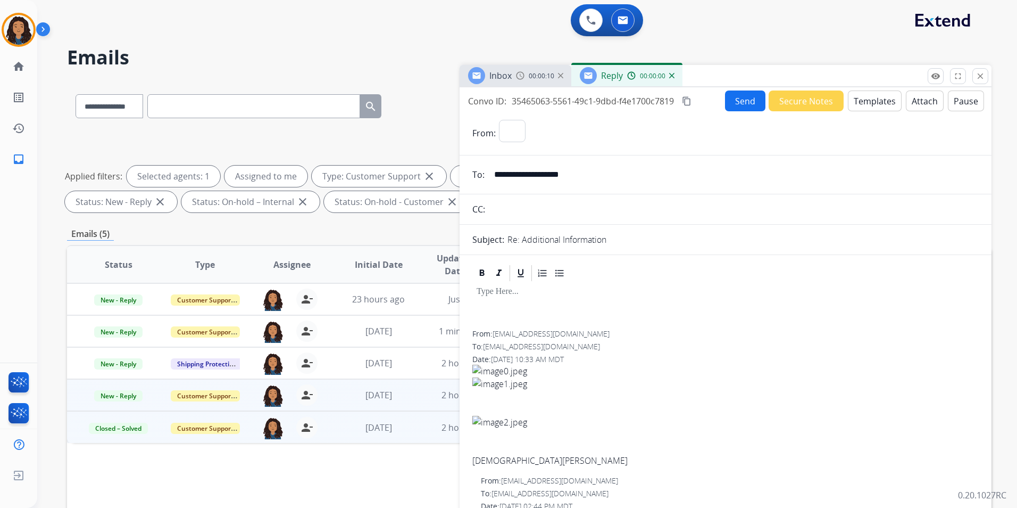
click at [884, 105] on button "Templates" at bounding box center [875, 100] width 54 height 21
select select "**********"
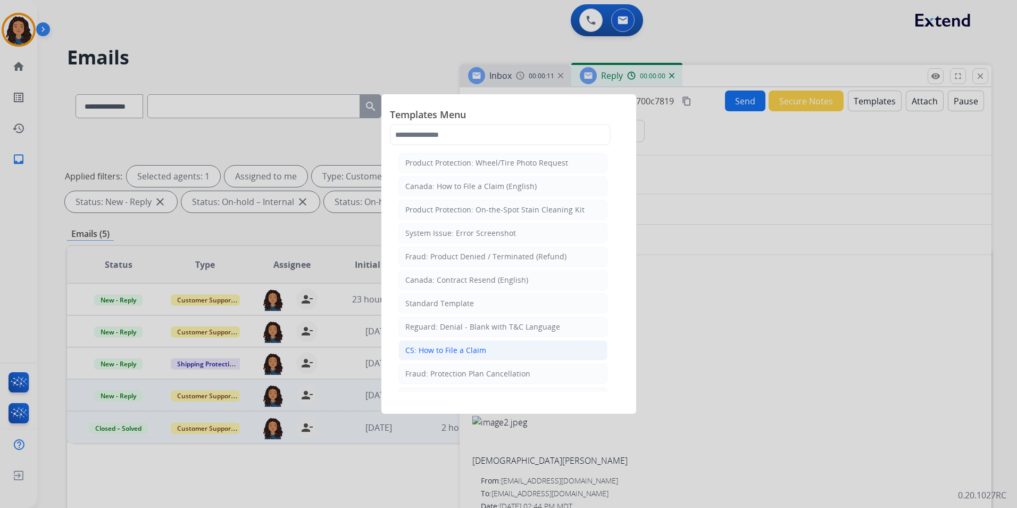
click at [483, 353] on div "CS: How to File a Claim" at bounding box center [445, 350] width 81 height 11
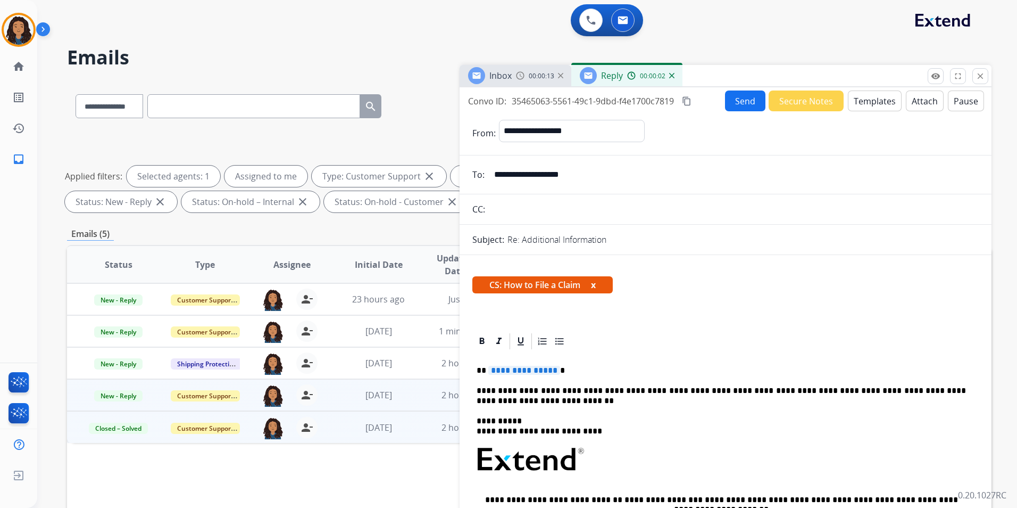
click at [886, 100] on button "Templates" at bounding box center [875, 100] width 54 height 21
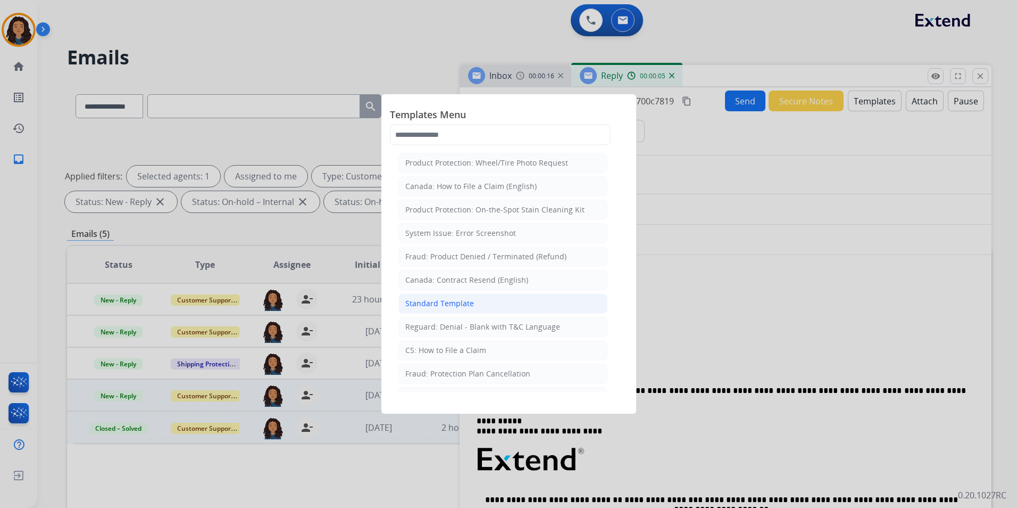
click at [507, 304] on li "Standard Template" at bounding box center [503, 303] width 209 height 20
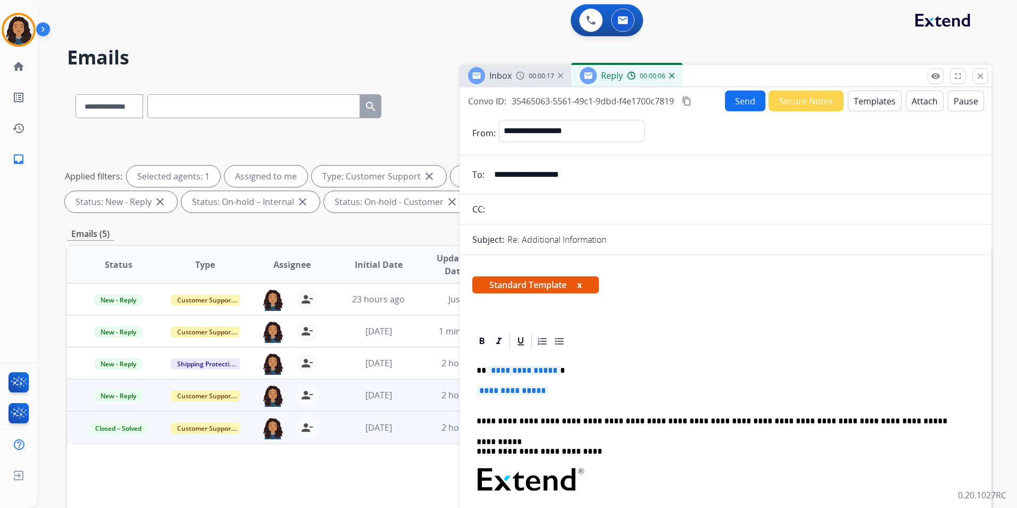
click at [524, 61] on h2 "Emails" at bounding box center [529, 57] width 925 height 21
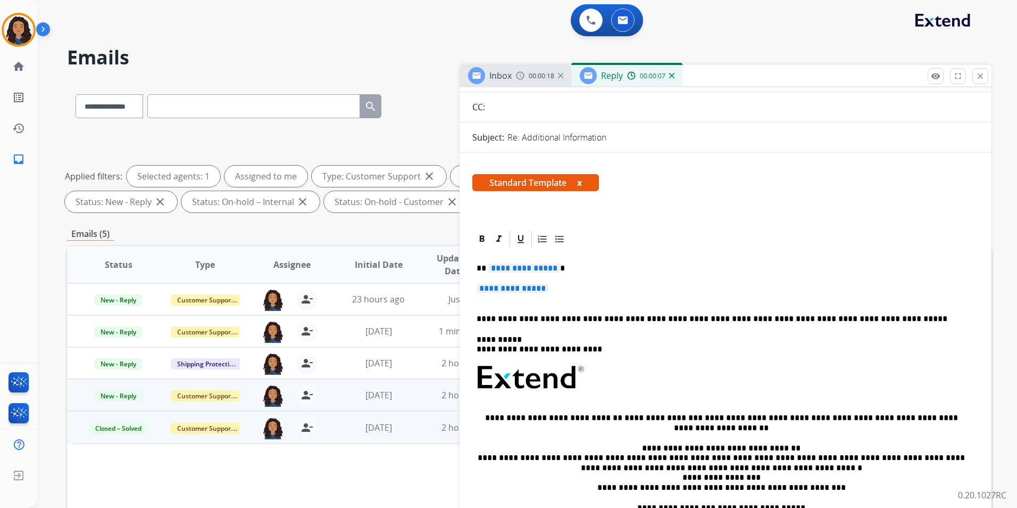
scroll to position [106, 0]
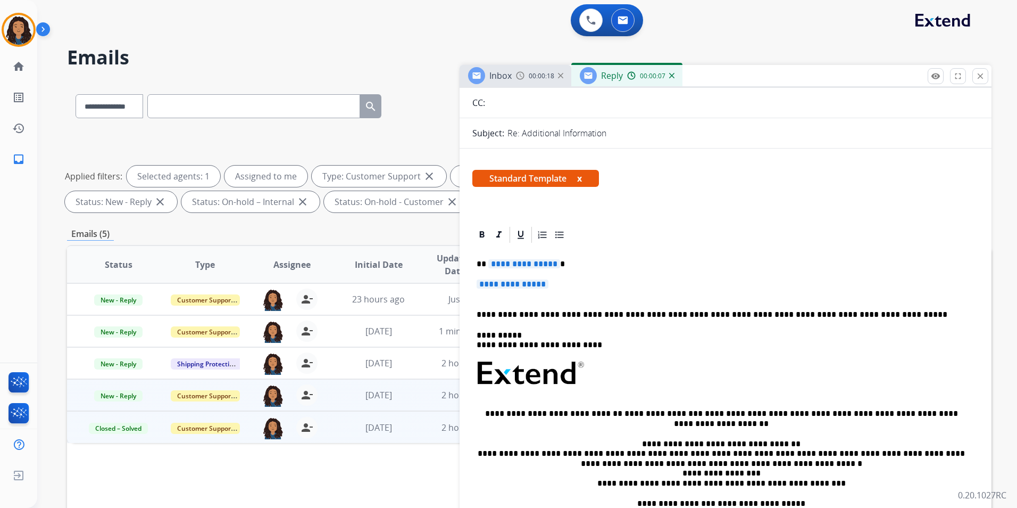
click at [510, 73] on span "Inbox" at bounding box center [500, 76] width 22 height 12
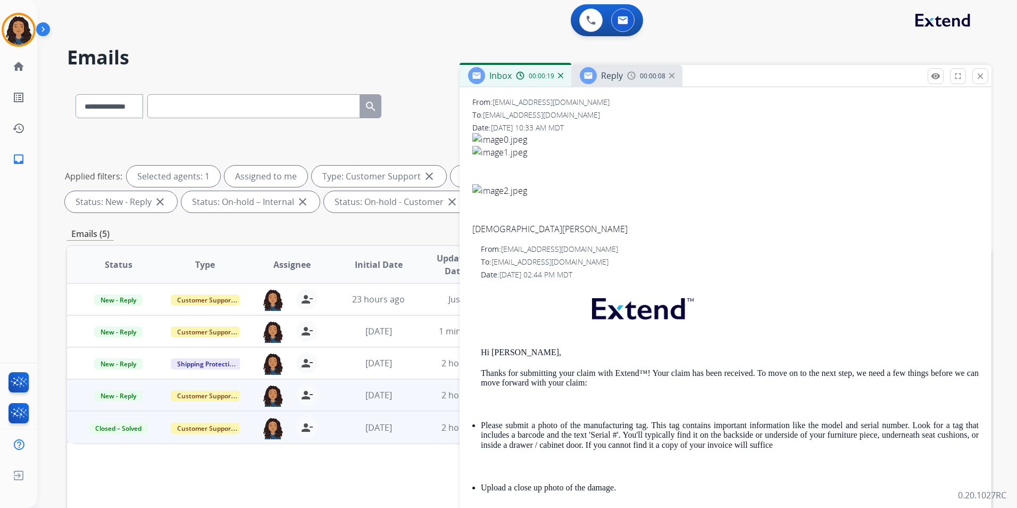
scroll to position [213, 0]
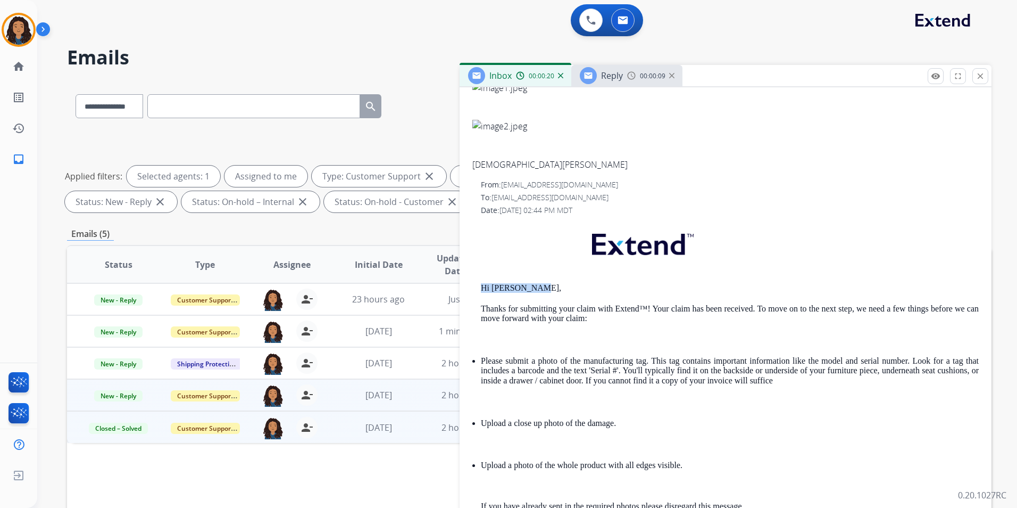
drag, startPoint x: 475, startPoint y: 284, endPoint x: 537, endPoint y: 284, distance: 62.8
click at [537, 284] on div "From: [EMAIL_ADDRESS][DOMAIN_NAME] To: [EMAIL_ADDRESS][DOMAIN_NAME] Date: [DATE…" at bounding box center [725, 466] width 507 height 574
drag, startPoint x: 537, startPoint y: 284, endPoint x: 521, endPoint y: 287, distance: 16.3
copy p "Hi [PERSON_NAME],"
click at [610, 78] on span "Reply" at bounding box center [612, 76] width 22 height 12
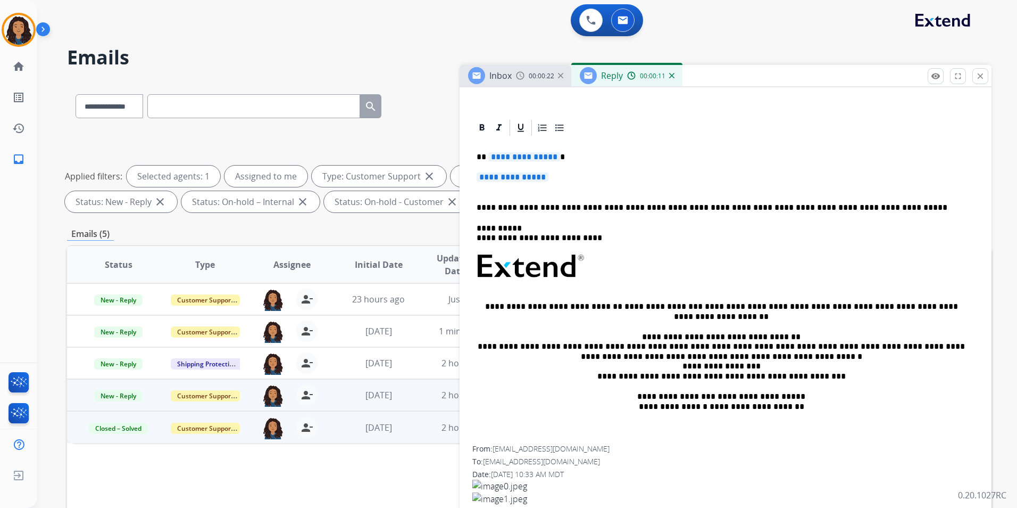
scroll to position [266, 0]
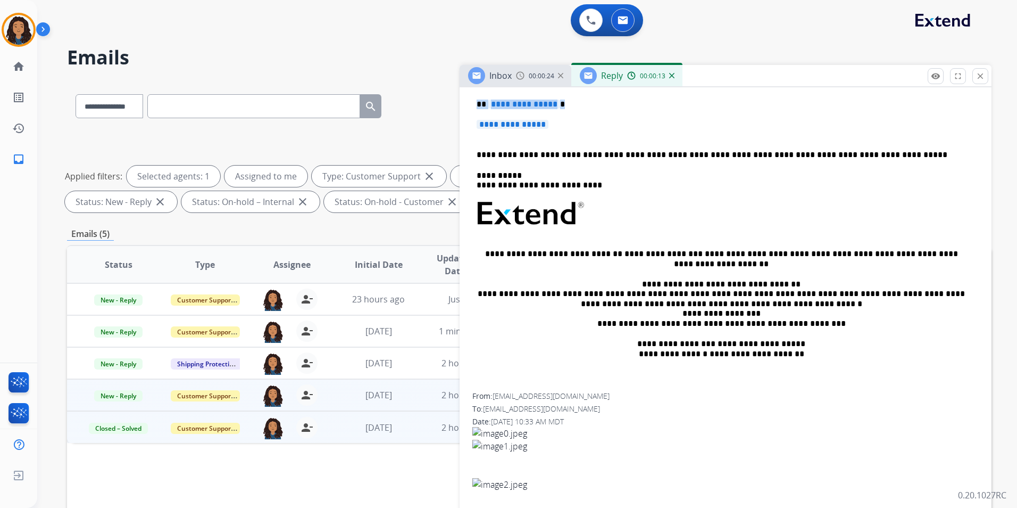
drag, startPoint x: 476, startPoint y: 102, endPoint x: 559, endPoint y: 121, distance: 85.3
click at [559, 121] on div "**********" at bounding box center [725, 239] width 507 height 308
paste div
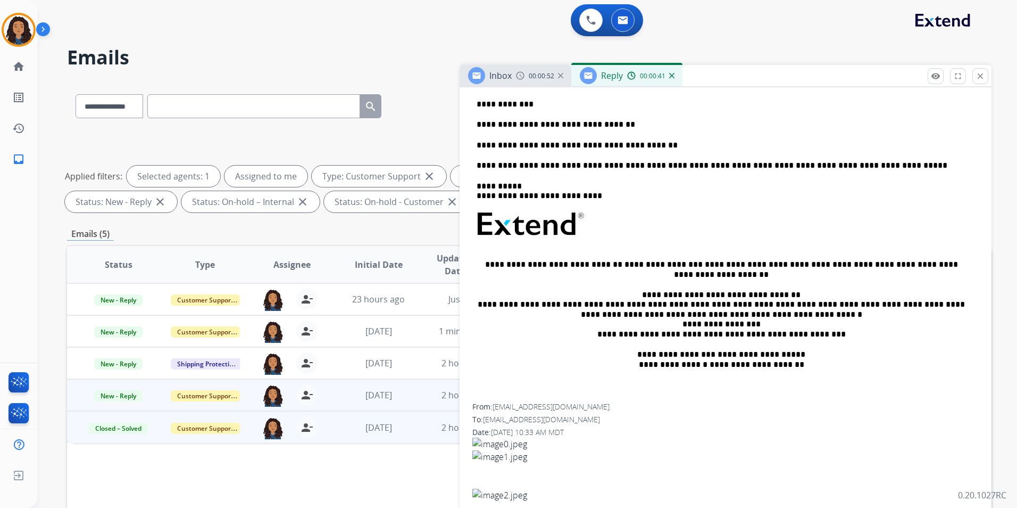
scroll to position [0, 0]
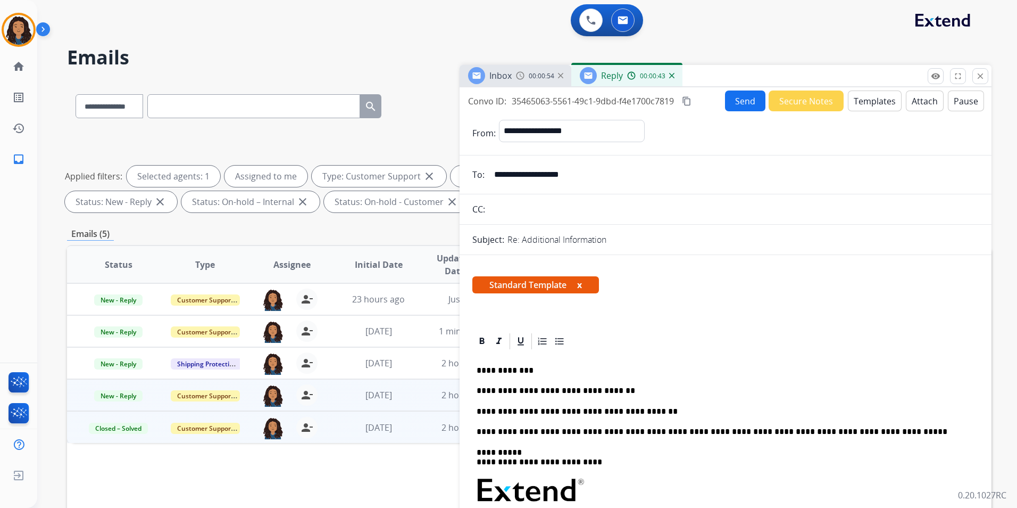
click at [739, 103] on button "Send" at bounding box center [745, 100] width 40 height 21
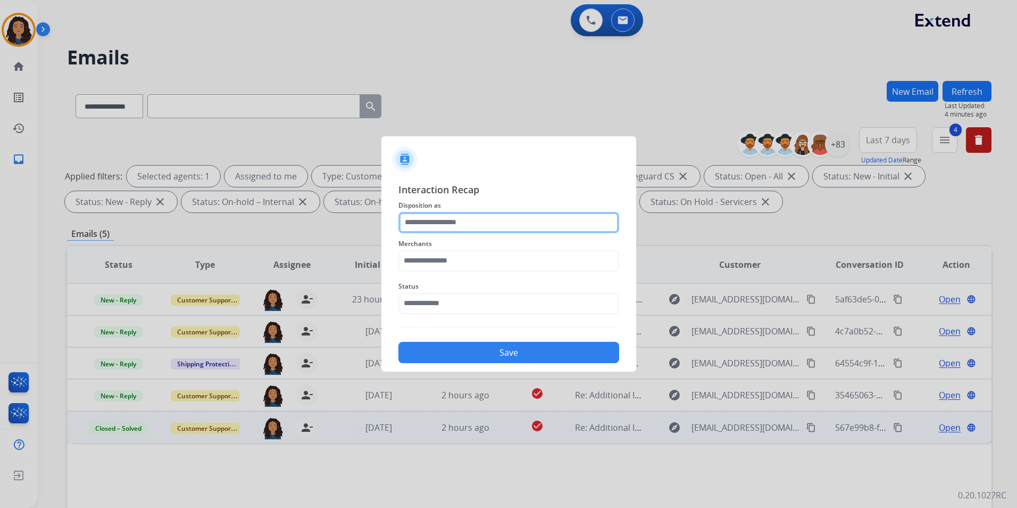
click at [504, 225] on input "text" at bounding box center [509, 222] width 221 height 21
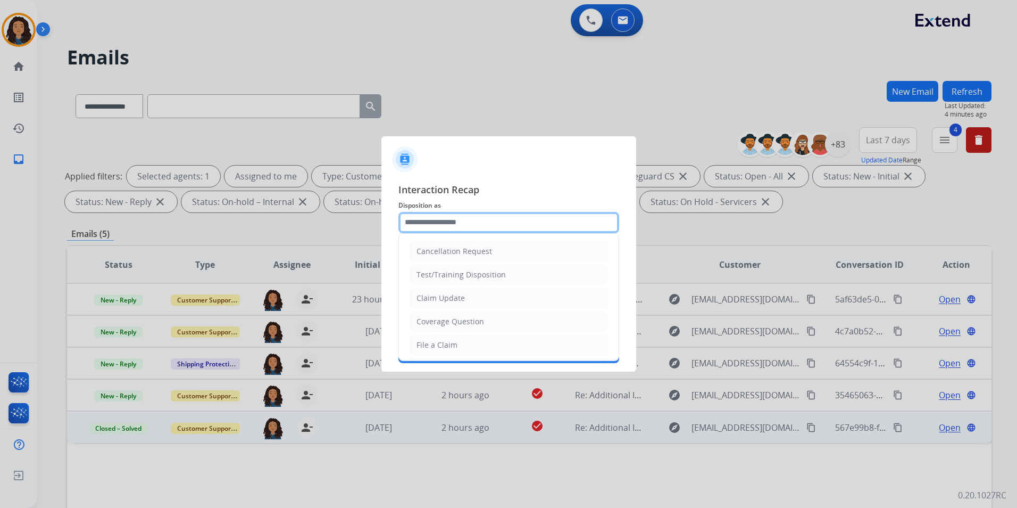
type input "**********"
type input "***"
type input "**********"
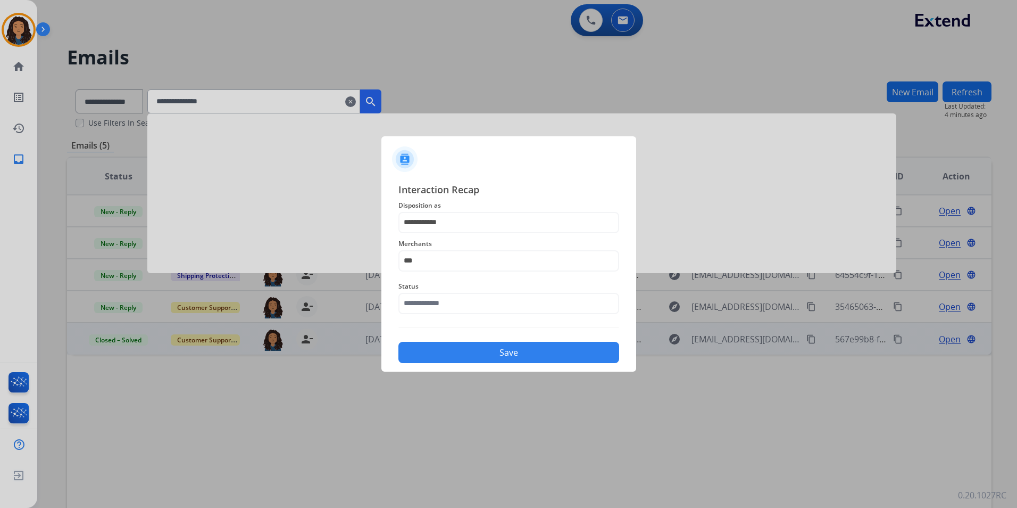
click at [453, 248] on span "Merchants" at bounding box center [509, 243] width 221 height 13
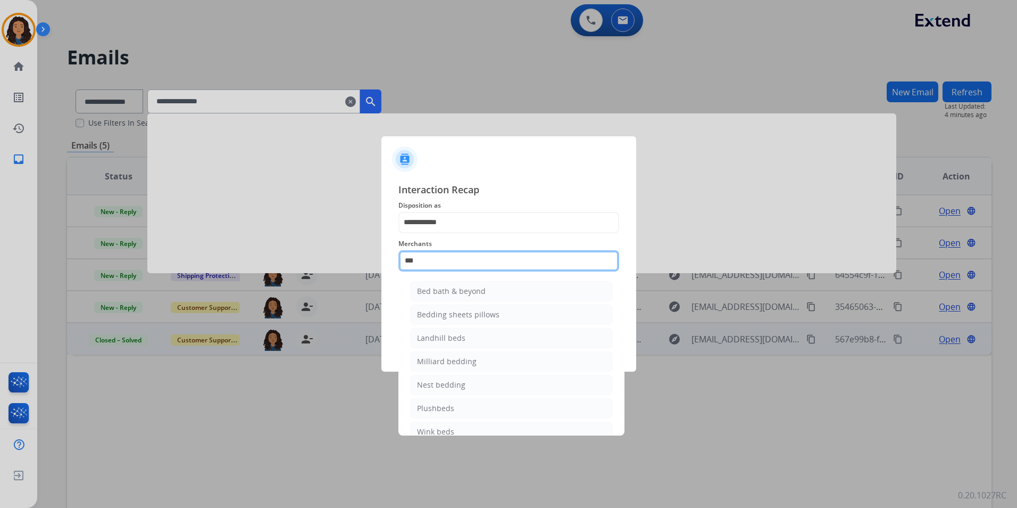
drag, startPoint x: 455, startPoint y: 259, endPoint x: 304, endPoint y: 272, distance: 151.2
click at [0, 272] on app-contact-recap-modal "**********" at bounding box center [0, 254] width 0 height 508
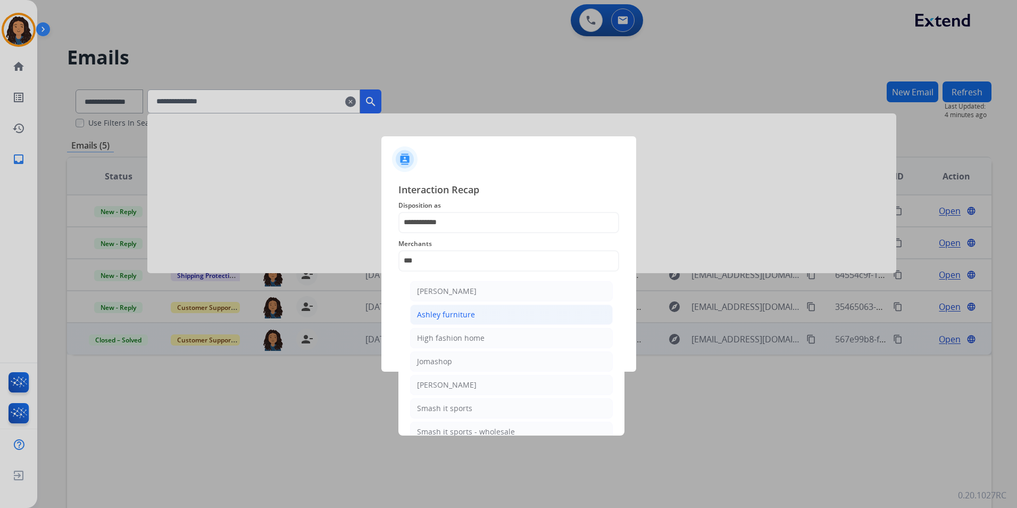
click at [518, 320] on li "Ashley furniture" at bounding box center [511, 314] width 203 height 20
type input "**********"
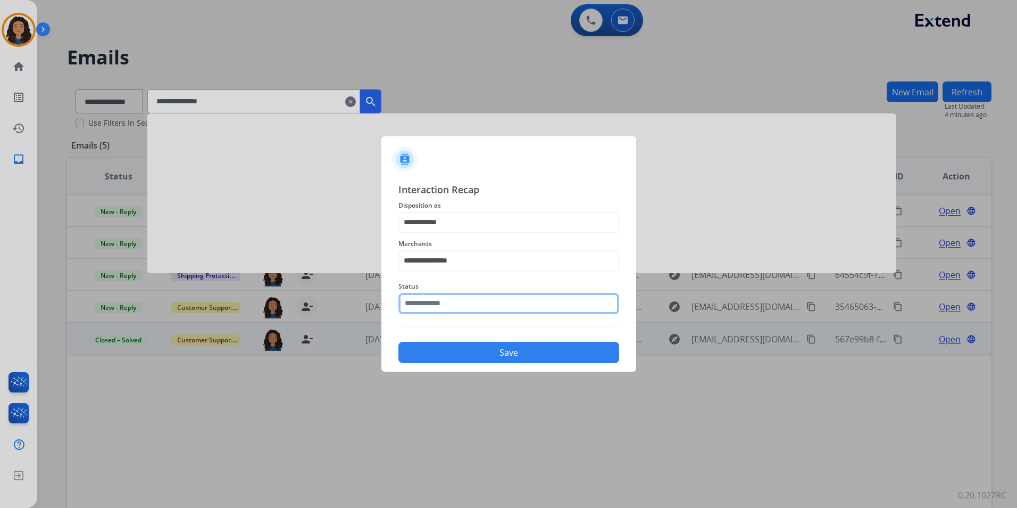
click at [505, 307] on input "text" at bounding box center [509, 303] width 221 height 21
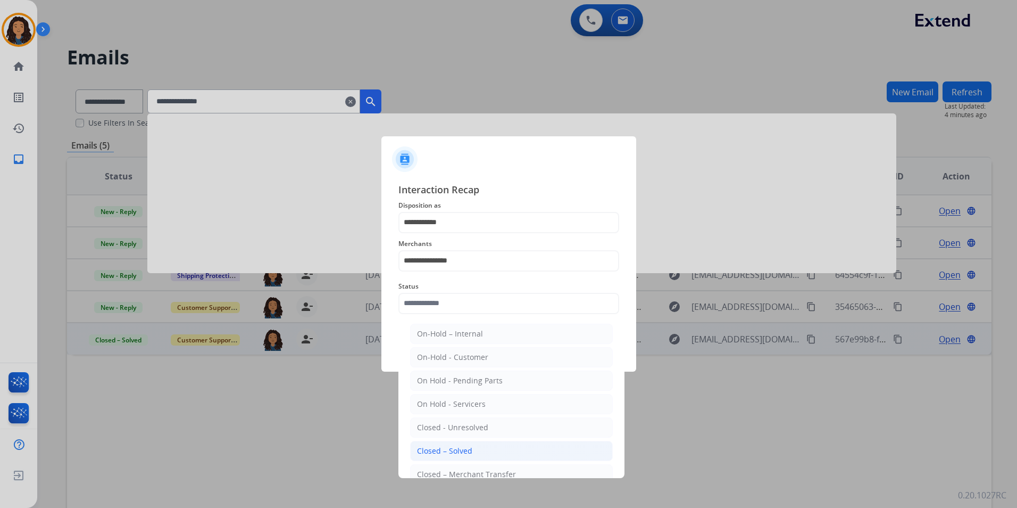
click at [476, 448] on li "Closed – Solved" at bounding box center [511, 451] width 203 height 20
type input "**********"
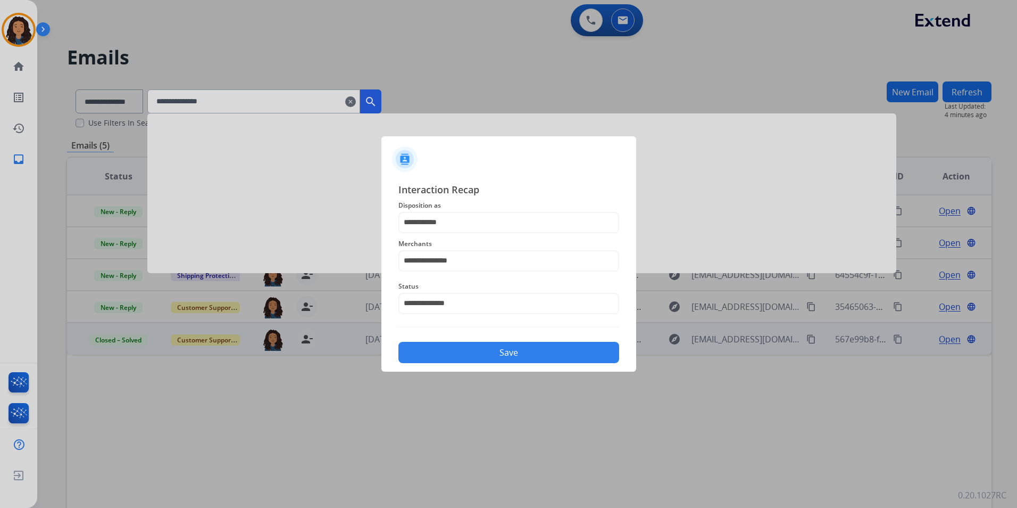
click at [455, 355] on button "Save" at bounding box center [509, 352] width 221 height 21
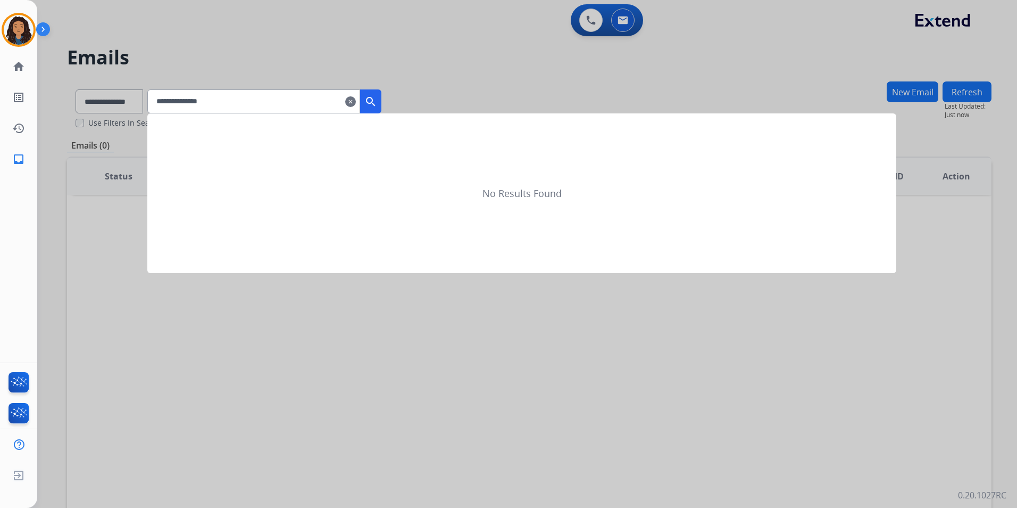
click at [504, 352] on div at bounding box center [508, 254] width 1017 height 508
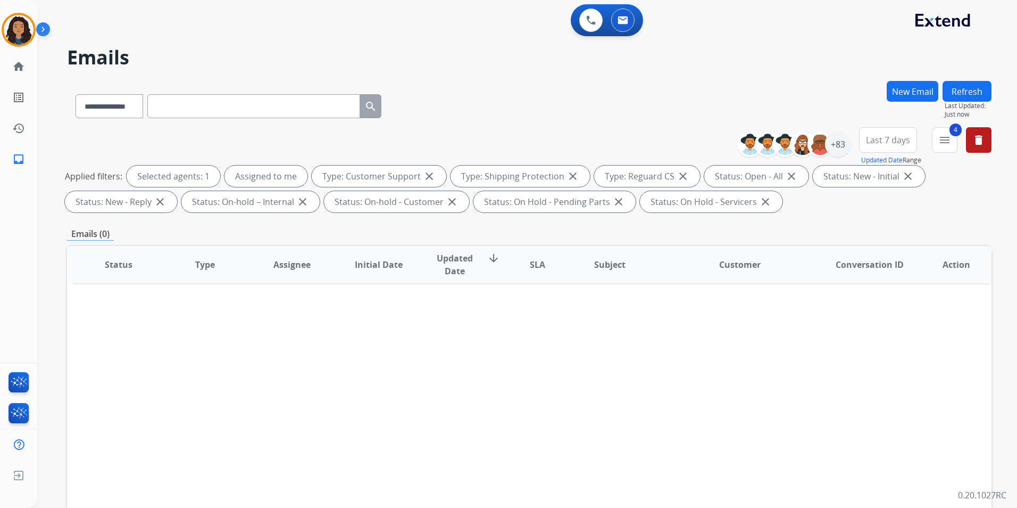
click at [977, 90] on button "Refresh" at bounding box center [967, 91] width 49 height 21
click at [840, 148] on div "+83" at bounding box center [838, 144] width 26 height 26
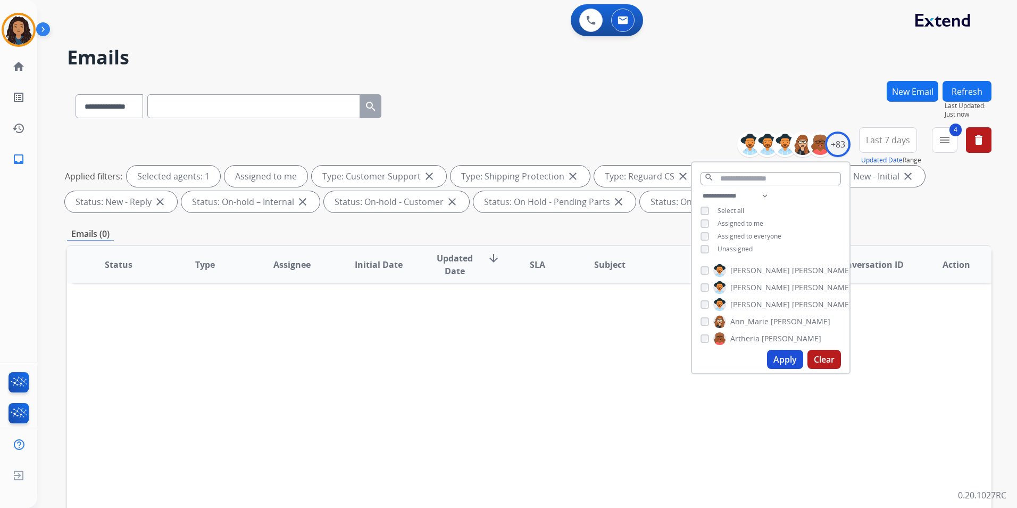
click at [789, 360] on button "Apply" at bounding box center [785, 359] width 36 height 19
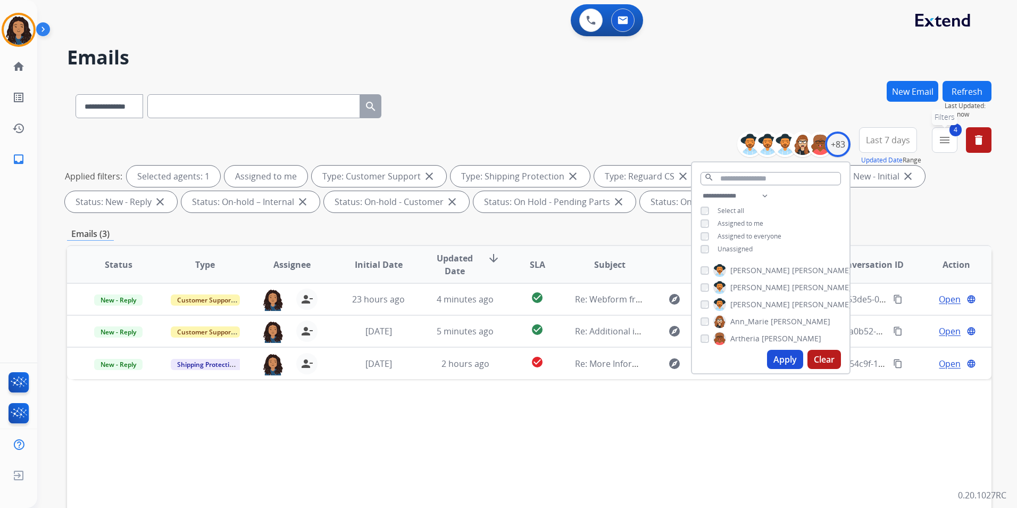
click at [942, 143] on mat-icon "menu" at bounding box center [945, 140] width 13 height 13
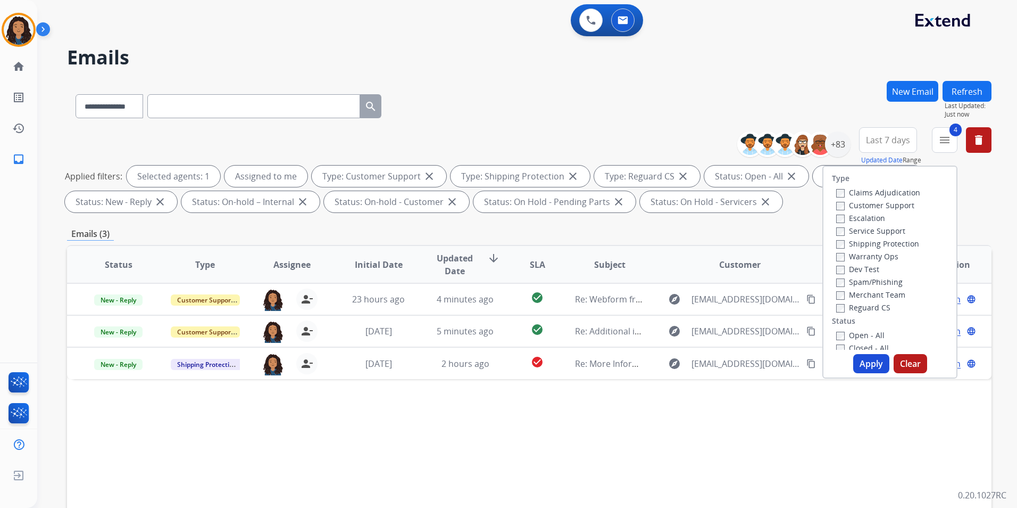
click at [869, 364] on button "Apply" at bounding box center [871, 363] width 36 height 19
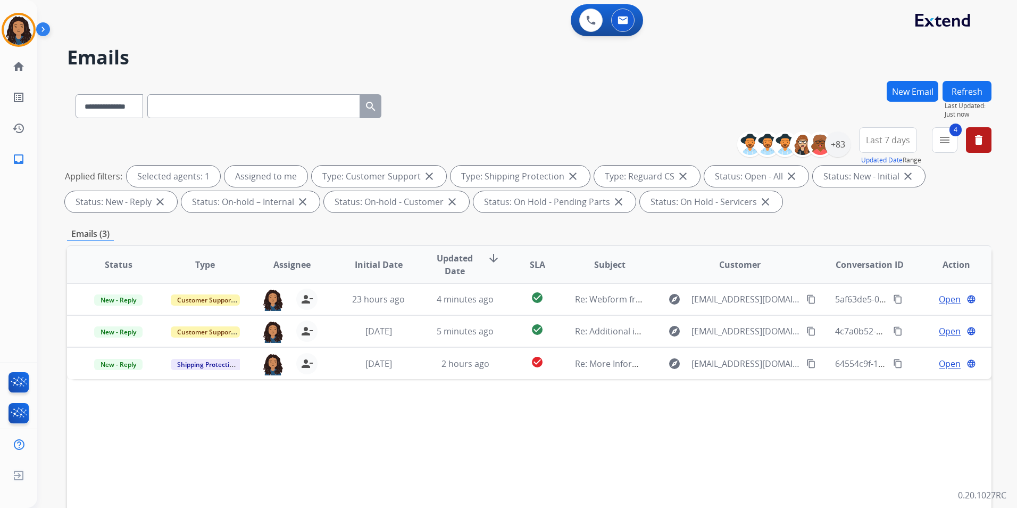
scroll to position [106, 0]
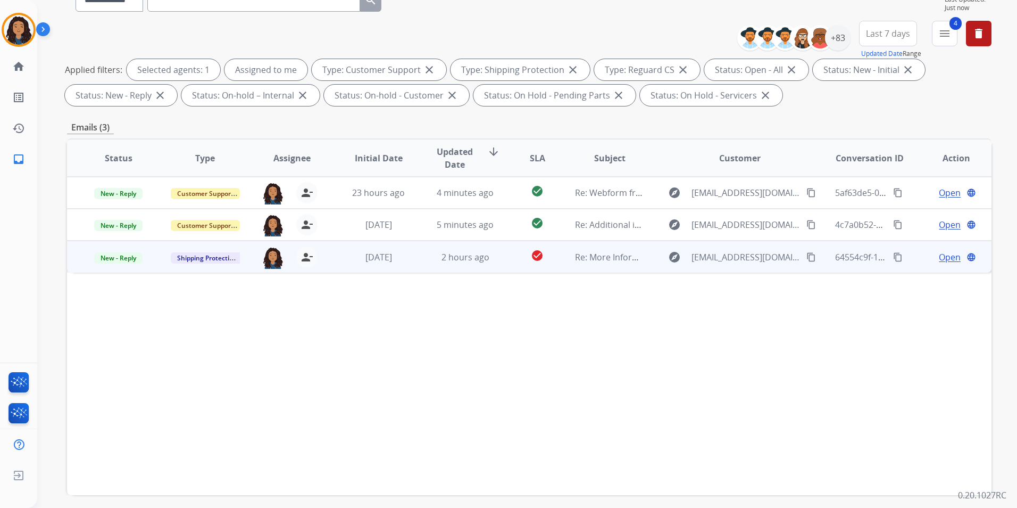
click at [941, 253] on span "Open" at bounding box center [950, 257] width 22 height 13
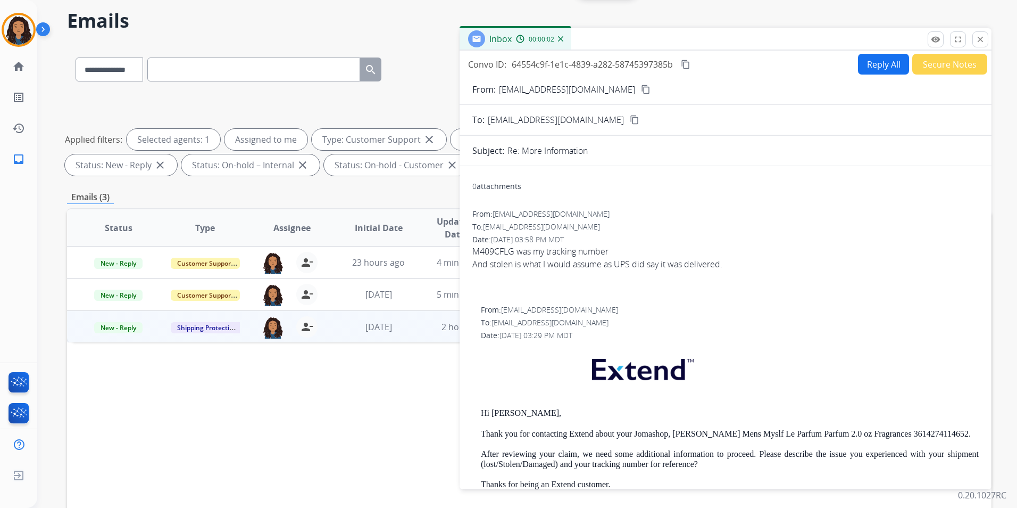
scroll to position [0, 0]
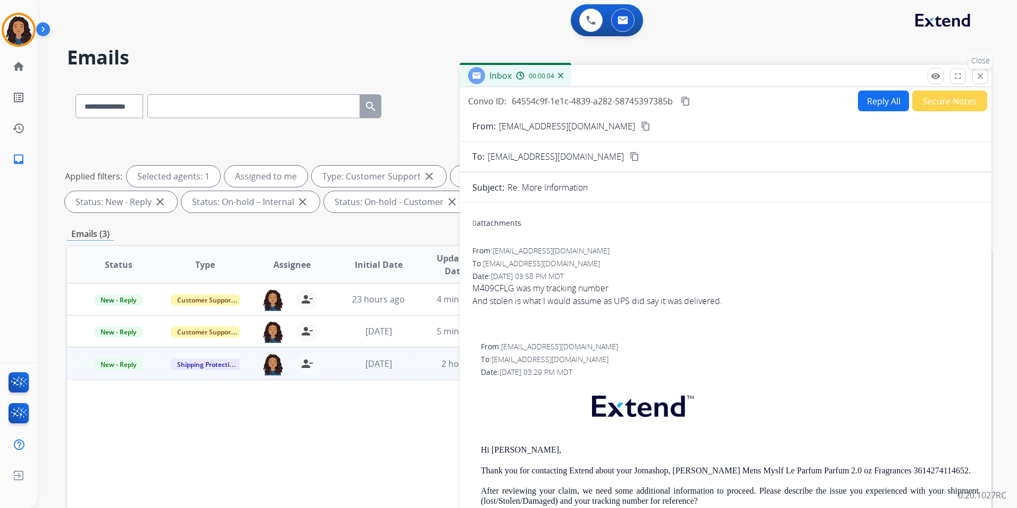
click at [979, 73] on mat-icon "close" at bounding box center [981, 76] width 10 height 10
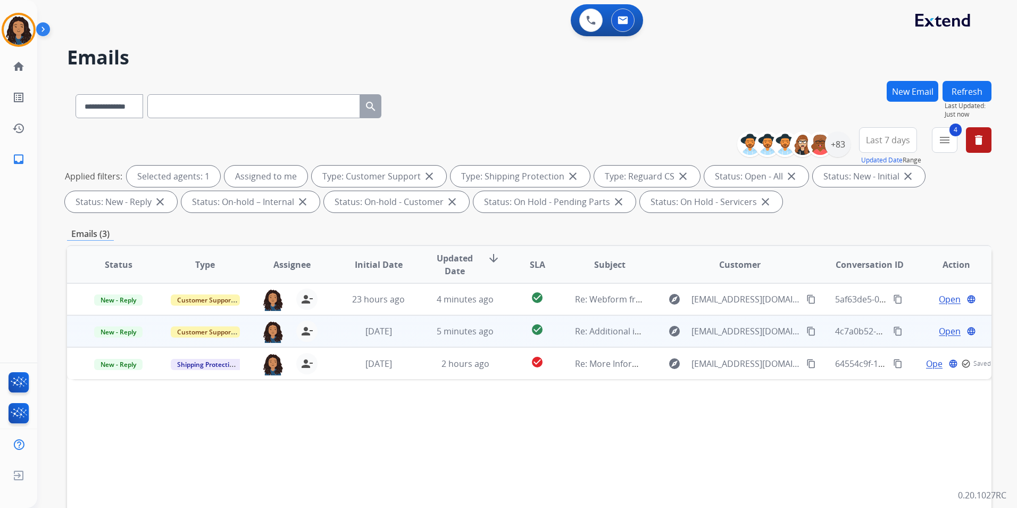
click at [945, 334] on span "Open" at bounding box center [950, 331] width 22 height 13
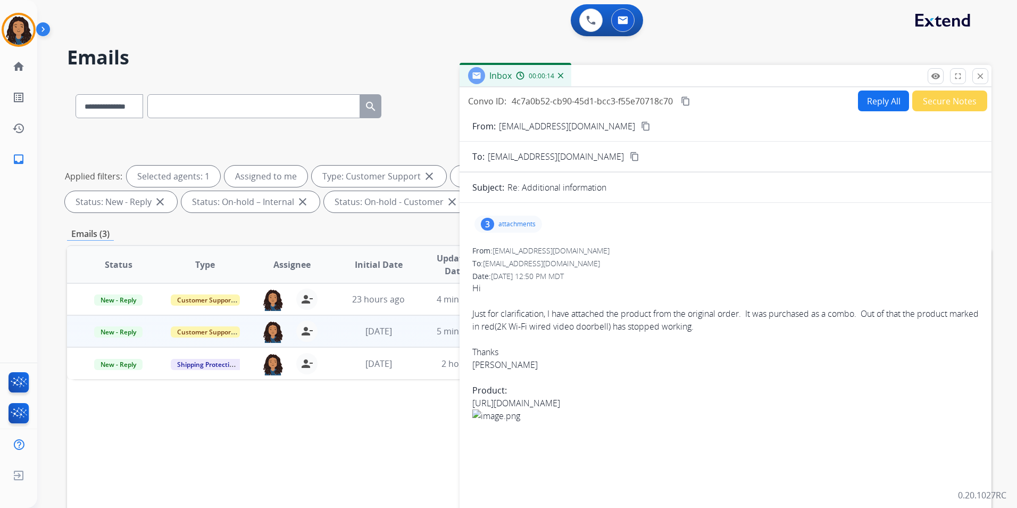
click at [501, 221] on p "attachments" at bounding box center [517, 224] width 37 height 9
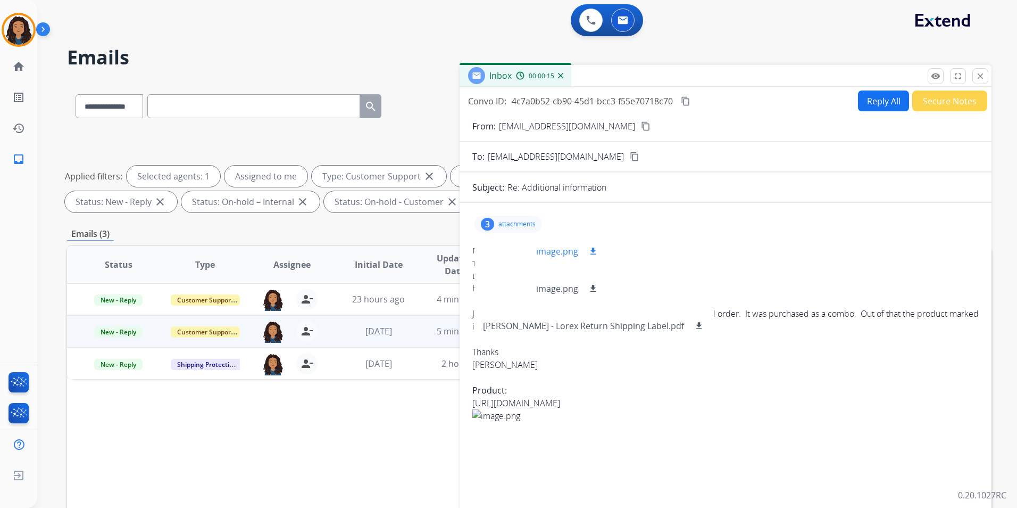
click at [498, 255] on div at bounding box center [509, 251] width 53 height 37
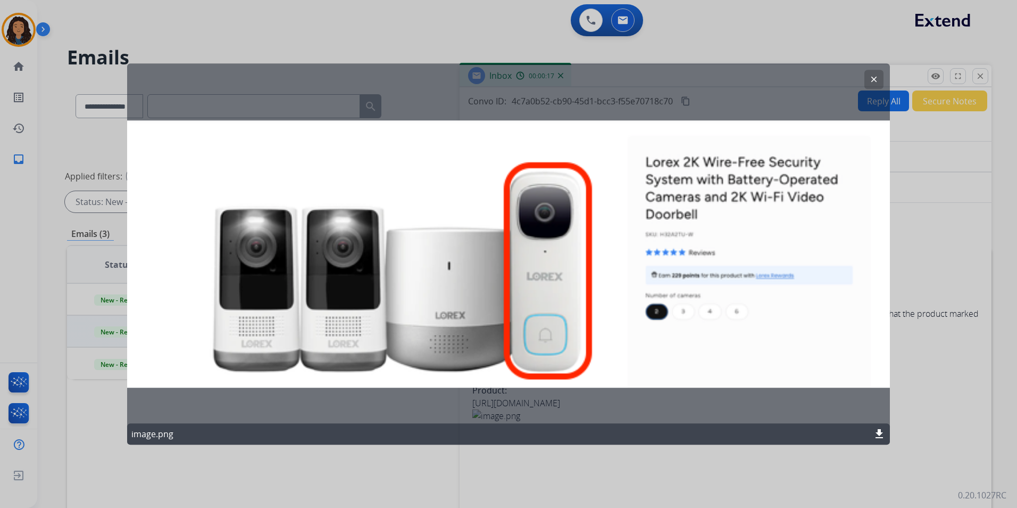
click at [872, 84] on mat-icon "clear" at bounding box center [874, 79] width 10 height 10
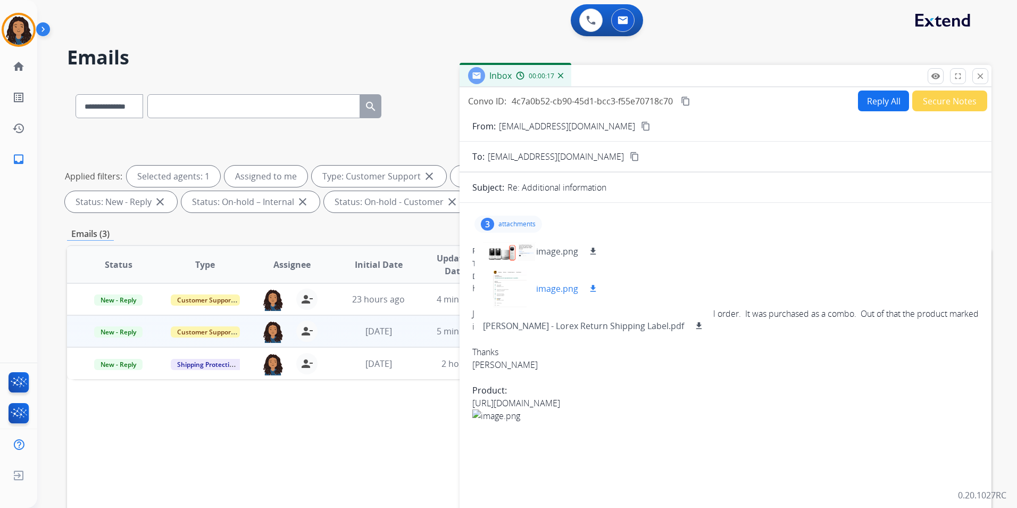
click at [512, 287] on div at bounding box center [509, 288] width 53 height 37
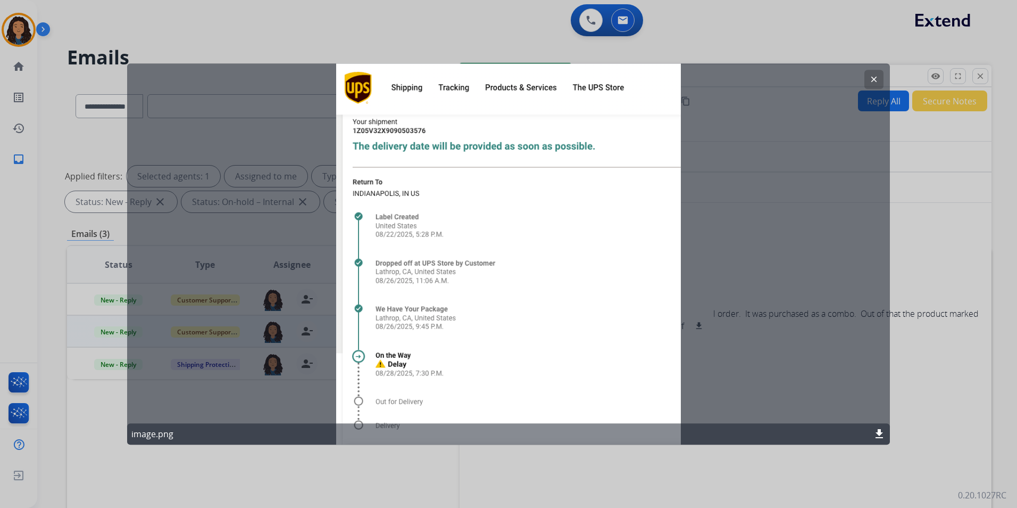
click at [870, 79] on mat-icon "clear" at bounding box center [874, 79] width 10 height 10
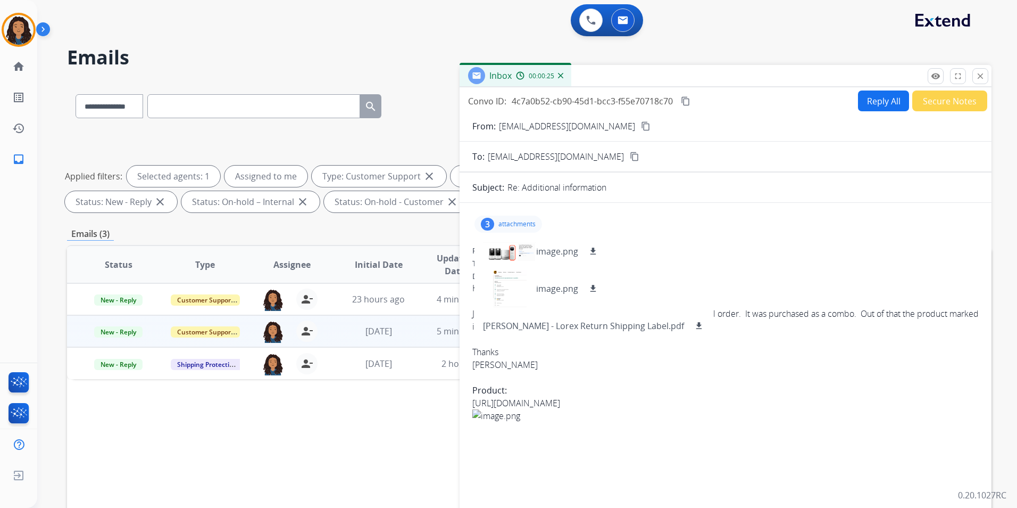
click at [516, 220] on p "attachments" at bounding box center [517, 224] width 37 height 9
click at [862, 107] on button "Reply All" at bounding box center [883, 100] width 51 height 21
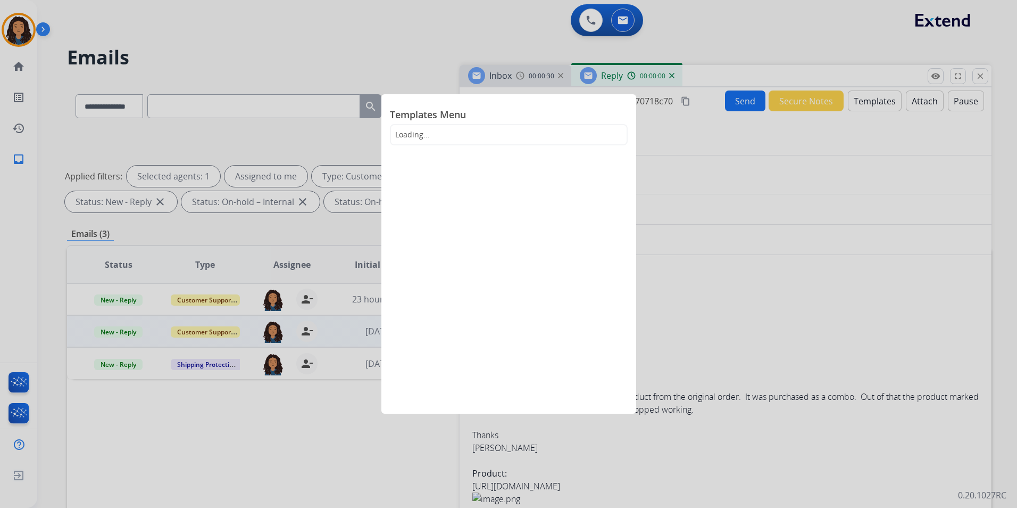
select select "**********"
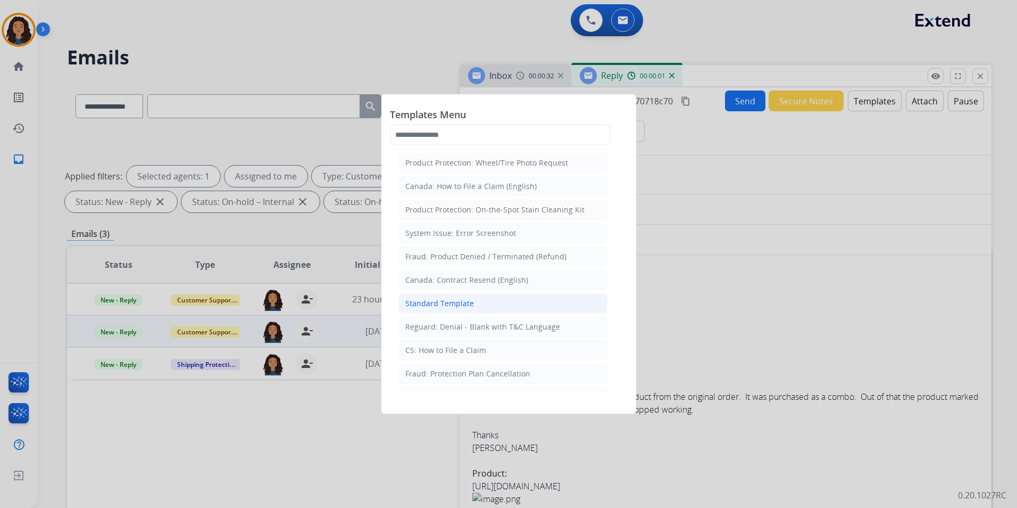
click at [492, 300] on li "Standard Template" at bounding box center [503, 303] width 209 height 20
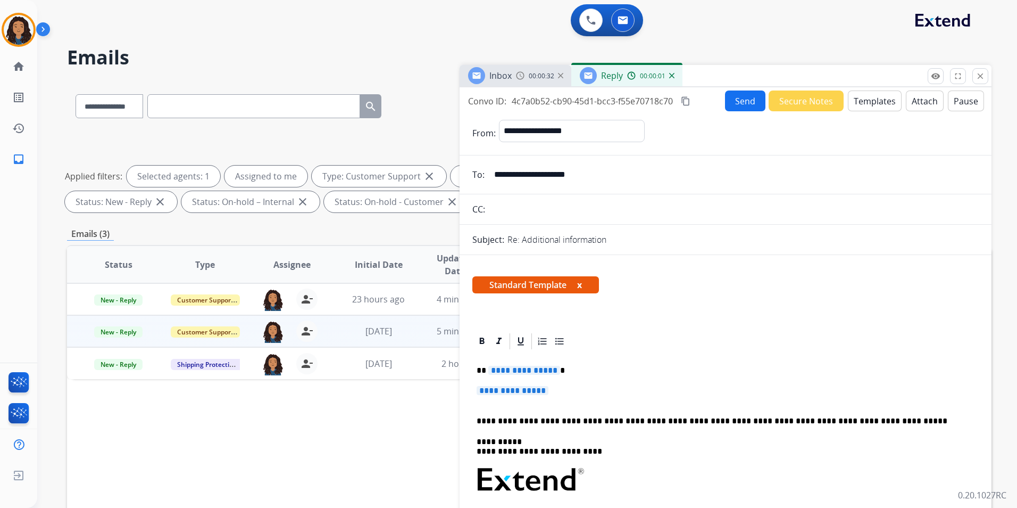
click at [529, 73] on span "00:00:32" at bounding box center [542, 76] width 26 height 9
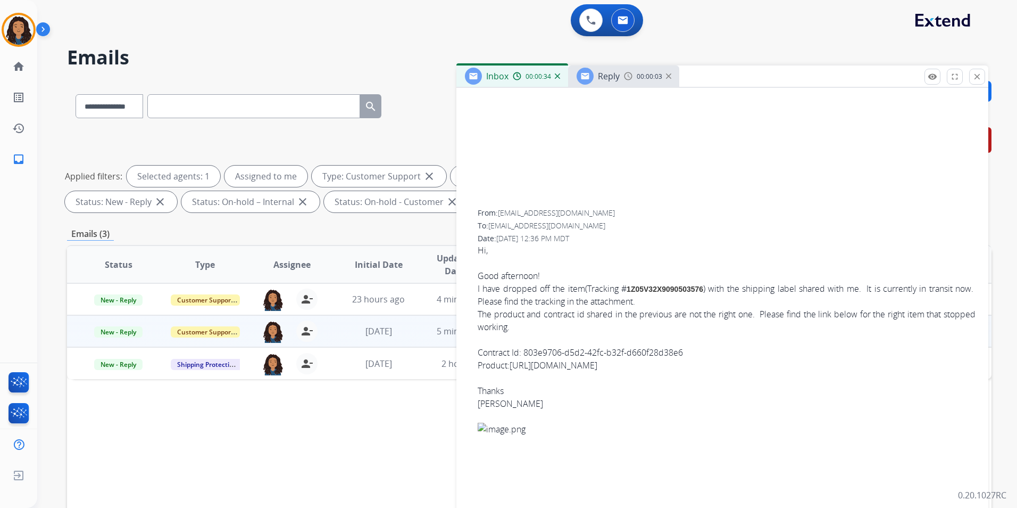
scroll to position [372, 0]
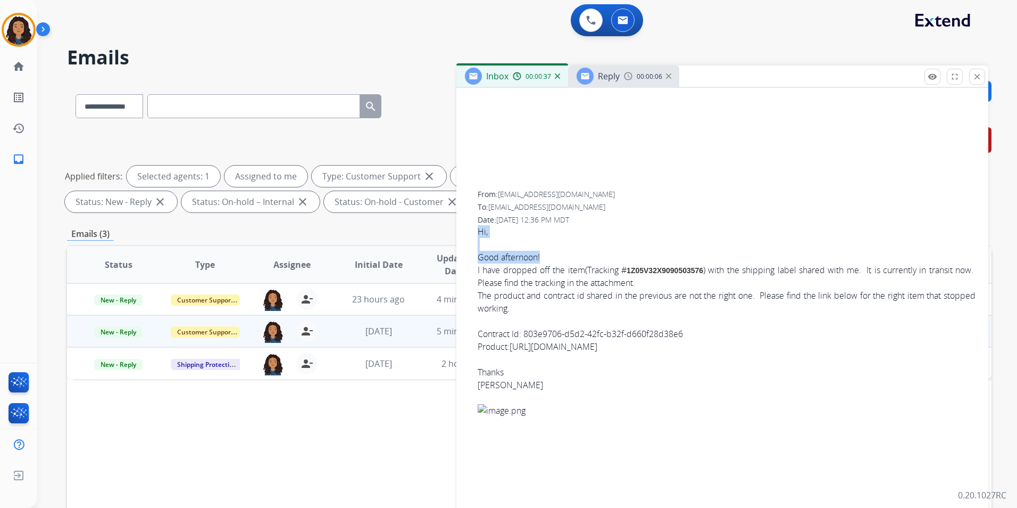
drag, startPoint x: 469, startPoint y: 242, endPoint x: 544, endPoint y: 272, distance: 81.1
click at [544, 272] on div "From: [EMAIL_ADDRESS][DOMAIN_NAME] To: [EMAIL_ADDRESS][DOMAIN_NAME] Date: [DATE…" at bounding box center [722, 459] width 507 height 540
drag, startPoint x: 544, startPoint y: 272, endPoint x: 520, endPoint y: 270, distance: 24.6
copy div "Hi, Good afternoon!"
click at [620, 80] on div "Reply 00:00:08" at bounding box center [623, 75] width 111 height 21
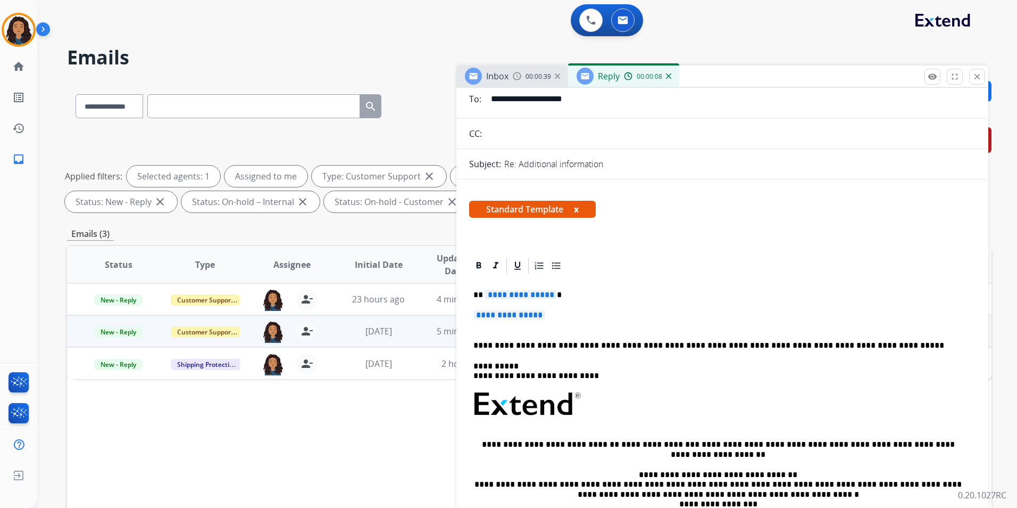
scroll to position [213, 0]
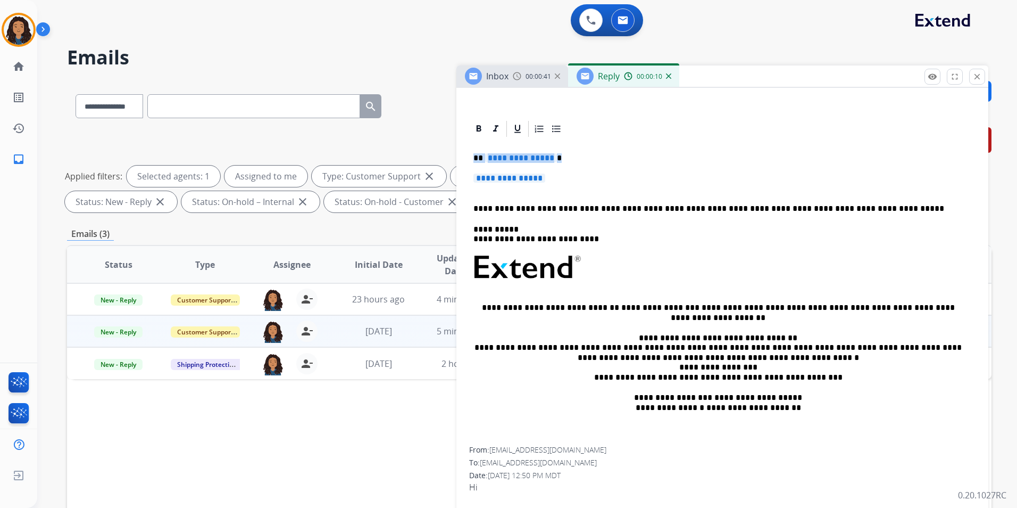
drag, startPoint x: 470, startPoint y: 153, endPoint x: 560, endPoint y: 173, distance: 92.3
click at [560, 173] on div "**********" at bounding box center [722, 292] width 507 height 308
paste div
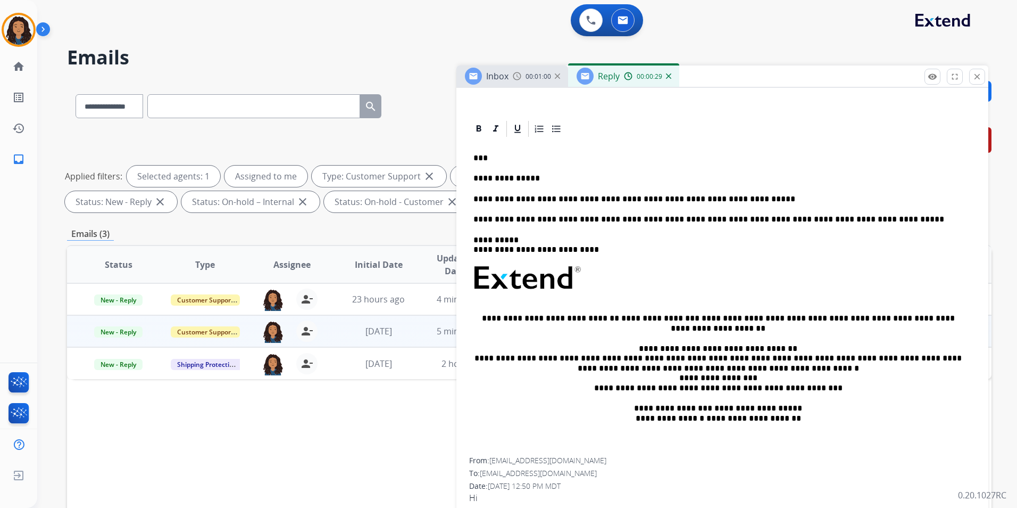
click at [708, 150] on div "**********" at bounding box center [722, 297] width 507 height 319
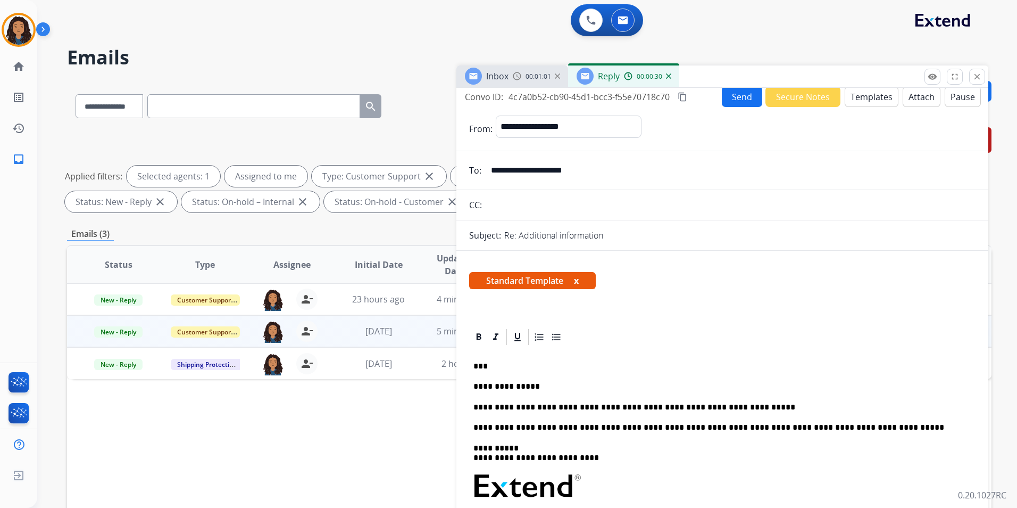
scroll to position [0, 0]
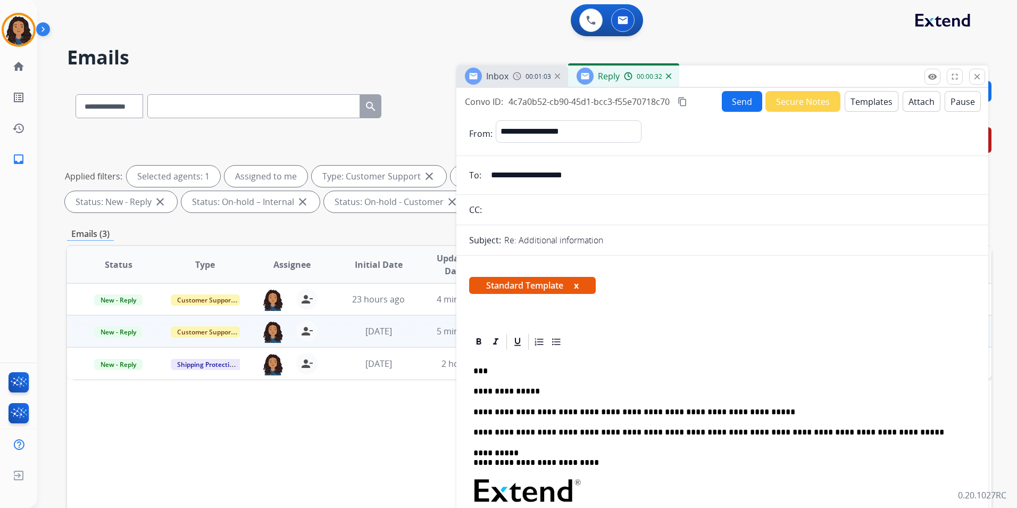
click at [746, 99] on button "Send" at bounding box center [742, 101] width 40 height 21
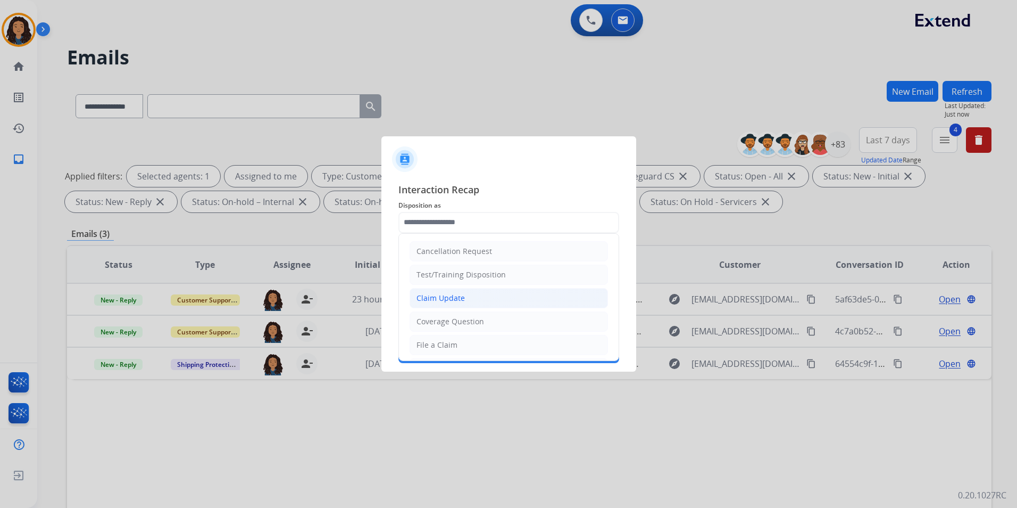
click at [451, 303] on div "Claim Update" at bounding box center [441, 298] width 48 height 11
type input "**********"
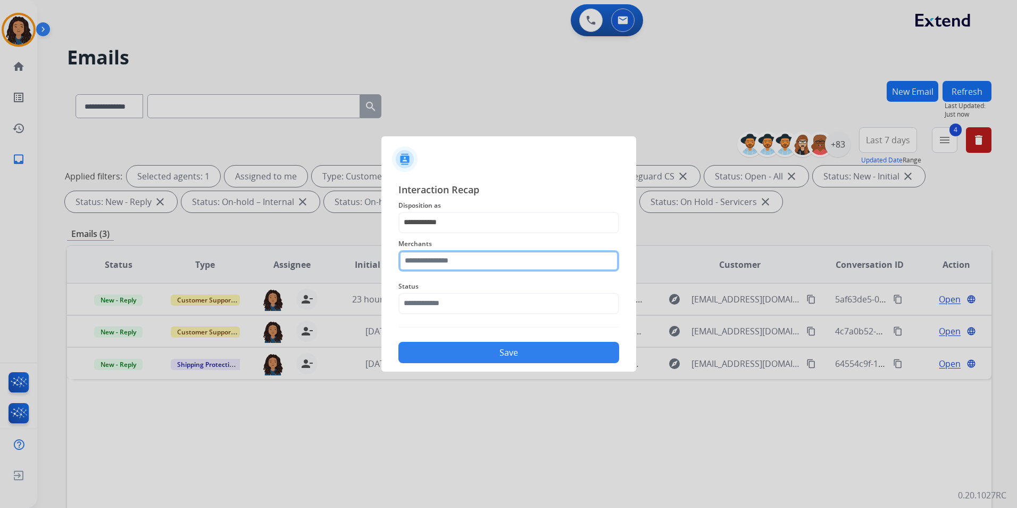
click at [437, 259] on input "text" at bounding box center [509, 260] width 221 height 21
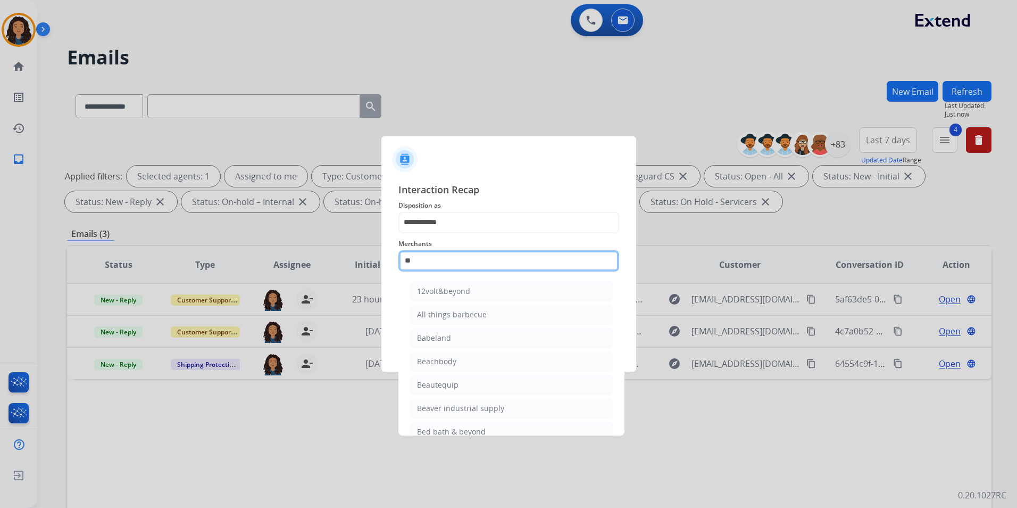
type input "*"
click at [416, 288] on li "Bed bath & beyond" at bounding box center [511, 291] width 203 height 20
type input "**********"
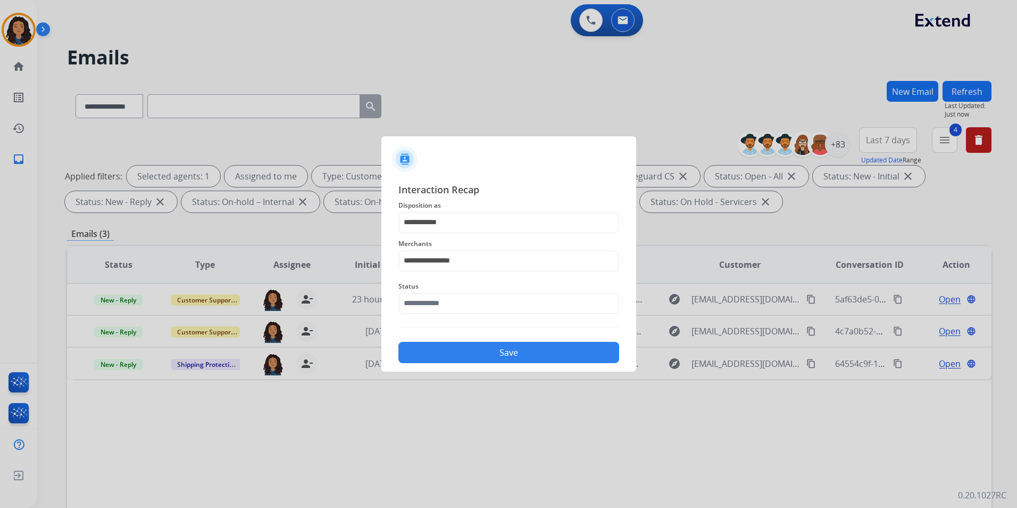
click at [423, 289] on span "Status" at bounding box center [509, 286] width 221 height 13
click at [436, 305] on input "text" at bounding box center [509, 303] width 221 height 21
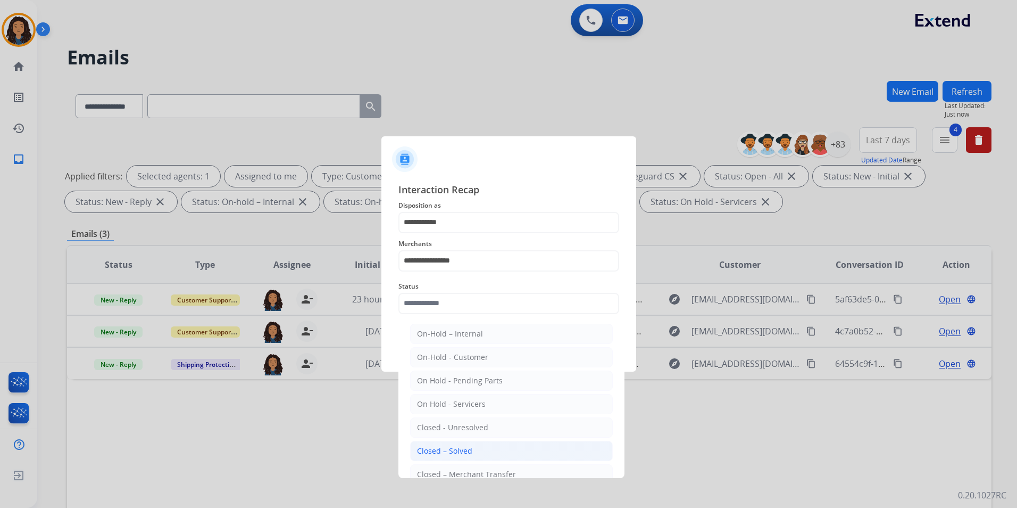
drag, startPoint x: 511, startPoint y: 445, endPoint x: 508, endPoint y: 409, distance: 36.4
click at [511, 444] on li "Closed – Solved" at bounding box center [511, 451] width 203 height 20
type input "**********"
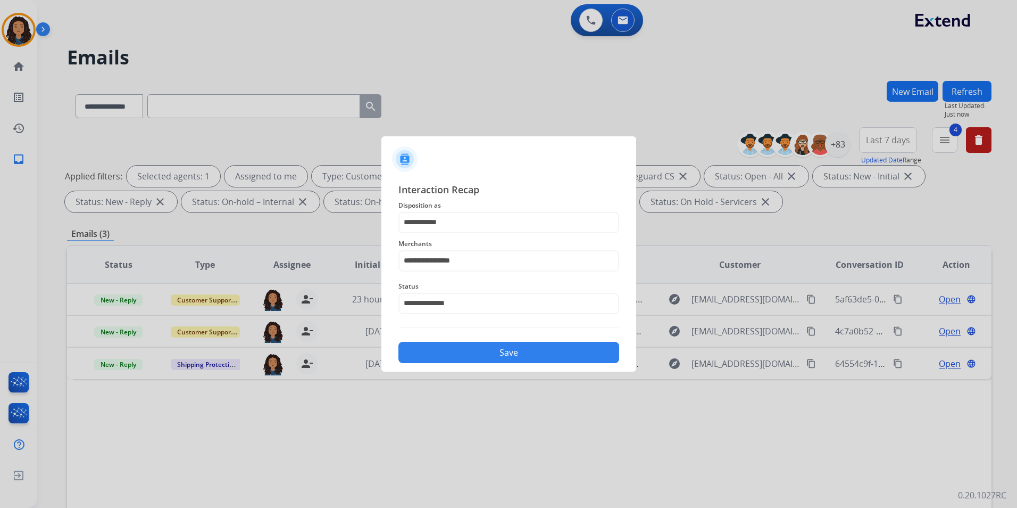
click at [518, 354] on button "Save" at bounding box center [509, 352] width 221 height 21
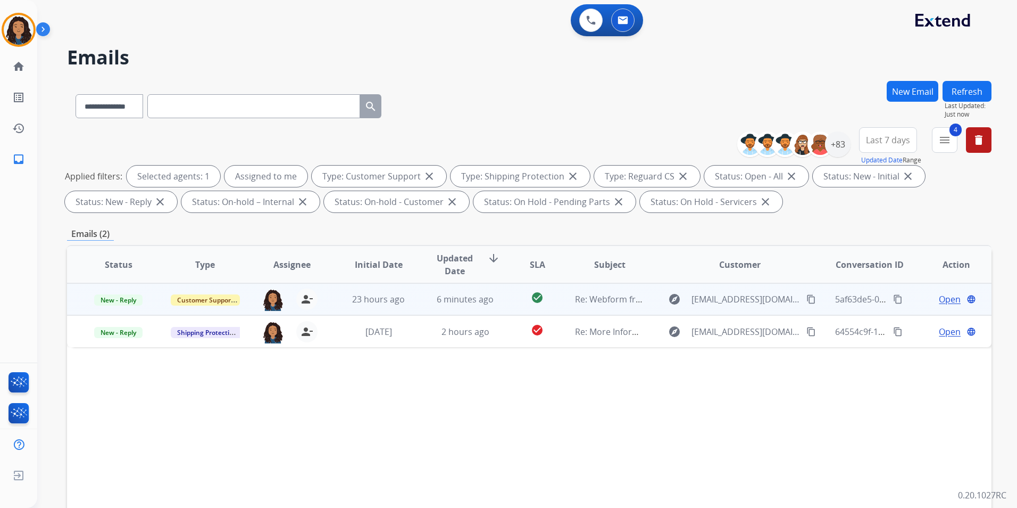
click at [939, 298] on span "Open" at bounding box center [950, 299] width 22 height 13
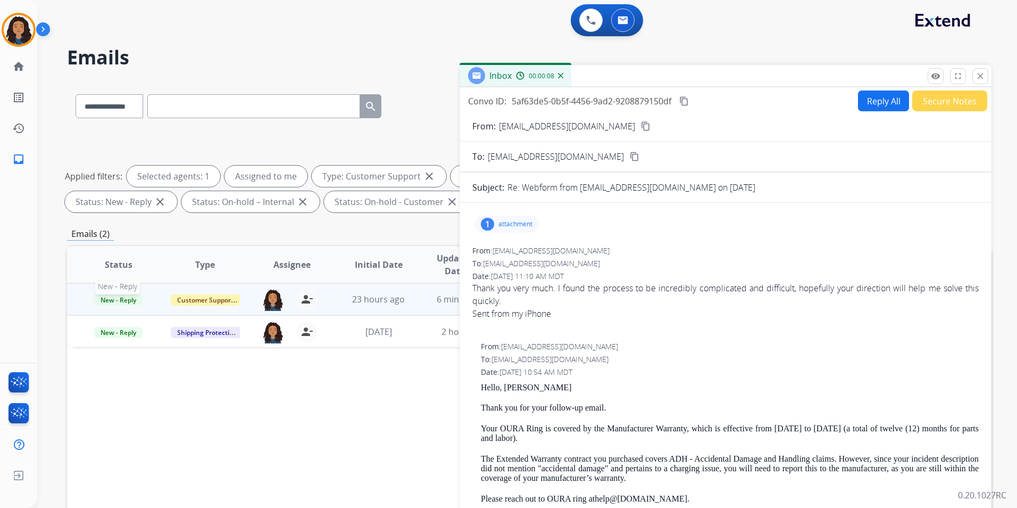
click at [118, 297] on span "New - Reply" at bounding box center [118, 299] width 48 height 11
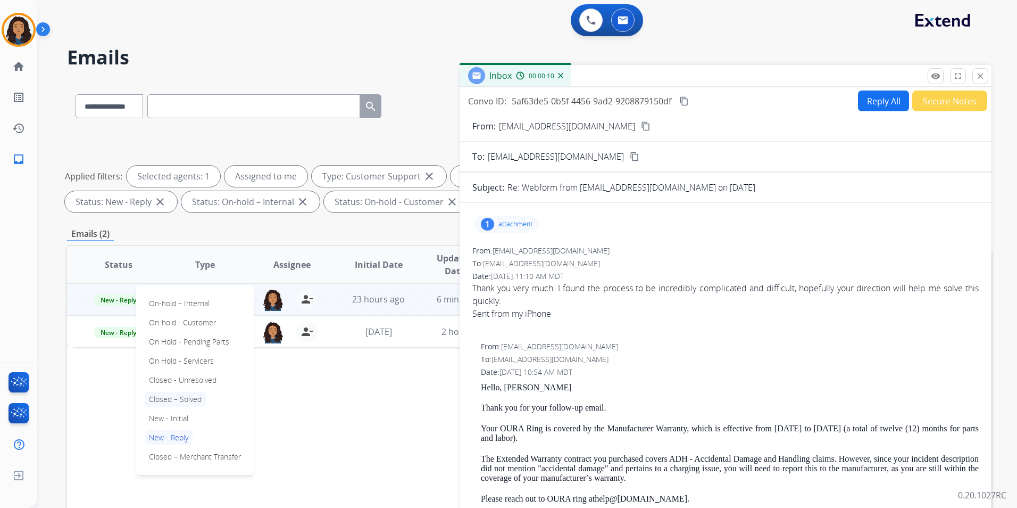
click at [191, 396] on p "Closed – Solved" at bounding box center [175, 399] width 61 height 15
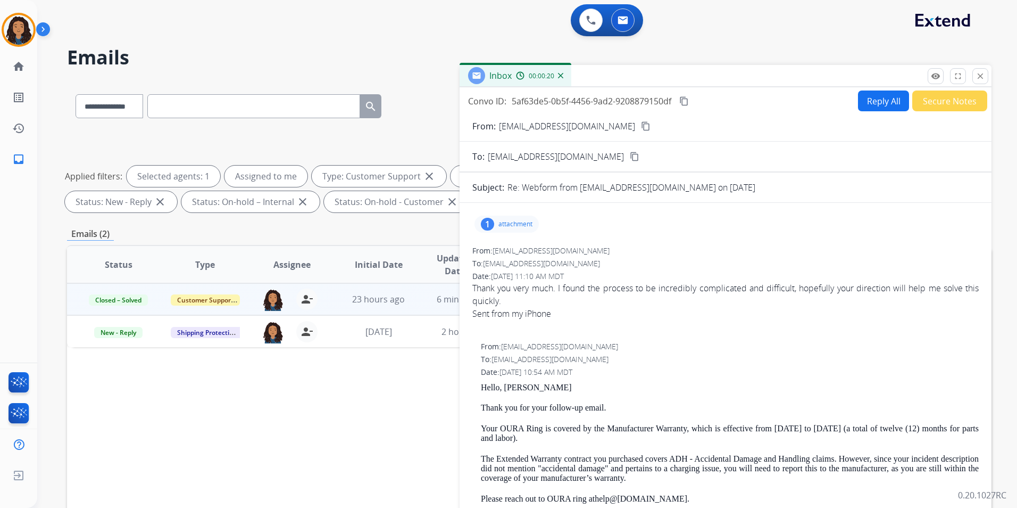
click at [482, 221] on div "1" at bounding box center [487, 224] width 13 height 13
click at [516, 222] on p "attachment" at bounding box center [516, 224] width 34 height 9
click at [952, 104] on button "Secure Notes" at bounding box center [949, 100] width 75 height 21
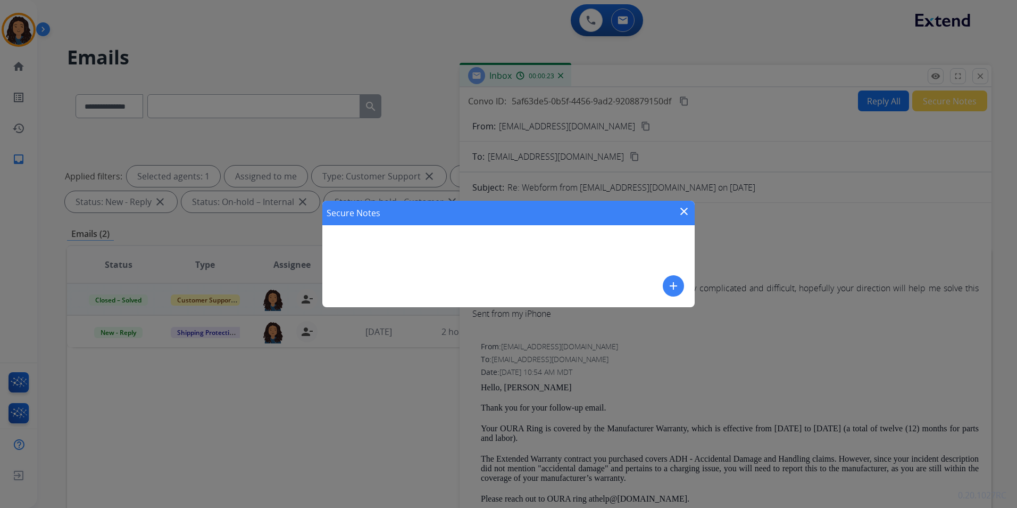
click at [669, 285] on mat-icon "add" at bounding box center [673, 285] width 13 height 13
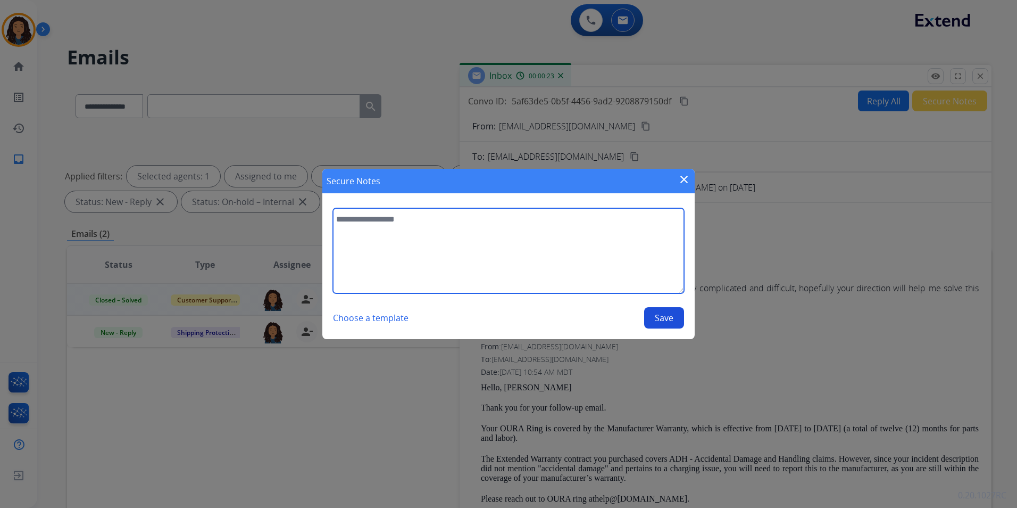
click at [573, 245] on textarea at bounding box center [508, 250] width 351 height 85
type textarea "**********"
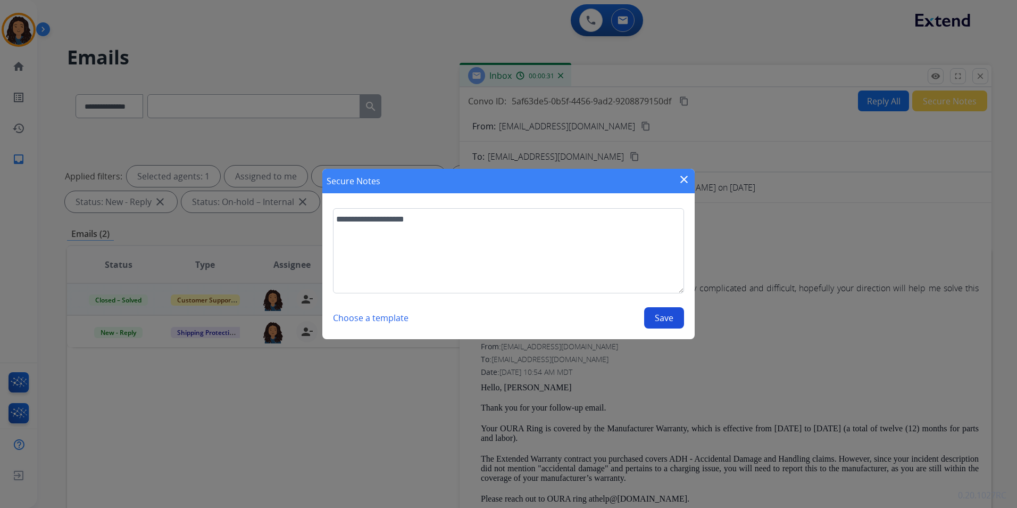
click at [662, 306] on div "**********" at bounding box center [508, 268] width 351 height 120
click at [665, 314] on button "Save" at bounding box center [664, 317] width 40 height 21
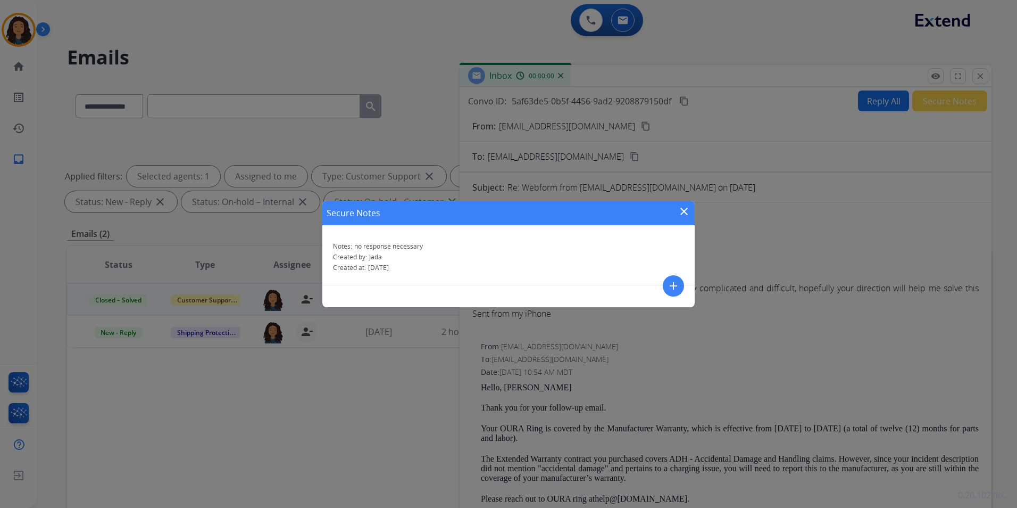
click at [689, 211] on mat-icon "close" at bounding box center [684, 211] width 13 height 13
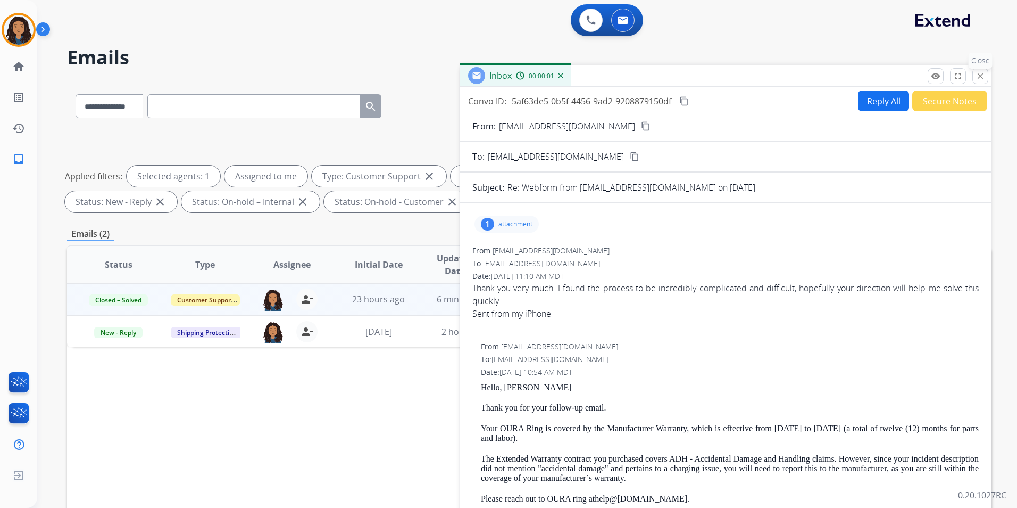
click at [982, 76] on mat-icon "close" at bounding box center [981, 76] width 10 height 10
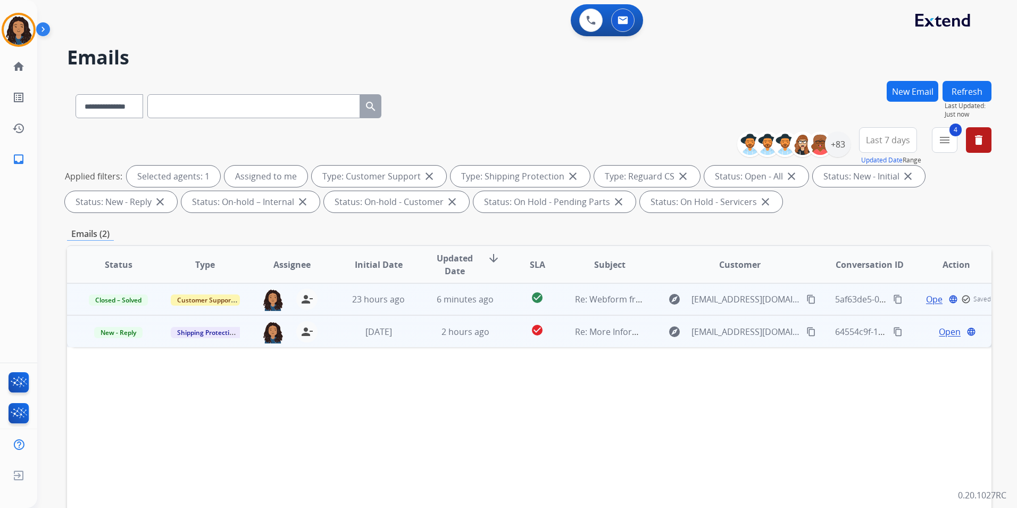
click at [945, 331] on span "Open" at bounding box center [950, 331] width 22 height 13
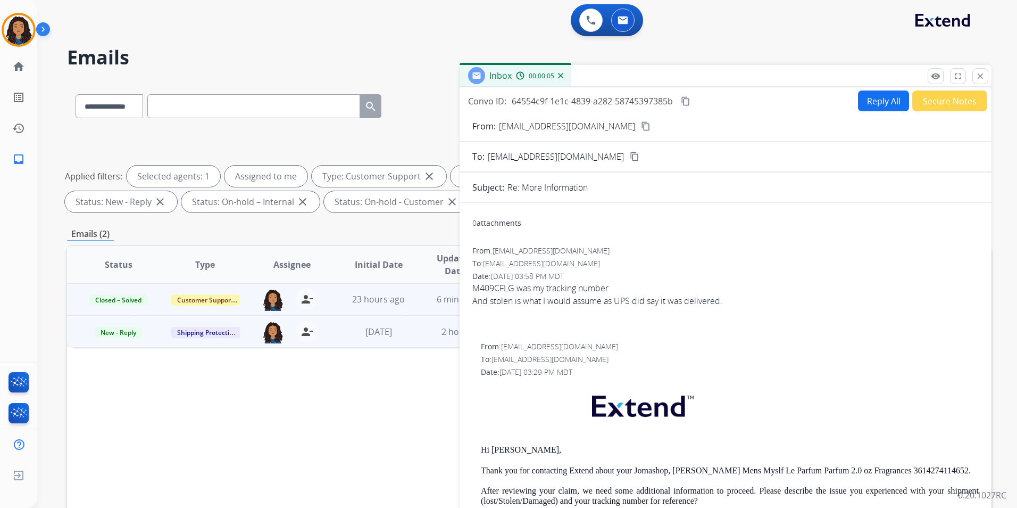
click at [605, 119] on form "From: [EMAIL_ADDRESS][DOMAIN_NAME] content_copy To: [EMAIL_ADDRESS][DOMAIN_NAME…" at bounding box center [726, 402] width 532 height 582
click at [641, 126] on mat-icon "content_copy" at bounding box center [646, 126] width 10 height 10
click at [127, 335] on span "New - Reply" at bounding box center [118, 332] width 48 height 11
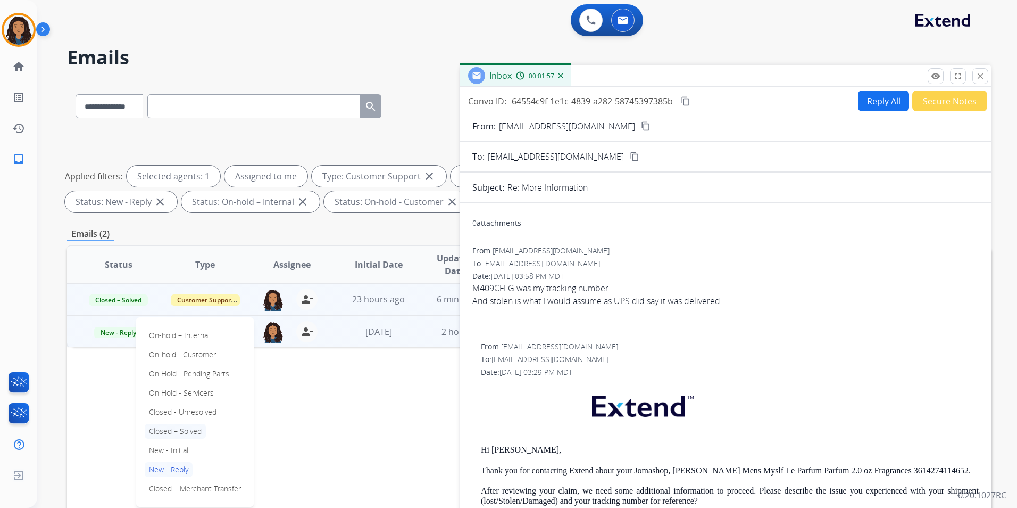
click at [192, 429] on p "Closed – Solved" at bounding box center [175, 431] width 61 height 15
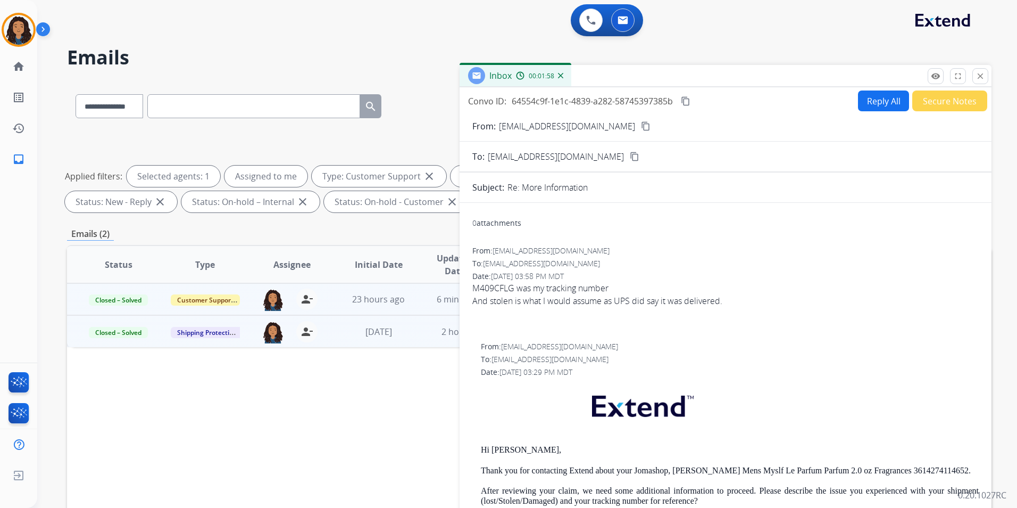
click at [942, 94] on button "Secure Notes" at bounding box center [949, 100] width 75 height 21
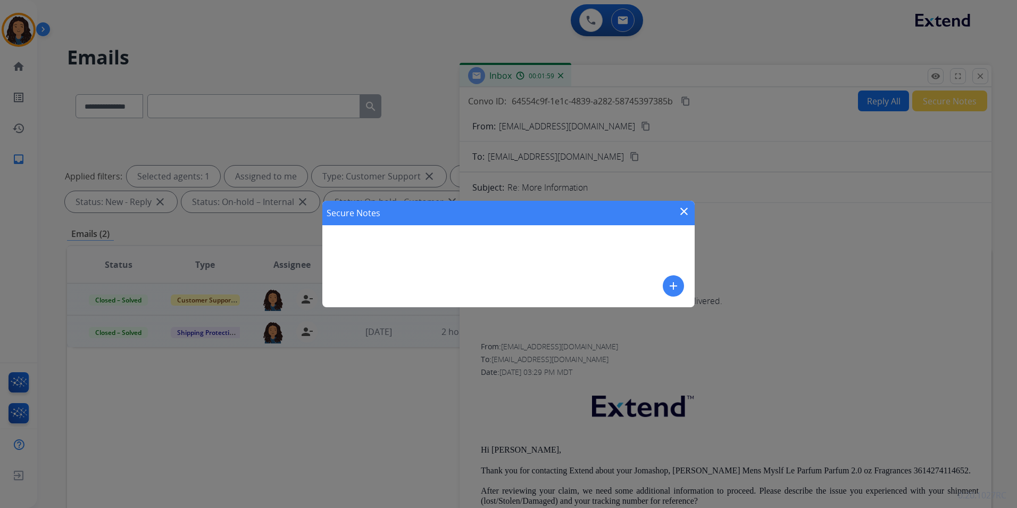
click at [679, 289] on mat-icon "add" at bounding box center [673, 285] width 13 height 13
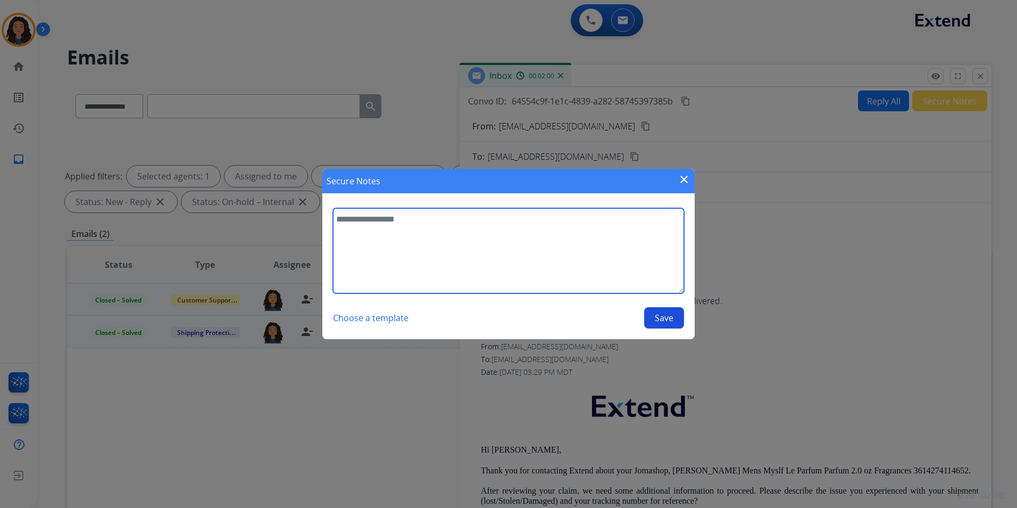
click at [610, 277] on textarea at bounding box center [508, 250] width 351 height 85
type textarea "**********"
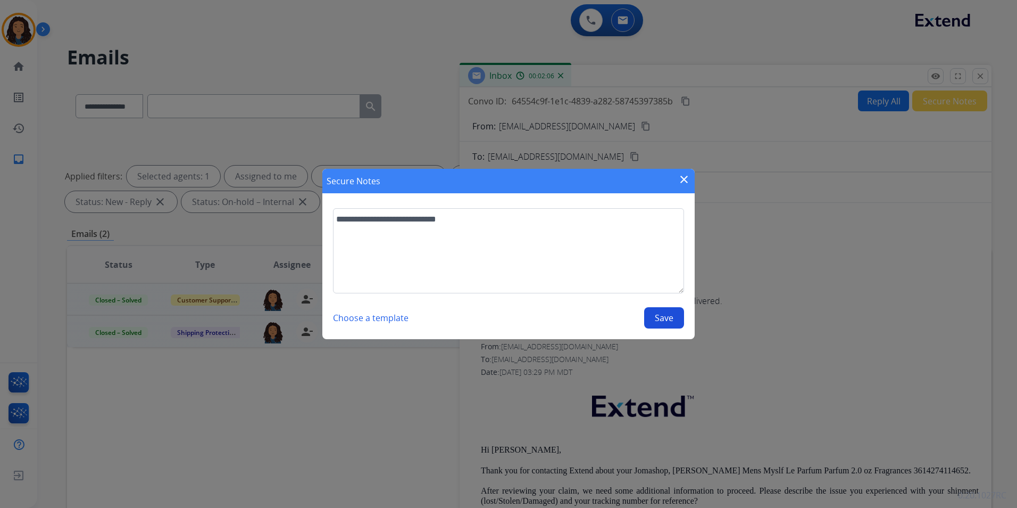
click at [668, 314] on button "Save" at bounding box center [664, 317] width 40 height 21
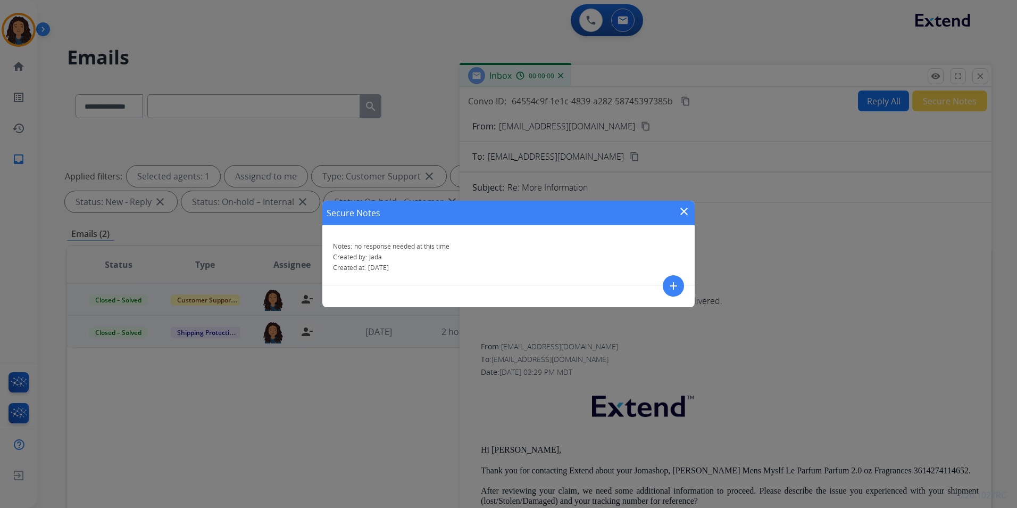
click at [689, 204] on div "Secure Notes close" at bounding box center [508, 213] width 372 height 24
click at [685, 210] on mat-icon "close" at bounding box center [684, 211] width 13 height 13
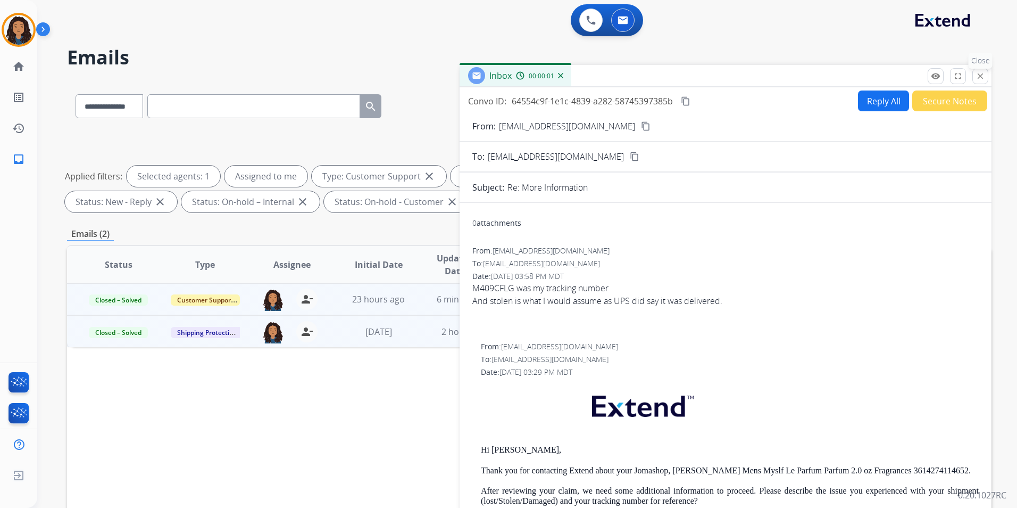
click at [981, 77] on mat-icon "close" at bounding box center [981, 76] width 10 height 10
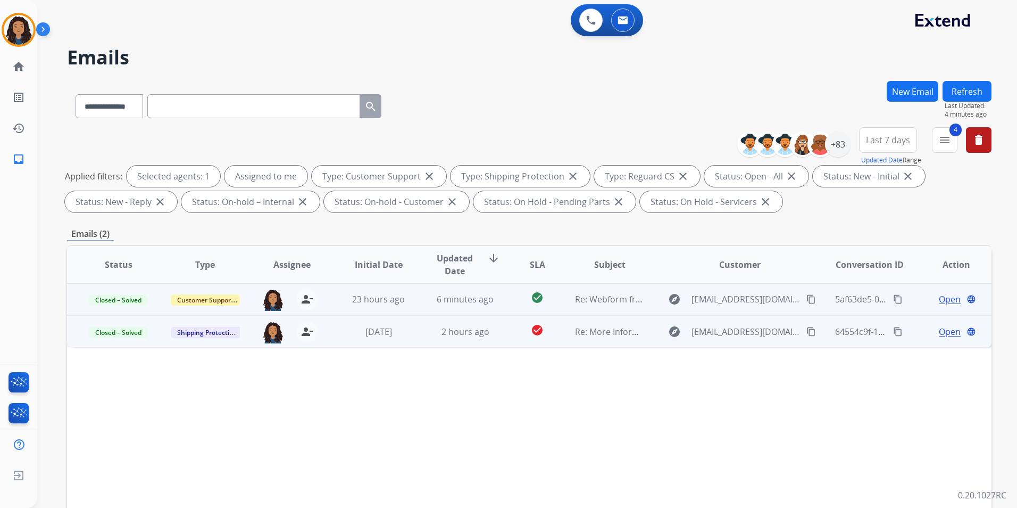
click at [976, 94] on button "Refresh" at bounding box center [967, 91] width 49 height 21
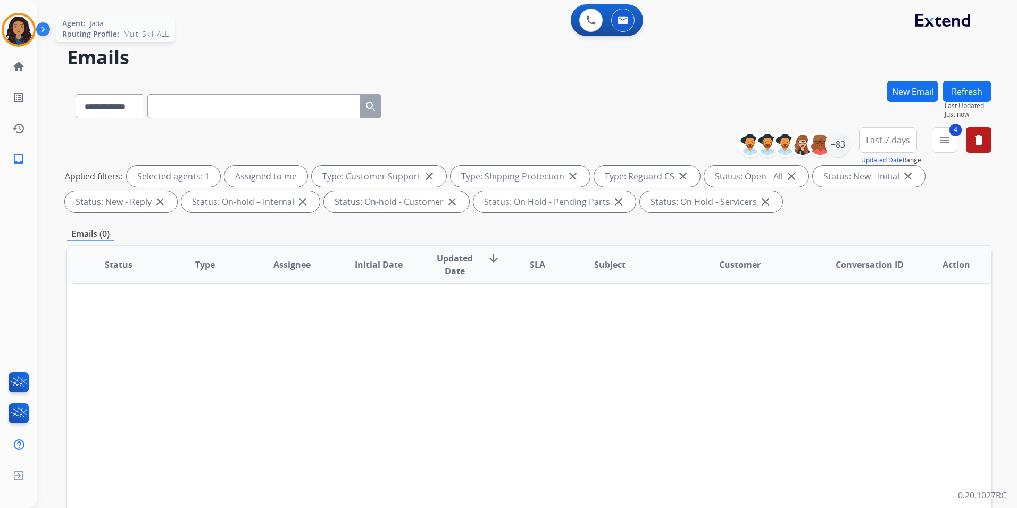
click at [22, 23] on img at bounding box center [19, 30] width 30 height 30
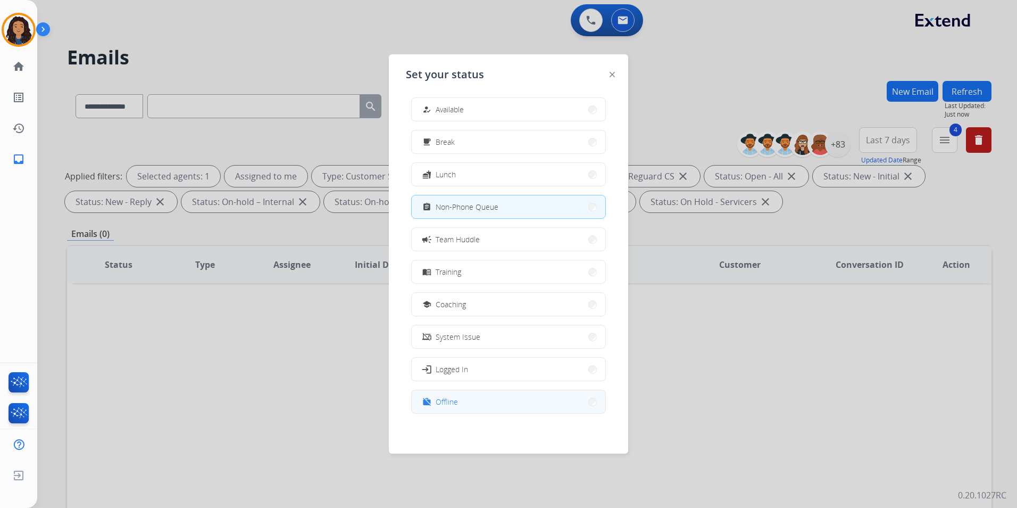
scroll to position [3, 0]
click at [489, 407] on button "work_off Offline" at bounding box center [509, 400] width 194 height 23
